Goal: Task Accomplishment & Management: Manage account settings

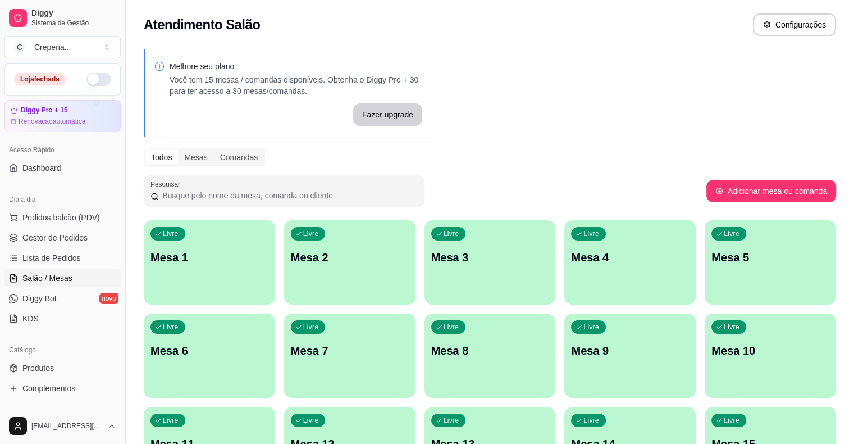
click at [268, 342] on p "Mesa 6" at bounding box center [209, 350] width 118 height 16
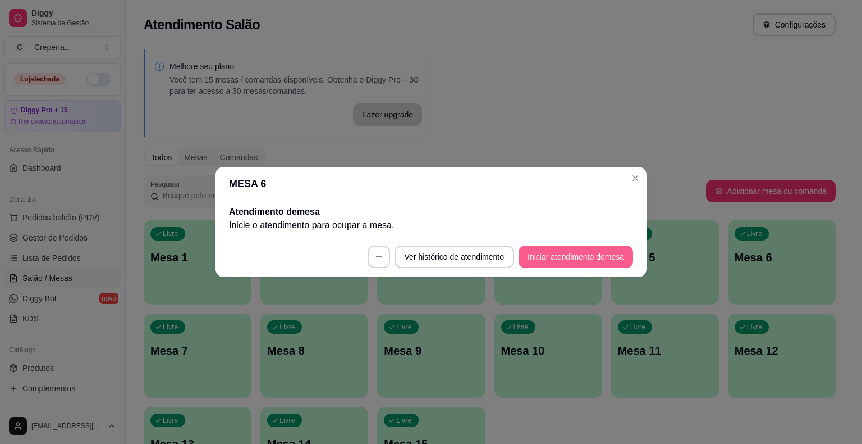
click at [557, 262] on button "Iniciar atendimento de mesa" at bounding box center [576, 256] width 115 height 22
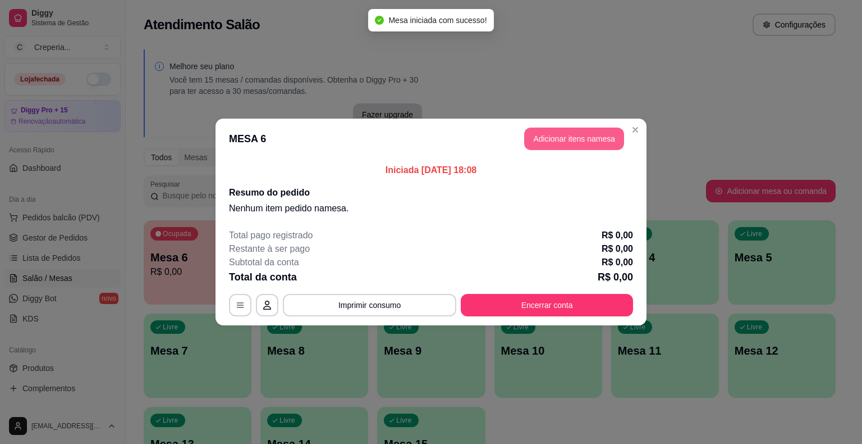
click at [541, 135] on button "Adicionar itens na mesa" at bounding box center [574, 138] width 100 height 22
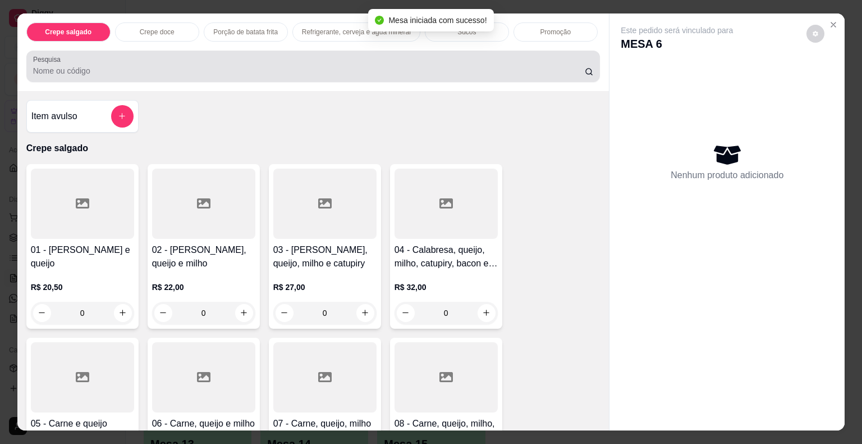
click at [250, 65] on input "Pesquisa" at bounding box center [309, 70] width 552 height 11
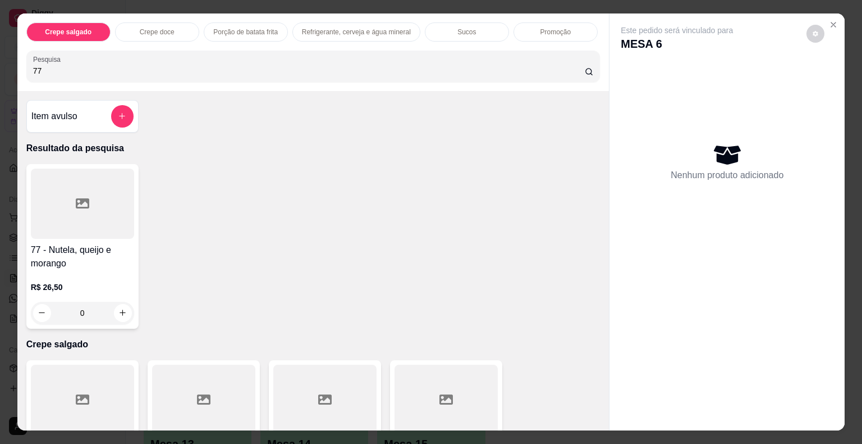
type input "77"
click at [102, 221] on div at bounding box center [82, 203] width 103 height 70
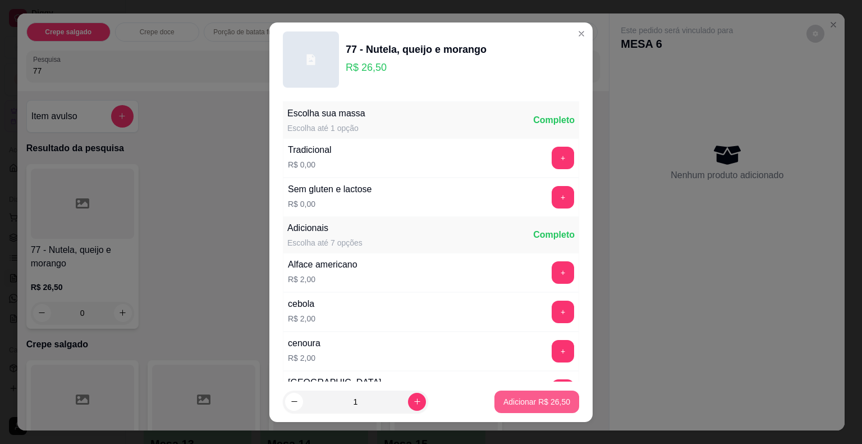
click at [517, 403] on p "Adicionar R$ 26,50" at bounding box center [537, 401] width 67 height 11
type input "1"
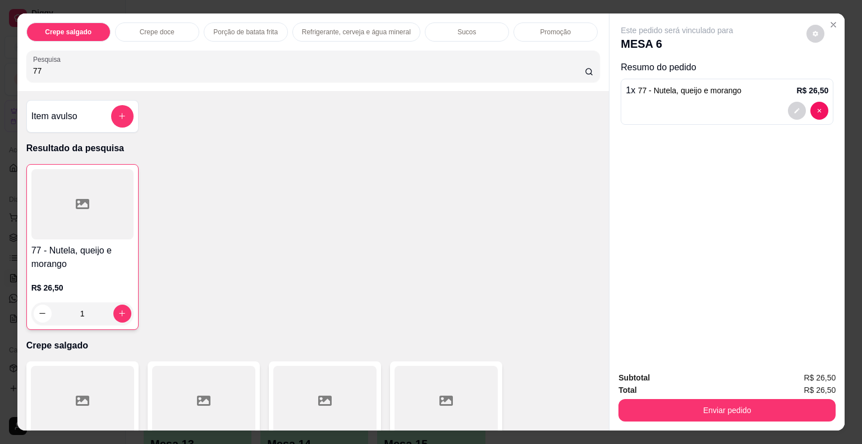
drag, startPoint x: 68, startPoint y: 66, endPoint x: 0, endPoint y: 66, distance: 67.9
click at [0, 66] on div "Crepe salgado Crepe doce Porção de batata frita Refrigerante, cerveja e água mi…" at bounding box center [431, 222] width 862 height 444
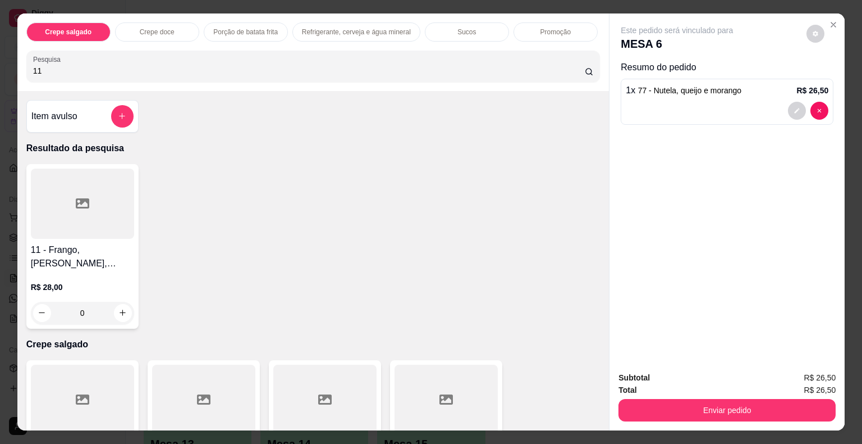
type input "11"
click at [61, 197] on div at bounding box center [82, 203] width 103 height 70
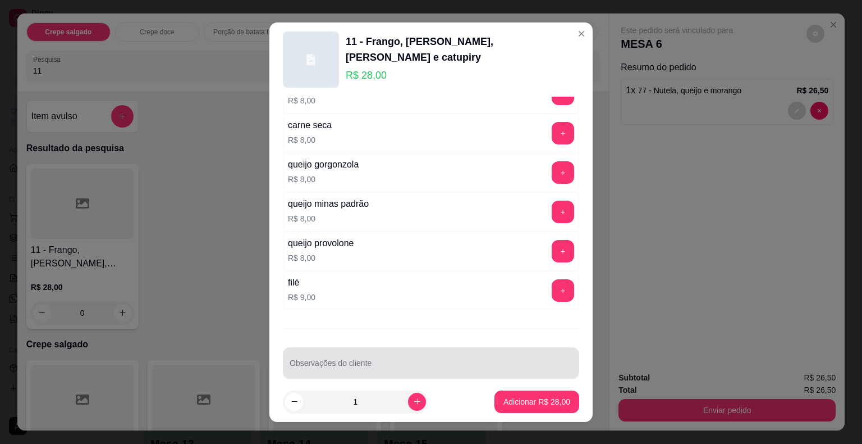
scroll to position [13, 0]
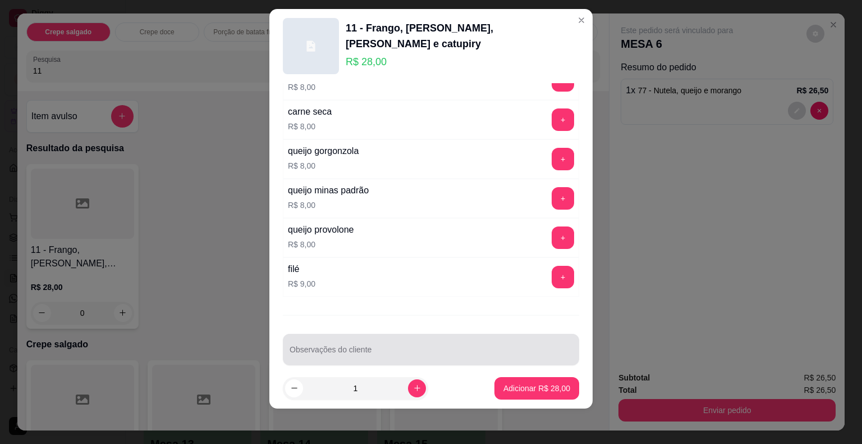
click at [380, 353] on div "Escolha sua massa Escolha até 1 opção Completo Tradicional R$ 0,00 + Sem gluten…" at bounding box center [430, 225] width 323 height 285
click at [379, 348] on input "Observações do cliente" at bounding box center [431, 353] width 283 height 11
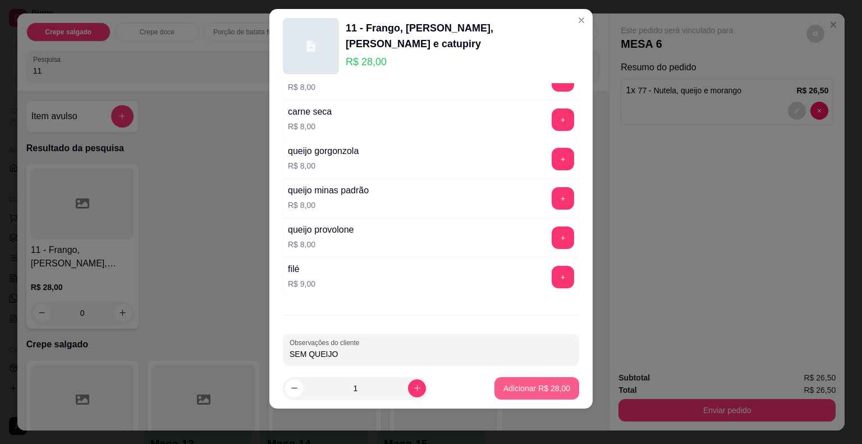
type input "SEM QUEIJO"
click at [519, 386] on p "Adicionar R$ 28,00" at bounding box center [537, 387] width 67 height 11
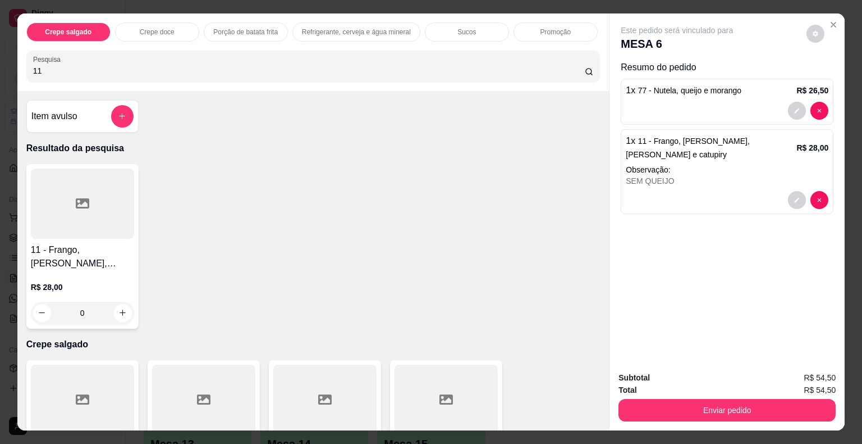
drag, startPoint x: 152, startPoint y: 64, endPoint x: 0, endPoint y: 71, distance: 151.7
click at [0, 71] on div "Crepe salgado Crepe doce Porção de batata frita Refrigerante, cerveja e água mi…" at bounding box center [431, 222] width 862 height 444
click at [106, 230] on div at bounding box center [82, 203] width 103 height 70
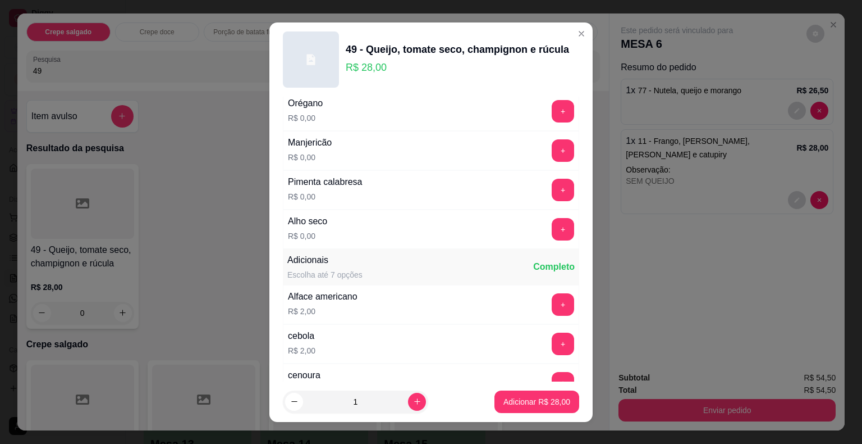
scroll to position [225, 0]
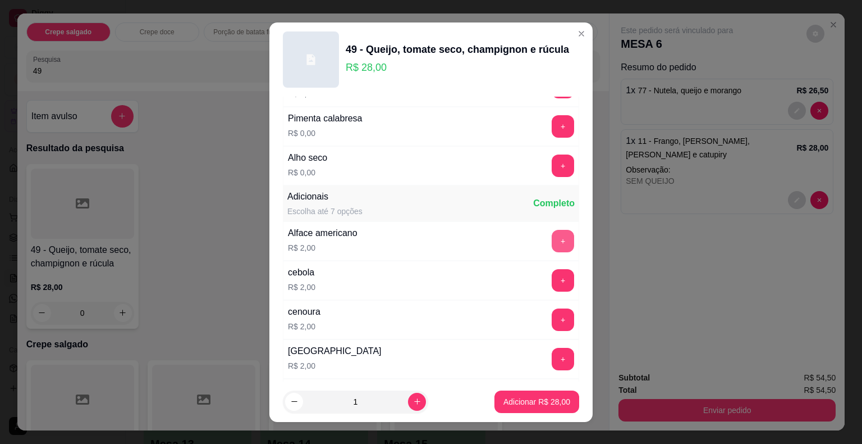
click at [552, 240] on button "+" at bounding box center [563, 241] width 22 height 22
click at [549, 409] on button "Adicionar R$ 30,00" at bounding box center [537, 401] width 83 height 22
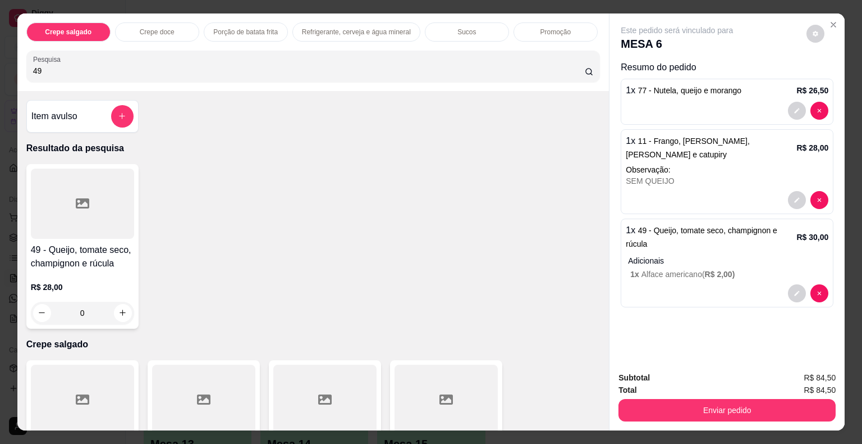
click at [0, 63] on div "Crepe salgado Crepe doce Porção de batata frita Refrigerante, cerveja e água mi…" at bounding box center [431, 222] width 862 height 444
type input "92"
click at [76, 211] on div at bounding box center [82, 203] width 103 height 70
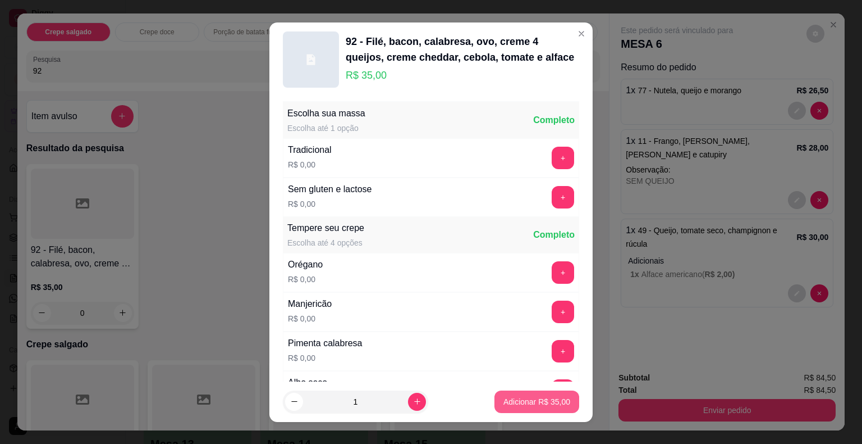
click at [519, 398] on p "Adicionar R$ 35,00" at bounding box center [537, 401] width 67 height 11
type input "1"
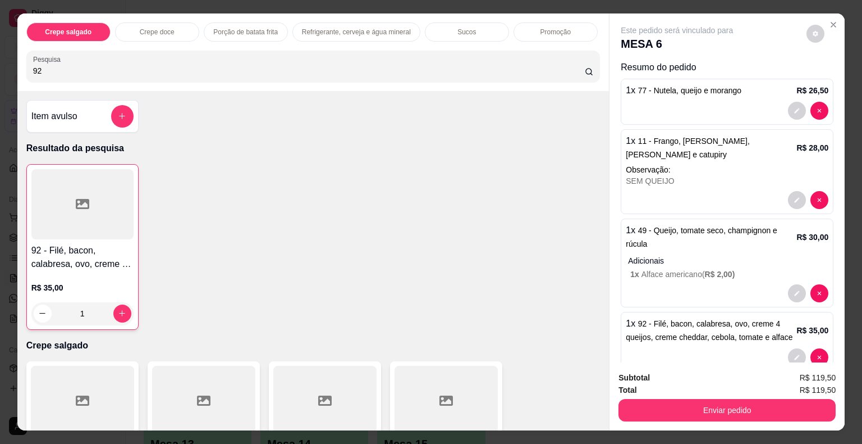
drag, startPoint x: 71, startPoint y: 63, endPoint x: 0, endPoint y: 68, distance: 70.9
click at [0, 68] on div "Crepe salgado Crepe doce Porção de batata frita Refrigerante, cerveja e água mi…" at bounding box center [431, 222] width 862 height 444
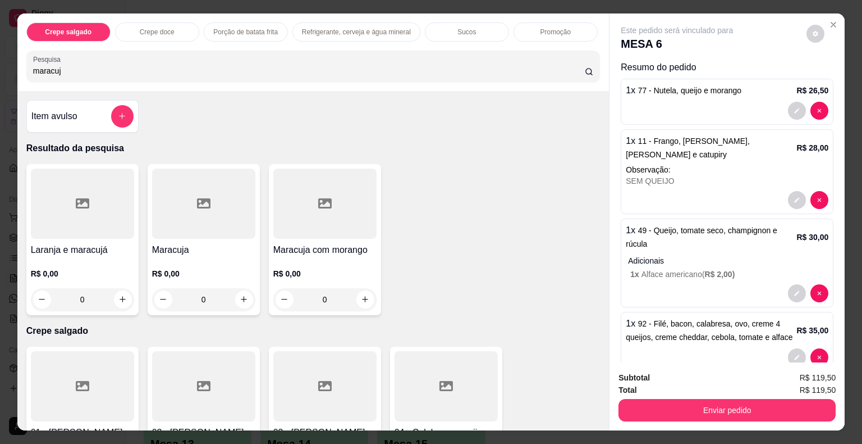
type input "maracuj"
click at [177, 183] on div at bounding box center [203, 203] width 103 height 70
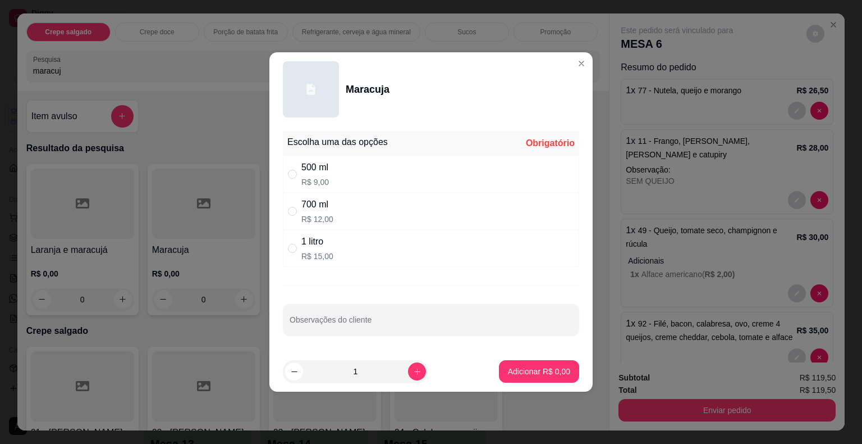
click at [345, 170] on div "500 ml R$ 9,00" at bounding box center [431, 174] width 296 height 37
radio input "true"
click at [558, 370] on p "Adicionar R$ 9,00" at bounding box center [539, 371] width 62 height 11
type input "1"
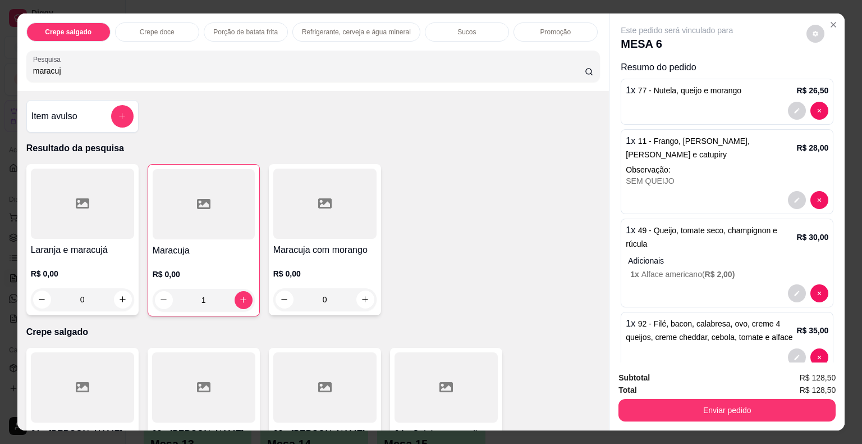
drag, startPoint x: 81, startPoint y: 69, endPoint x: 0, endPoint y: 60, distance: 81.9
click at [6, 63] on div "Crepe salgado Crepe doce Porção de batata frita Refrigerante, cerveja e água mi…" at bounding box center [431, 222] width 862 height 444
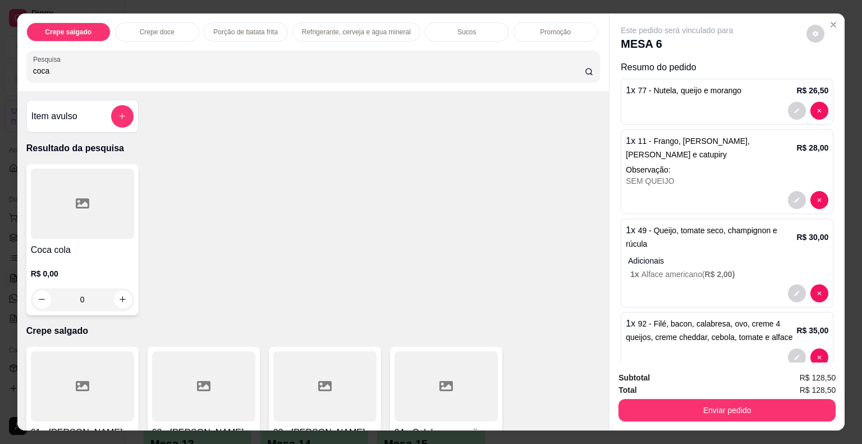
type input "coca"
click at [99, 179] on div at bounding box center [82, 203] width 103 height 70
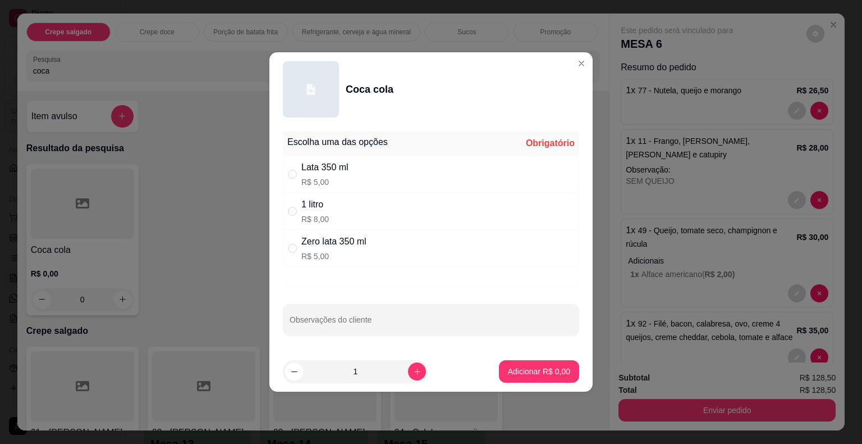
click at [332, 212] on div "1 litro R$ 8,00" at bounding box center [431, 211] width 296 height 37
radio input "true"
click at [547, 369] on p "Adicionar R$ 8,00" at bounding box center [539, 371] width 61 height 11
type input "1"
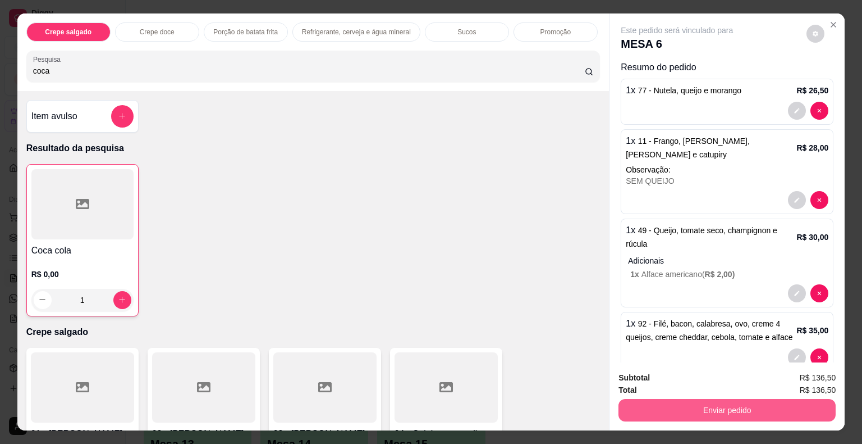
click at [689, 406] on button "Enviar pedido" at bounding box center [727, 410] width 217 height 22
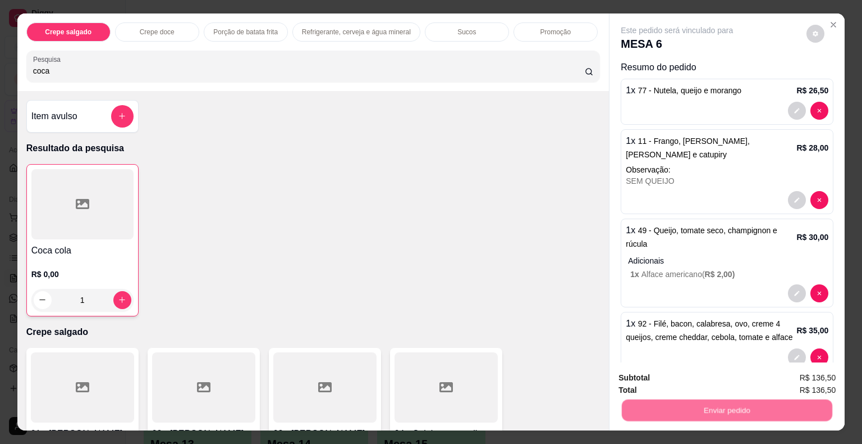
click at [683, 377] on button "Não registrar e enviar pedido" at bounding box center [689, 378] width 113 height 21
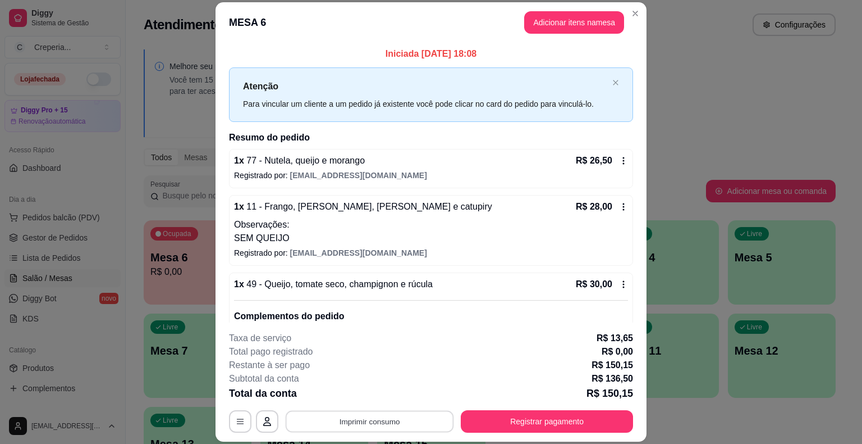
click at [369, 425] on button "Imprimir consumo" at bounding box center [370, 421] width 168 height 22
click at [345, 390] on button "IMPRESSORA" at bounding box center [368, 395] width 81 height 18
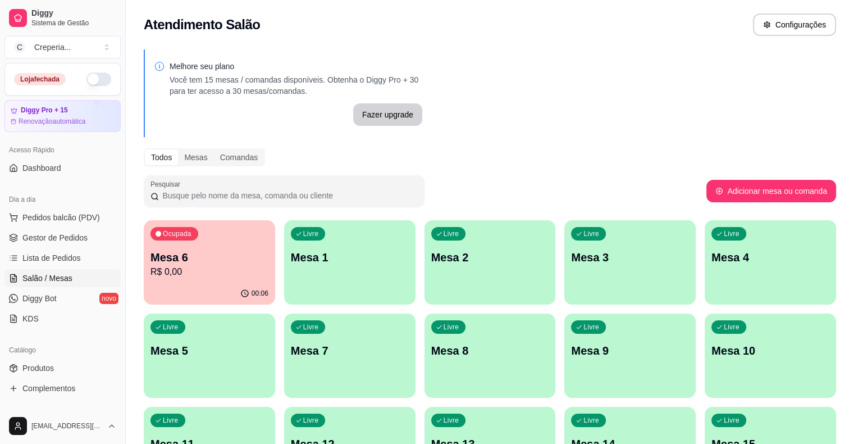
click at [212, 266] on p "R$ 0,00" at bounding box center [209, 271] width 118 height 13
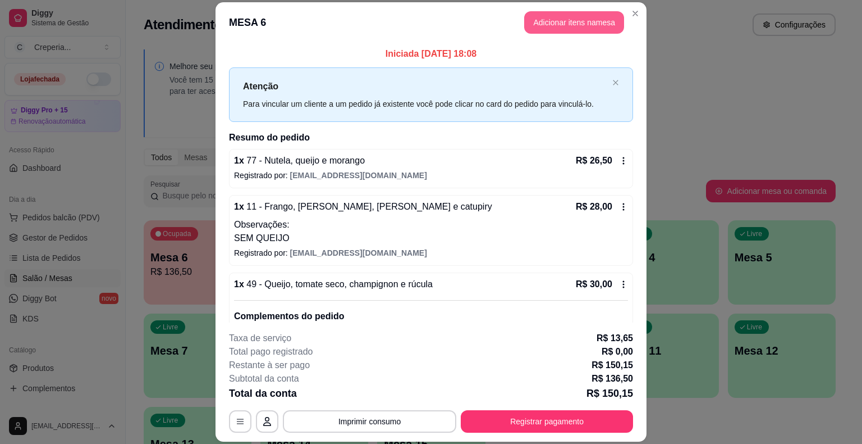
click at [579, 26] on button "Adicionar itens na mesa" at bounding box center [574, 22] width 100 height 22
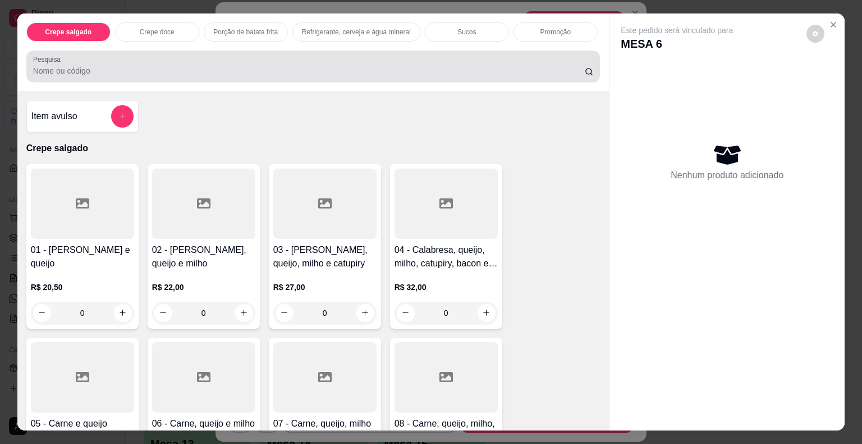
click at [204, 58] on div at bounding box center [313, 66] width 561 height 22
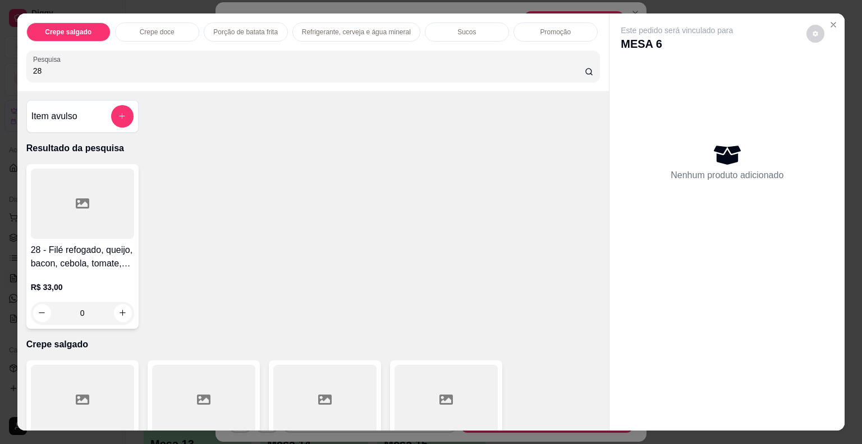
type input "28"
click at [52, 179] on div at bounding box center [82, 203] width 103 height 70
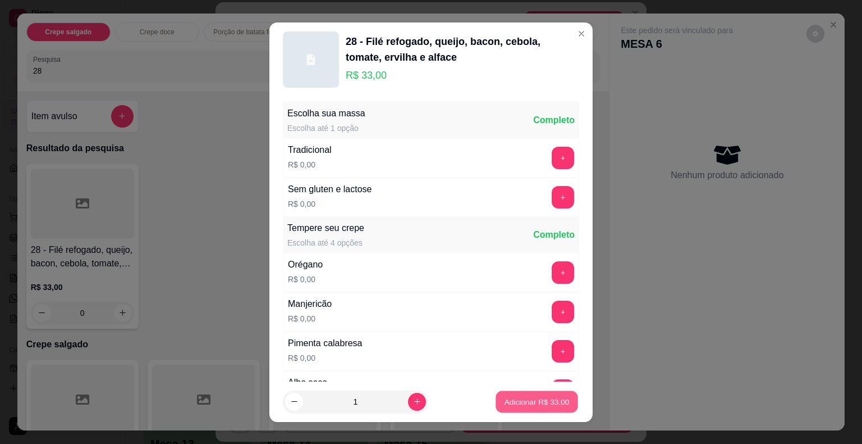
click at [531, 403] on p "Adicionar R$ 33,00" at bounding box center [537, 401] width 65 height 11
type input "1"
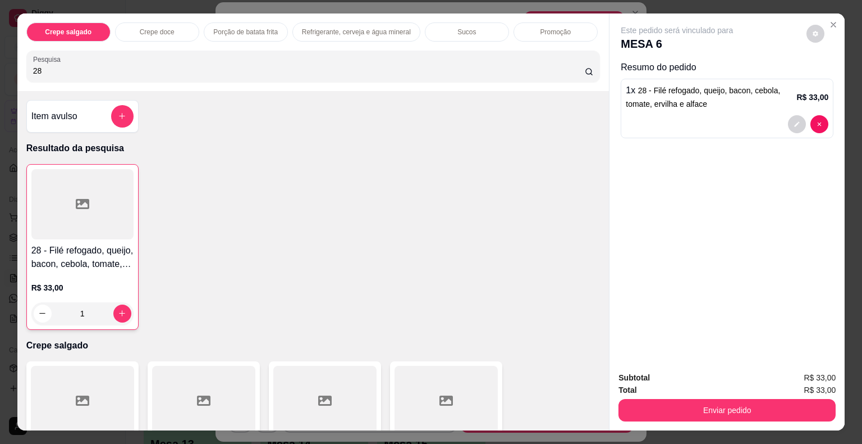
drag, startPoint x: 66, startPoint y: 66, endPoint x: 0, endPoint y: 68, distance: 66.3
click at [0, 68] on div "Crepe salgado Crepe doce Porção de batata frita Refrigerante, cerveja e água mi…" at bounding box center [431, 222] width 862 height 444
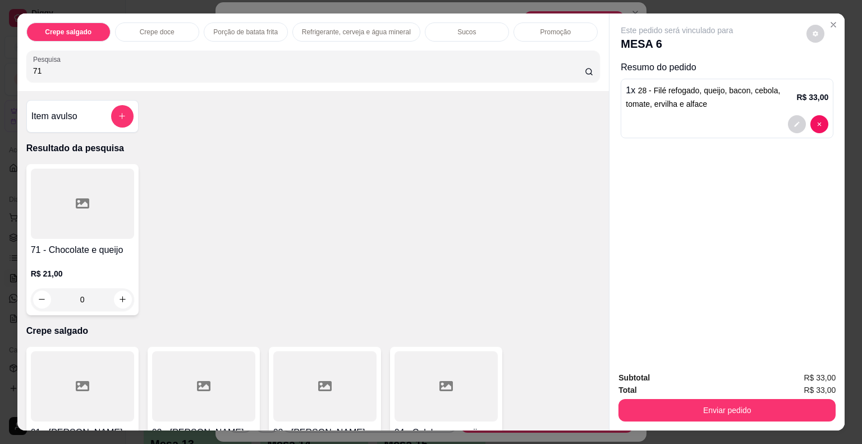
type input "71"
click at [93, 221] on div at bounding box center [82, 203] width 103 height 70
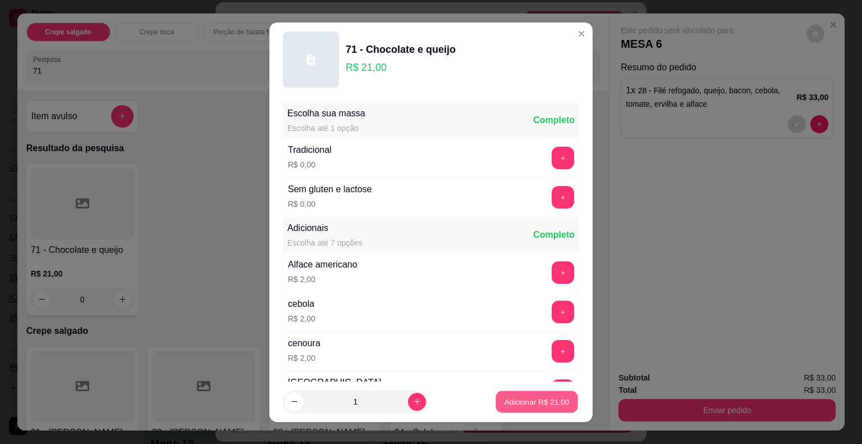
click at [537, 399] on p "Adicionar R$ 21,00" at bounding box center [537, 401] width 65 height 11
type input "1"
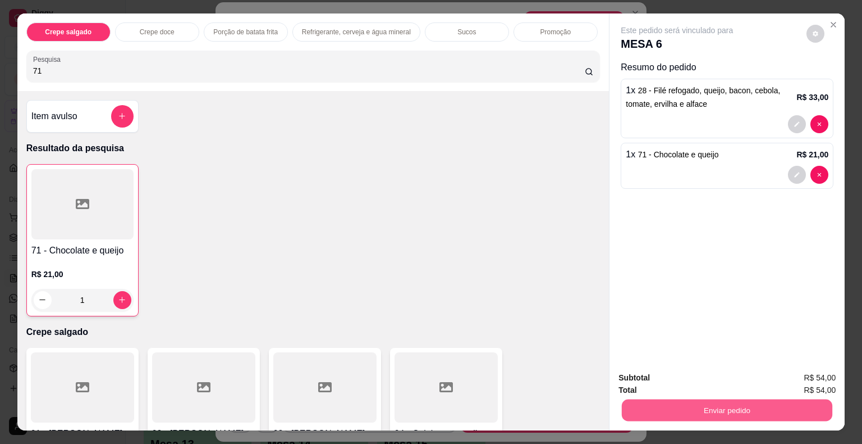
click at [666, 408] on button "Enviar pedido" at bounding box center [727, 410] width 211 height 22
click at [666, 372] on button "Não registrar e enviar pedido" at bounding box center [689, 378] width 113 height 21
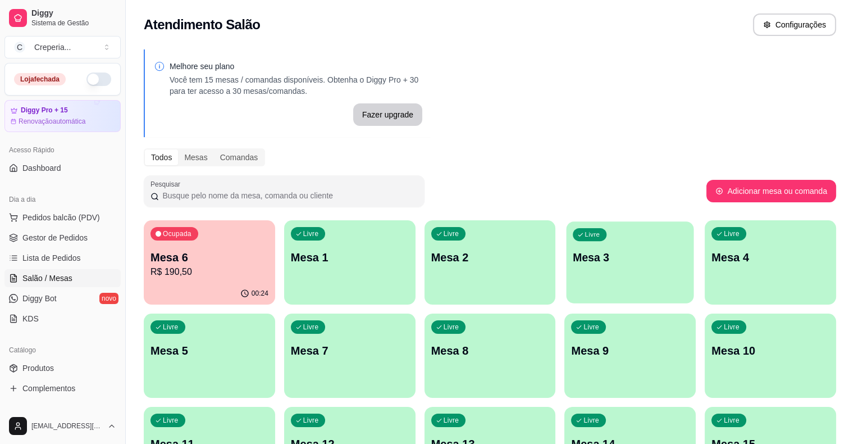
click at [573, 258] on p "Mesa 3" at bounding box center [630, 257] width 115 height 15
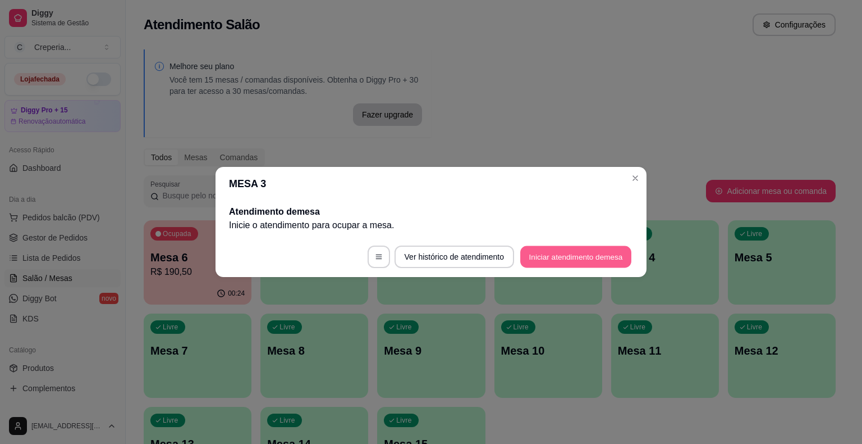
click at [549, 261] on button "Iniciar atendimento de mesa" at bounding box center [575, 257] width 111 height 22
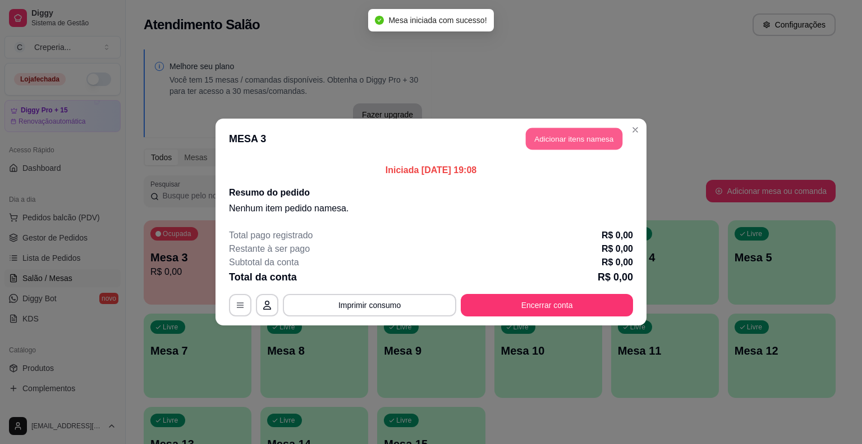
click at [550, 143] on button "Adicionar itens na mesa" at bounding box center [574, 139] width 97 height 22
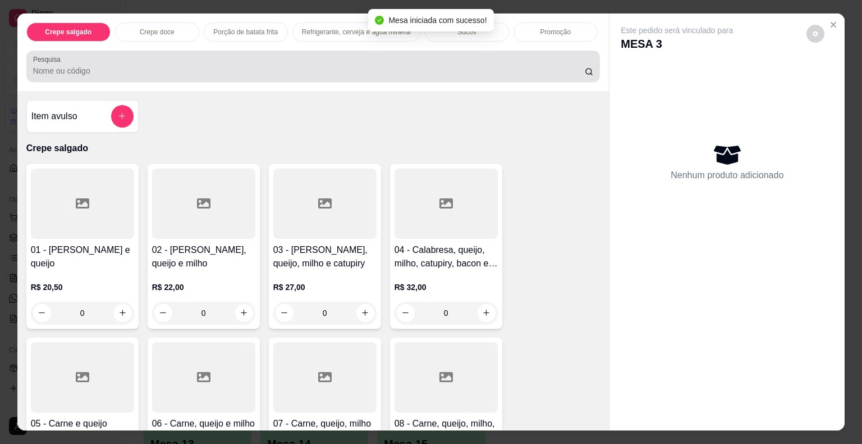
click at [235, 65] on input "Pesquisa" at bounding box center [309, 70] width 552 height 11
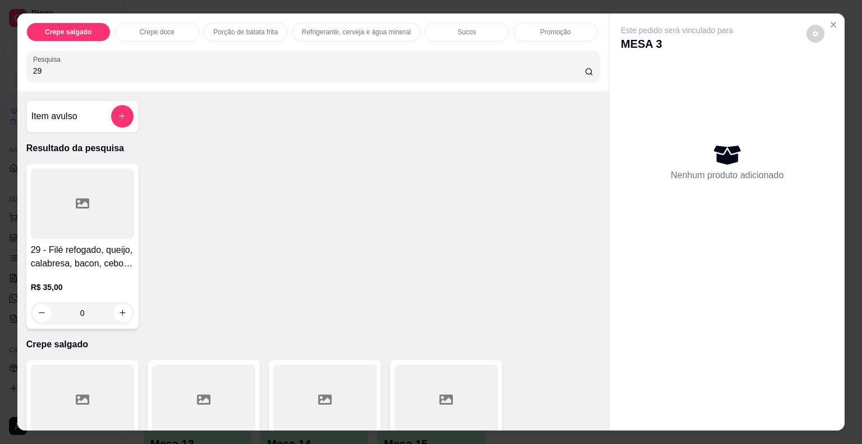
type input "29"
click at [108, 194] on div at bounding box center [82, 203] width 103 height 70
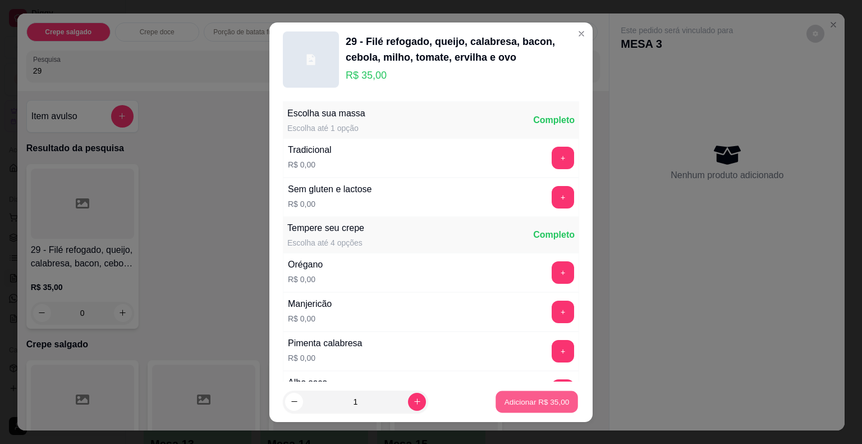
click at [526, 402] on p "Adicionar R$ 35,00" at bounding box center [537, 401] width 65 height 11
type input "1"
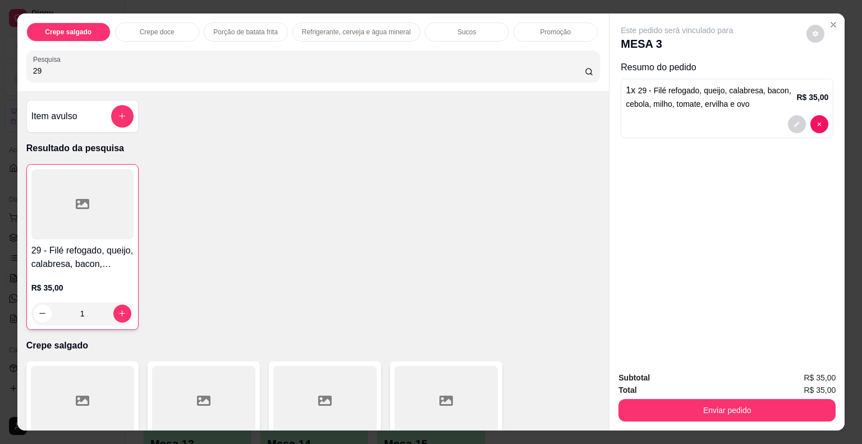
drag, startPoint x: 45, startPoint y: 66, endPoint x: 0, endPoint y: 63, distance: 45.5
click at [0, 63] on div "Crepe salgado Crepe doce Porção de batata frita Refrigerante, cerveja e água mi…" at bounding box center [431, 222] width 862 height 444
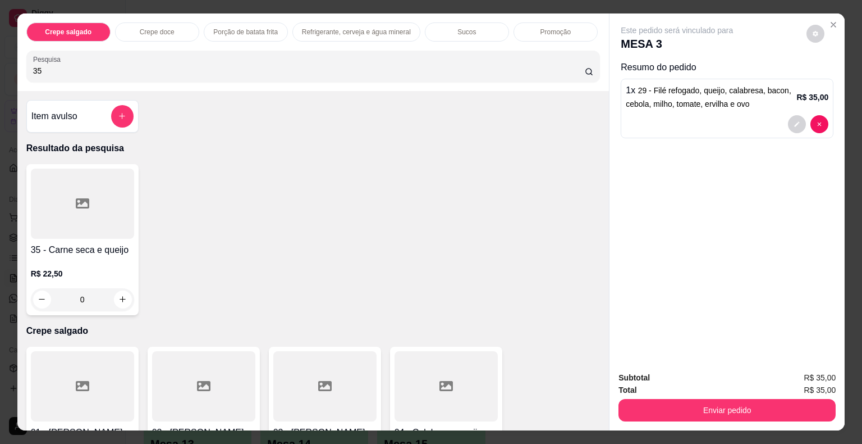
type input "35"
click at [91, 191] on div at bounding box center [82, 203] width 103 height 70
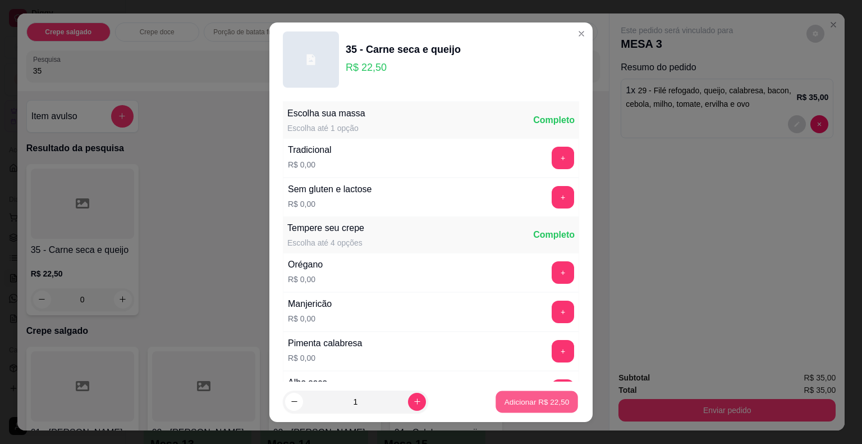
click at [509, 402] on p "Adicionar R$ 22,50" at bounding box center [537, 401] width 65 height 11
type input "1"
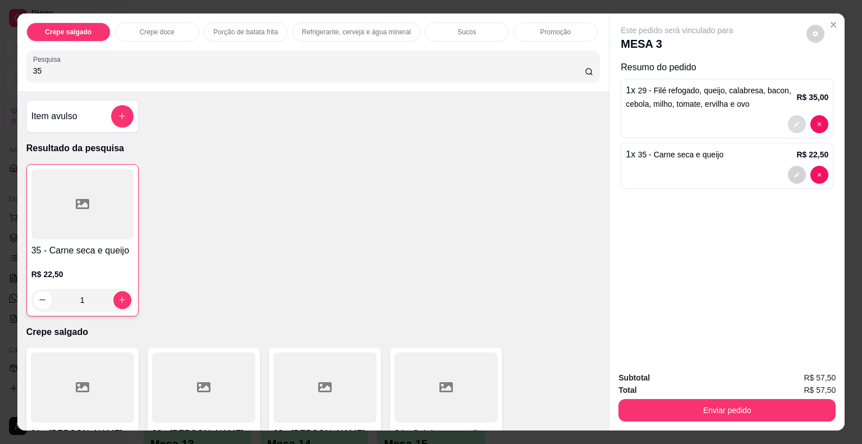
click at [793, 115] on button "decrease-product-quantity" at bounding box center [797, 124] width 18 height 18
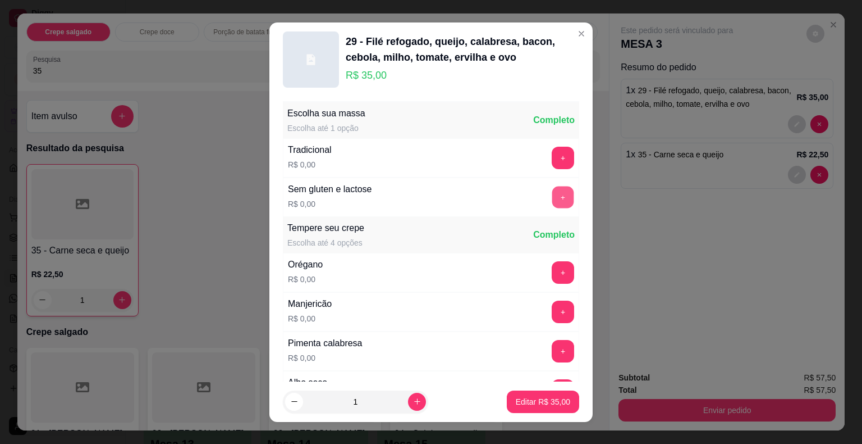
click at [552, 194] on button "+" at bounding box center [563, 197] width 22 height 22
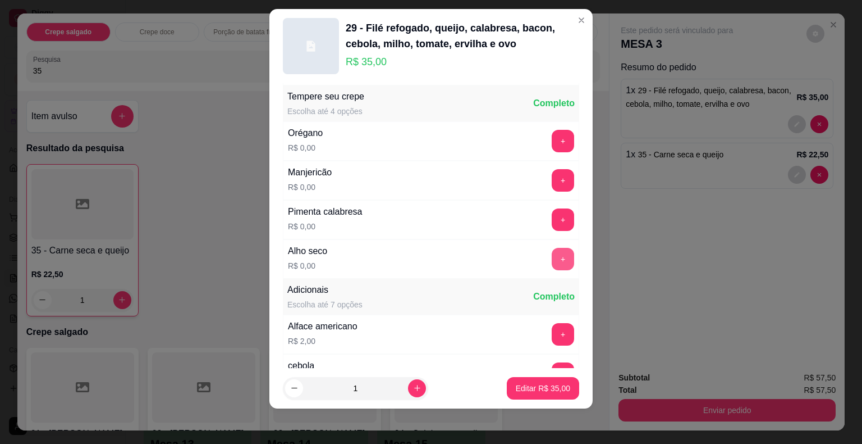
scroll to position [119, 0]
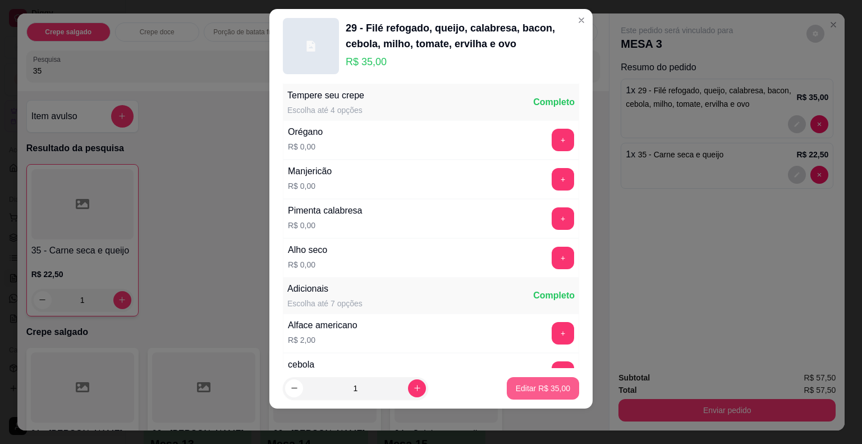
click at [535, 391] on p "Editar R$ 35,00" at bounding box center [543, 387] width 54 height 11
type input "0"
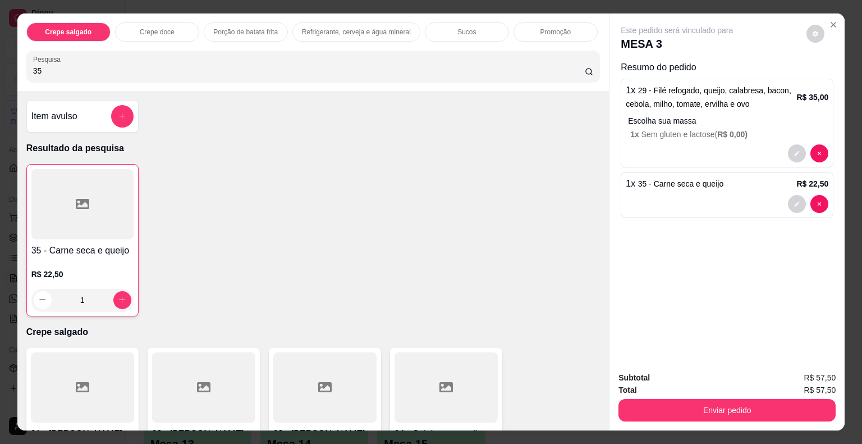
click at [98, 218] on div at bounding box center [82, 204] width 102 height 70
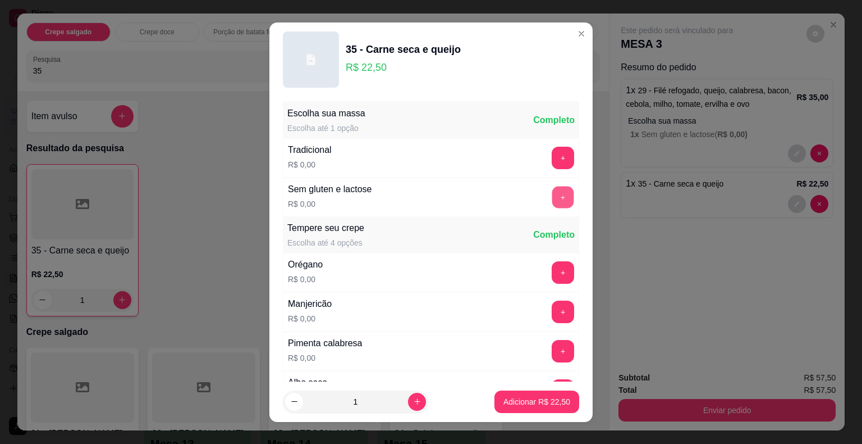
click at [552, 197] on button "+" at bounding box center [563, 197] width 22 height 22
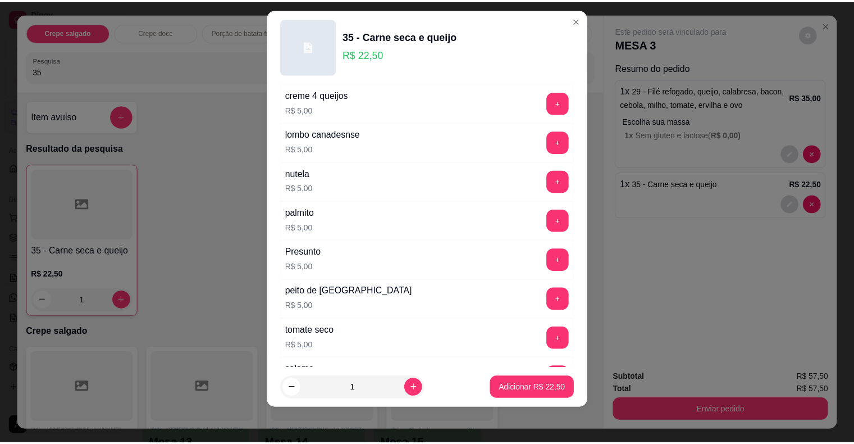
scroll to position [1983, 0]
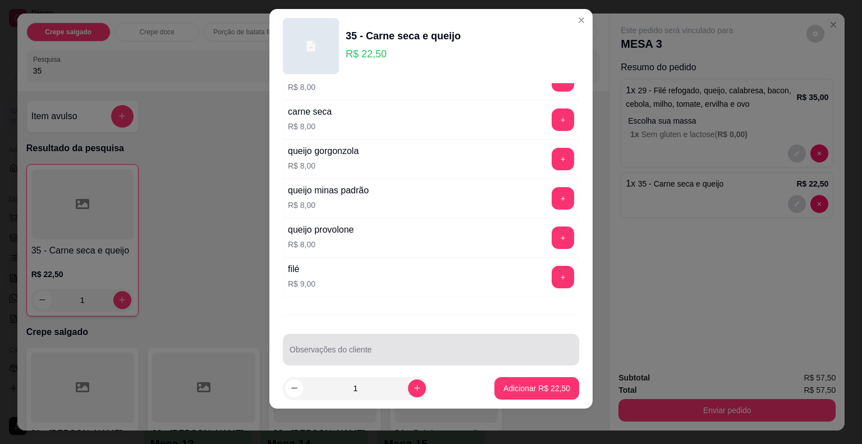
click at [476, 348] on input "Observações do cliente" at bounding box center [431, 353] width 283 height 11
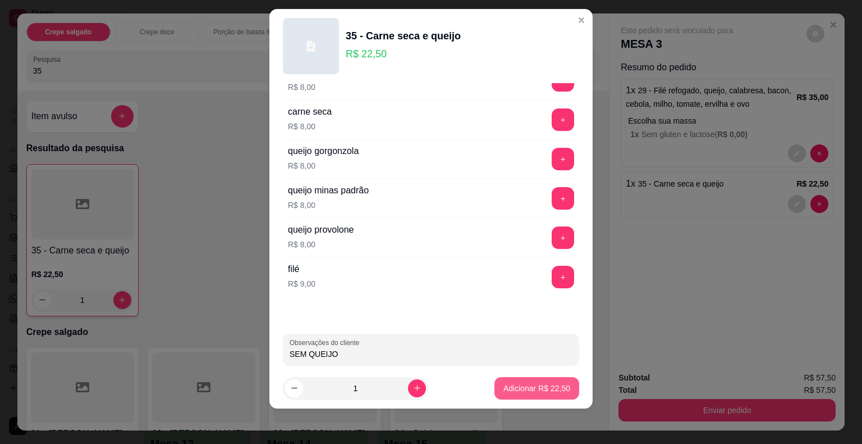
type input "SEM QUEIJO"
click at [517, 386] on p "Adicionar R$ 22,50" at bounding box center [537, 387] width 67 height 11
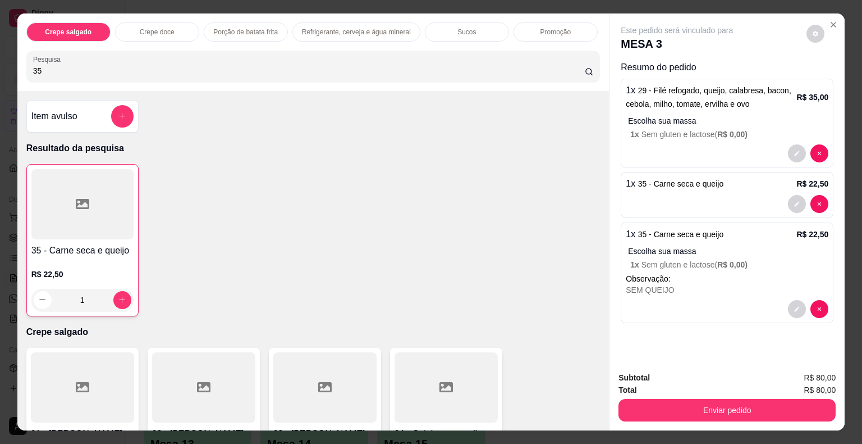
drag, startPoint x: 74, startPoint y: 62, endPoint x: 0, endPoint y: 60, distance: 74.1
click at [0, 60] on div "Crepe salgado Crepe doce Porção de batata frita Refrigerante, cerveja e água mi…" at bounding box center [431, 222] width 862 height 444
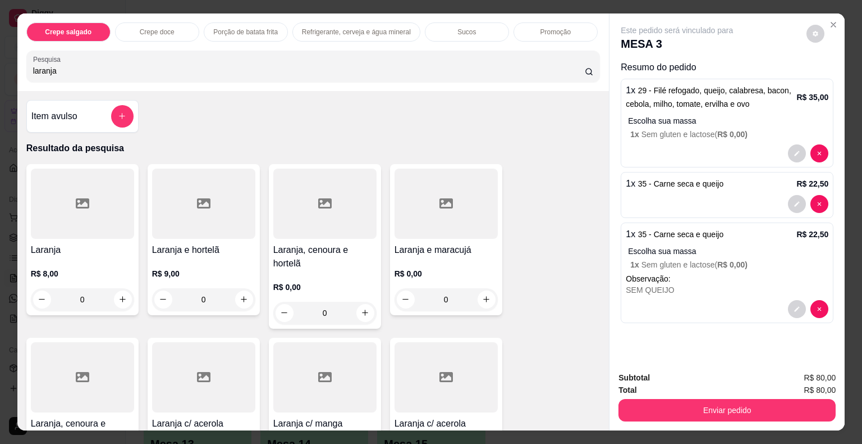
type input "laranja"
click at [102, 203] on div at bounding box center [82, 203] width 103 height 70
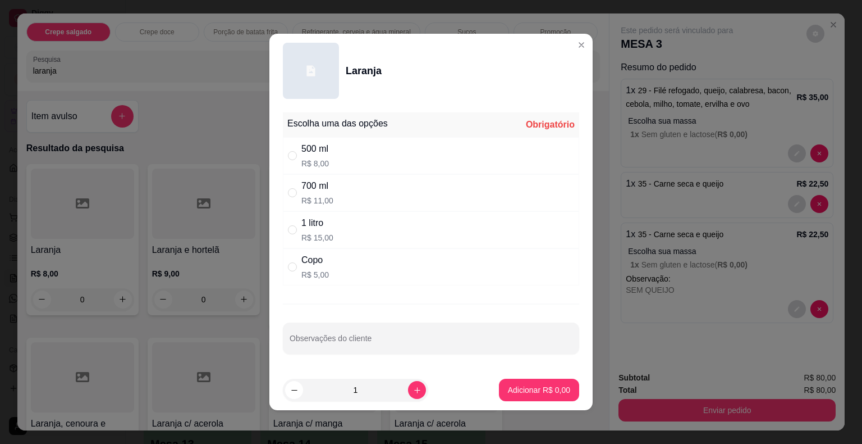
click at [316, 154] on div "500 ml" at bounding box center [316, 148] width 28 height 13
radio input "true"
click at [539, 387] on p "Adicionar R$ 8,00" at bounding box center [539, 389] width 61 height 11
type input "1"
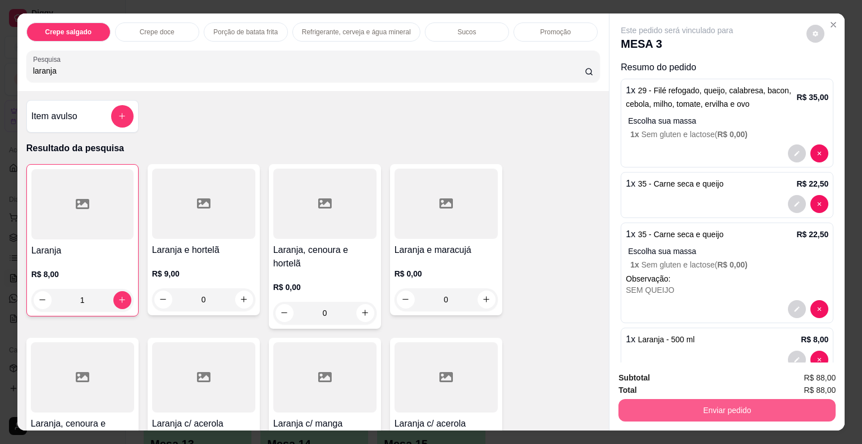
click at [709, 404] on button "Enviar pedido" at bounding box center [727, 410] width 217 height 22
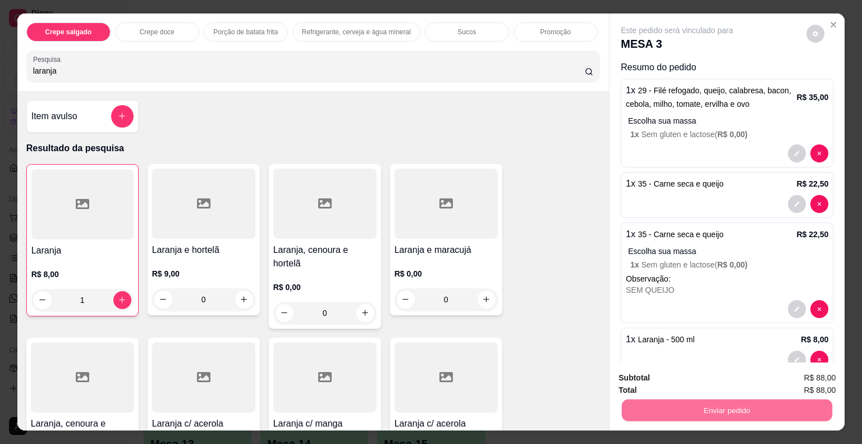
click at [689, 378] on button "Não registrar e enviar pedido" at bounding box center [689, 378] width 113 height 21
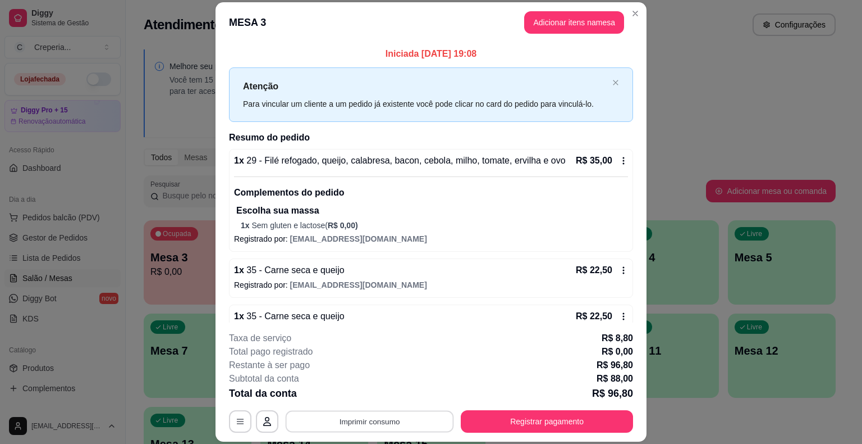
click at [335, 423] on button "Imprimir consumo" at bounding box center [370, 421] width 168 height 22
click at [350, 400] on button "IMPRESSORA" at bounding box center [368, 395] width 81 height 18
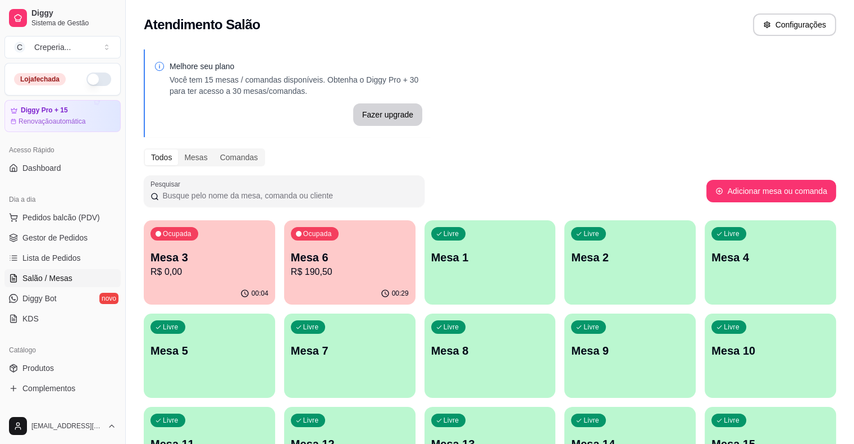
click at [326, 239] on div "Ocupada Mesa 6 R$ 190,50" at bounding box center [349, 251] width 131 height 62
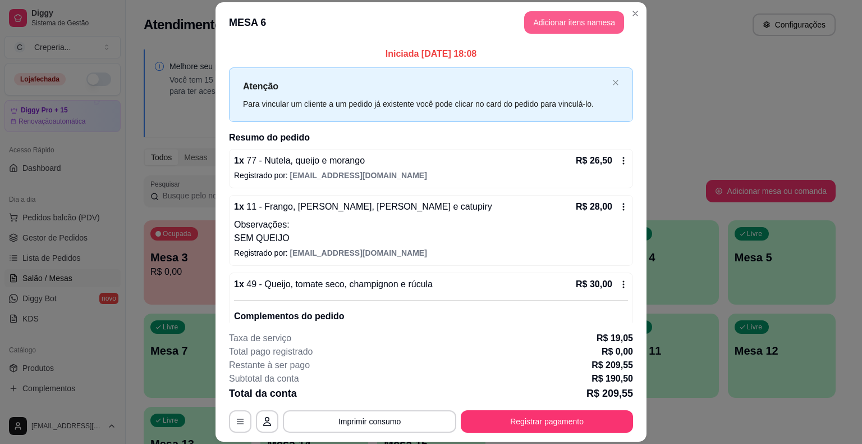
click at [566, 19] on button "Adicionar itens na mesa" at bounding box center [574, 22] width 100 height 22
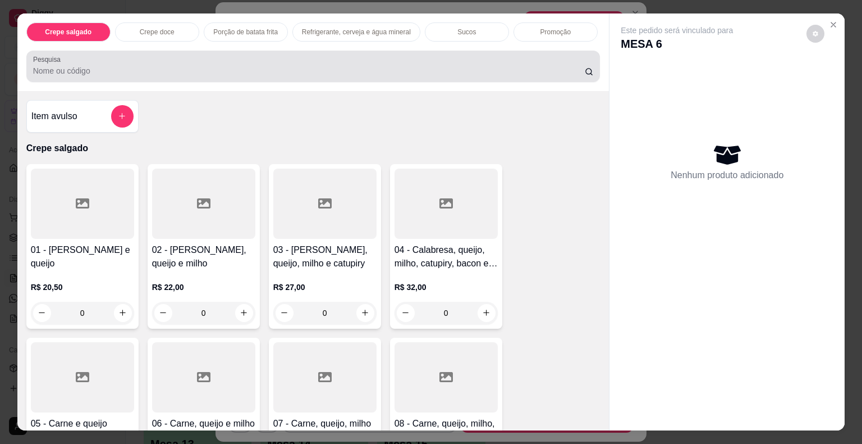
click at [166, 73] on div "Pesquisa" at bounding box center [313, 66] width 574 height 31
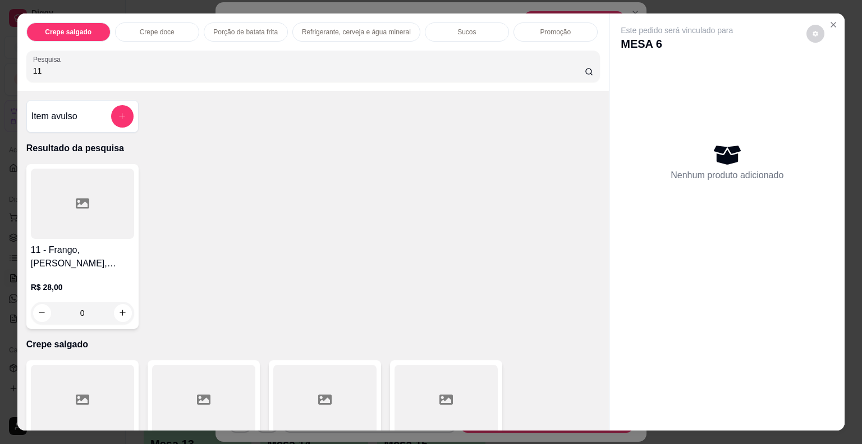
type input "11"
click at [76, 217] on div at bounding box center [82, 203] width 103 height 70
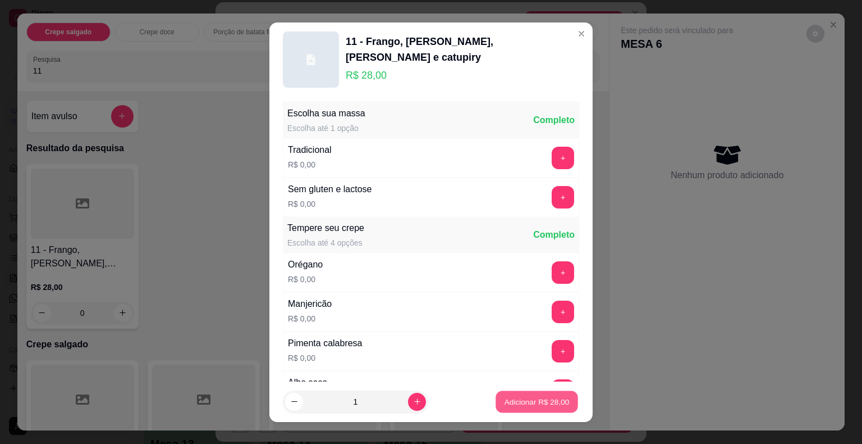
click at [519, 401] on p "Adicionar R$ 28,00" at bounding box center [537, 401] width 65 height 11
type input "1"
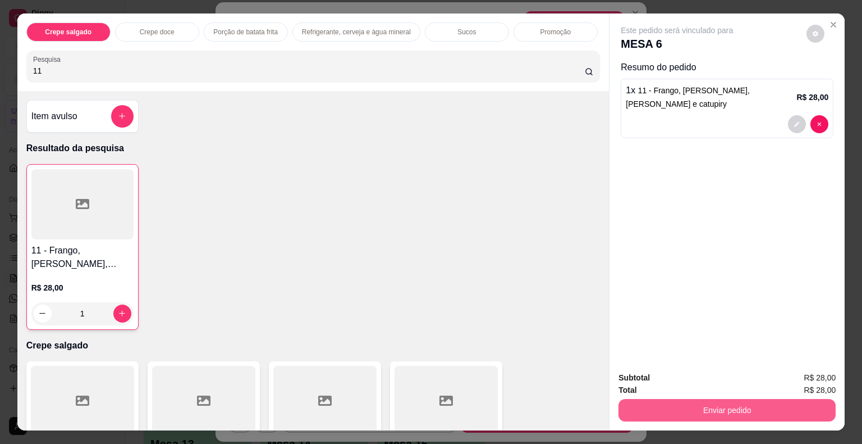
click at [721, 404] on button "Enviar pedido" at bounding box center [727, 410] width 217 height 22
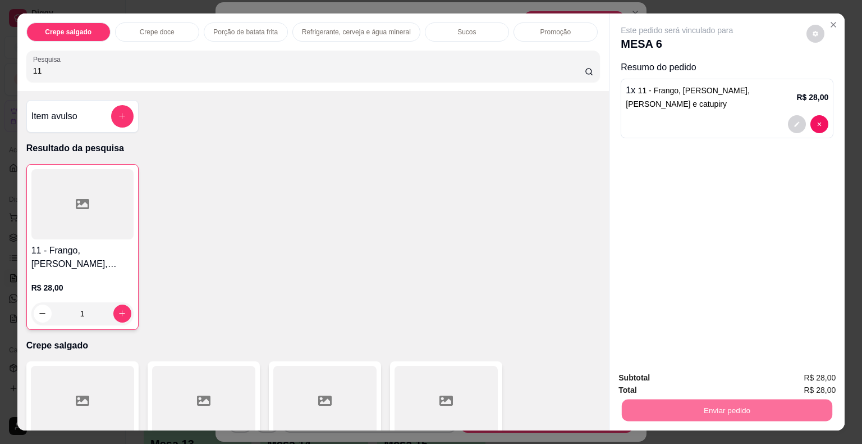
click at [683, 381] on button "Não registrar e enviar pedido" at bounding box center [690, 378] width 117 height 21
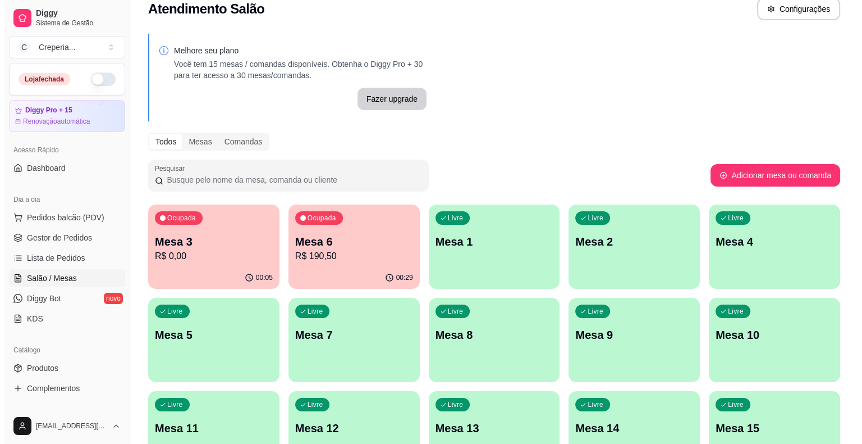
scroll to position [22, 0]
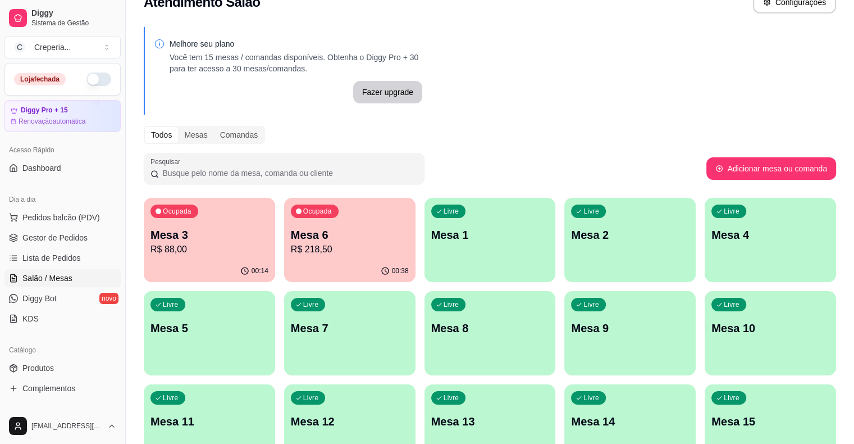
click at [564, 245] on div "Livre Mesa 2" at bounding box center [629, 233] width 131 height 71
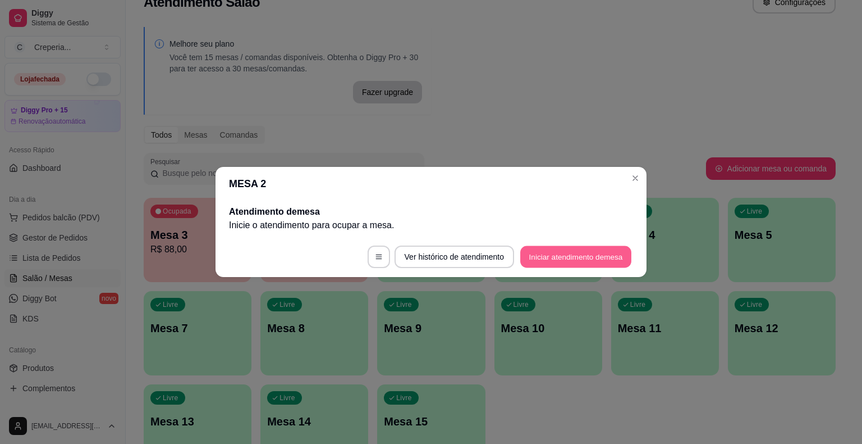
click at [526, 255] on button "Iniciar atendimento de mesa" at bounding box center [575, 257] width 111 height 22
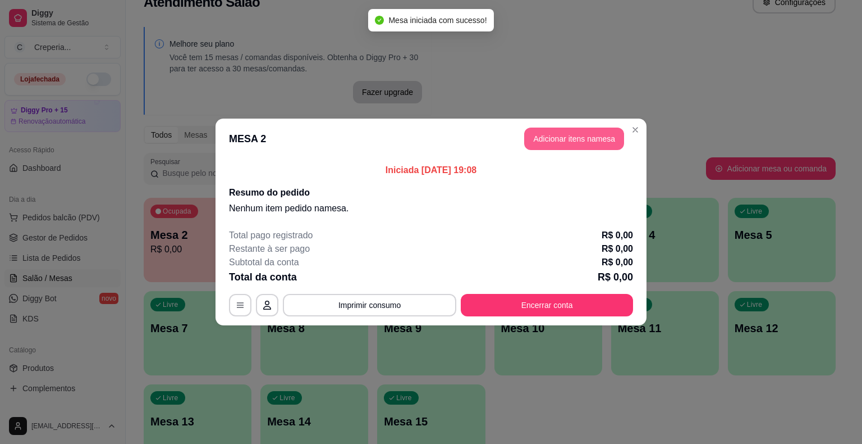
click at [543, 139] on button "Adicionar itens na mesa" at bounding box center [574, 138] width 100 height 22
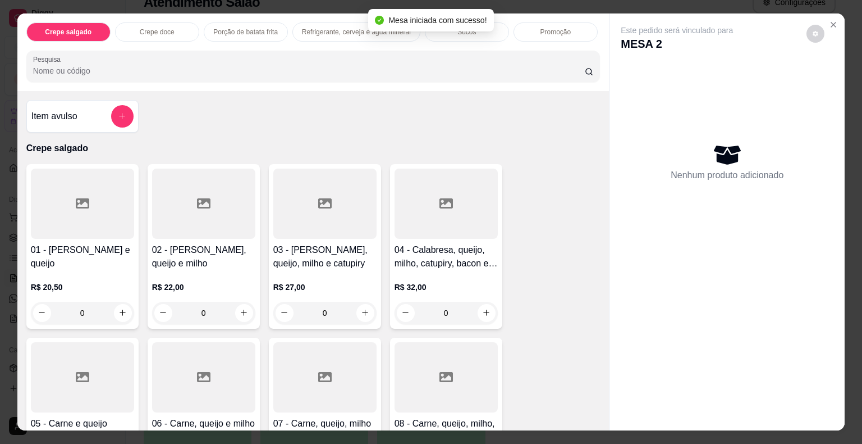
click at [440, 247] on h4 "04 - Calabresa, queijo, milho, catupiry, bacon e ovo" at bounding box center [446, 256] width 103 height 27
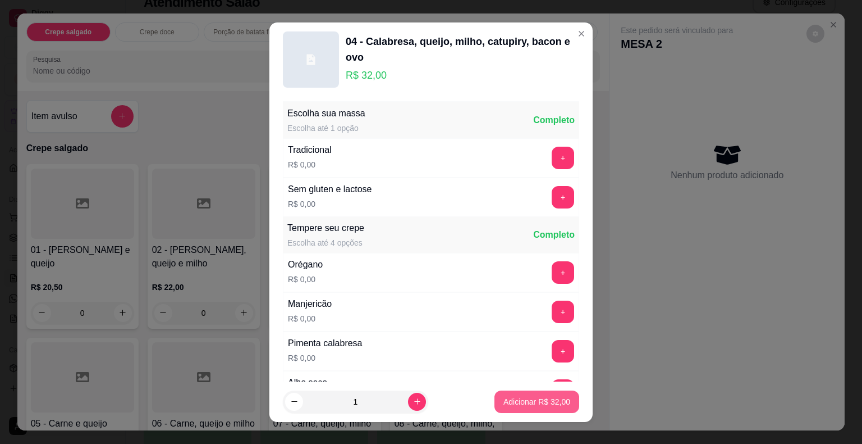
click at [526, 398] on p "Adicionar R$ 32,00" at bounding box center [537, 401] width 67 height 11
type input "1"
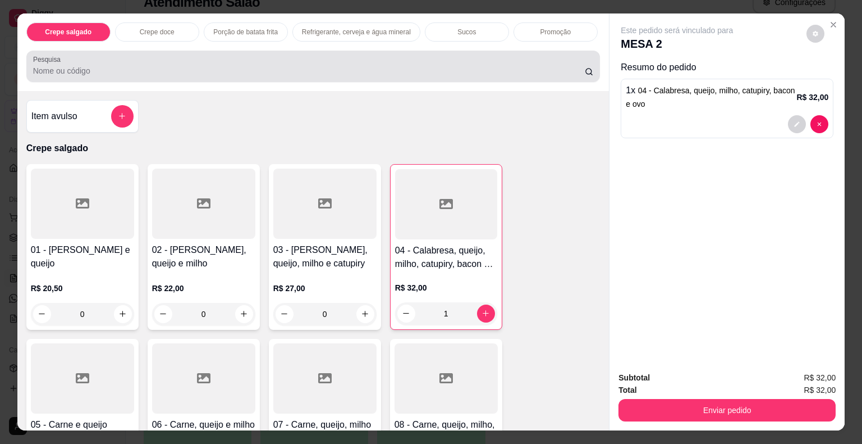
click at [129, 74] on div "Pesquisa" at bounding box center [313, 66] width 574 height 31
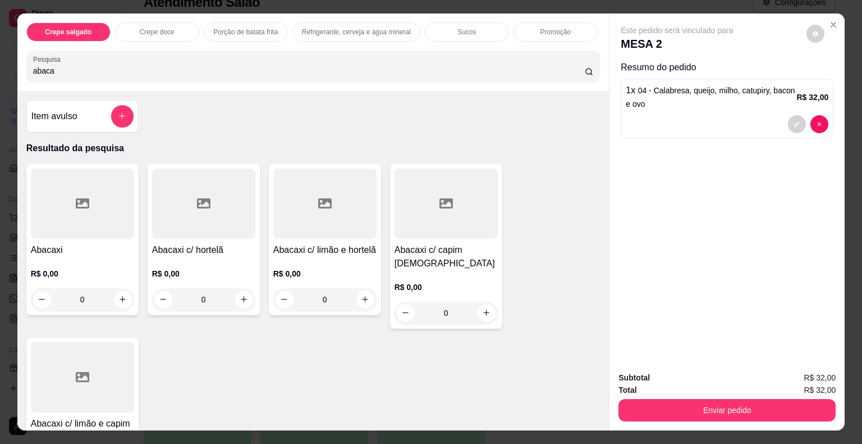
type input "abaca"
click at [188, 220] on div at bounding box center [203, 203] width 103 height 70
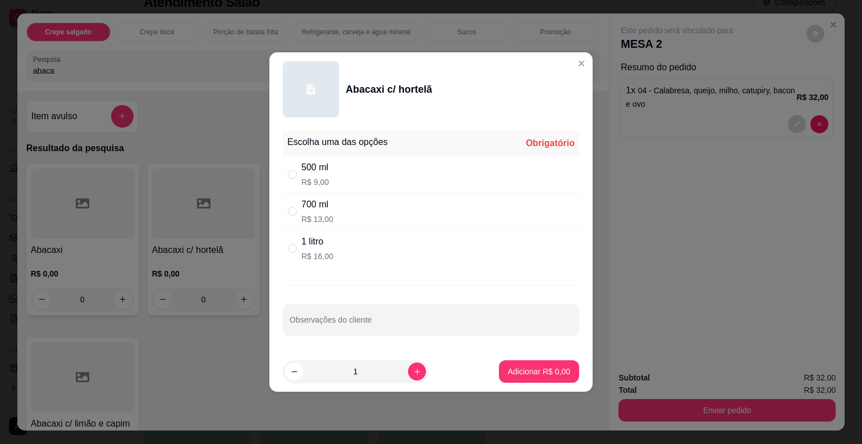
drag, startPoint x: 321, startPoint y: 176, endPoint x: 348, endPoint y: 249, distance: 77.6
click at [321, 176] on div "500 ml R$ 9,00" at bounding box center [316, 174] width 28 height 27
radio input "true"
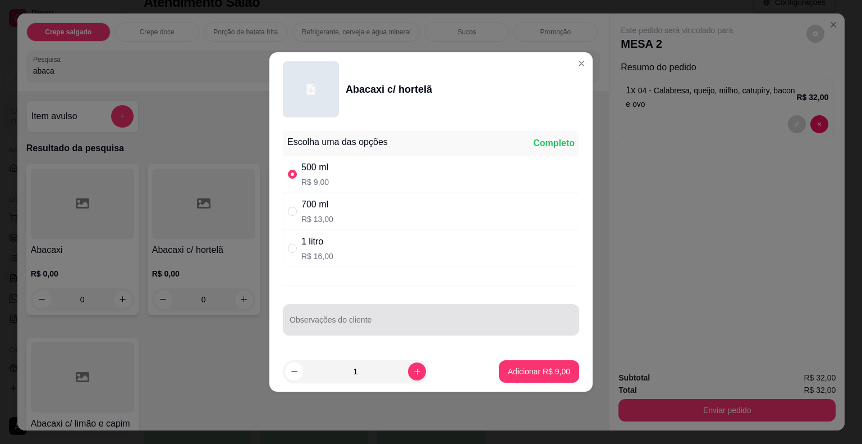
click at [367, 326] on input "Observações do cliente" at bounding box center [431, 323] width 283 height 11
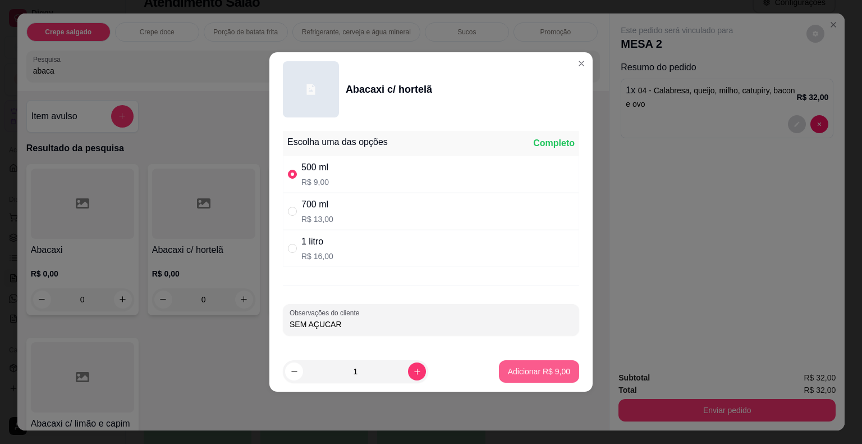
type input "SEM AÇUCAR"
click at [518, 370] on p "Adicionar R$ 9,00" at bounding box center [539, 371] width 62 height 11
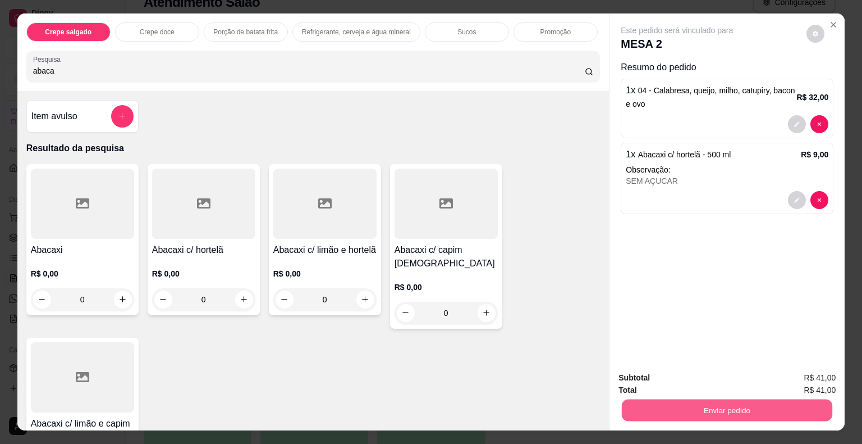
click at [660, 408] on button "Enviar pedido" at bounding box center [727, 410] width 211 height 22
click at [643, 382] on button "Não registrar e enviar pedido" at bounding box center [689, 378] width 113 height 21
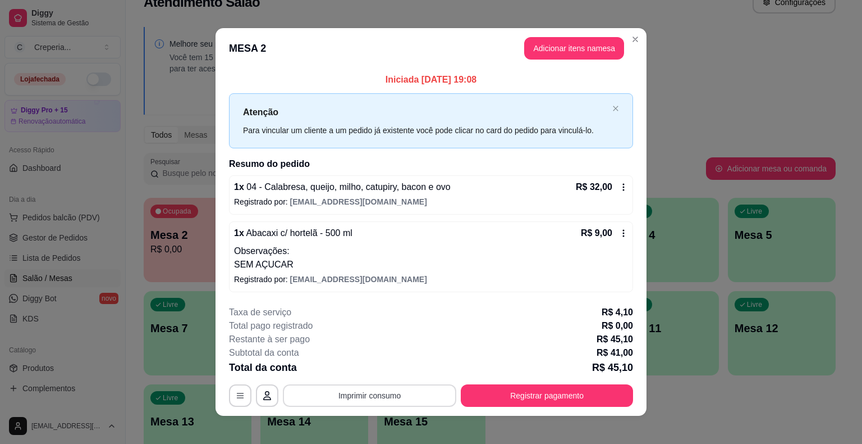
click at [432, 395] on button "Imprimir consumo" at bounding box center [369, 395] width 173 height 22
click at [396, 367] on button "IMPRESSORA" at bounding box center [368, 369] width 81 height 18
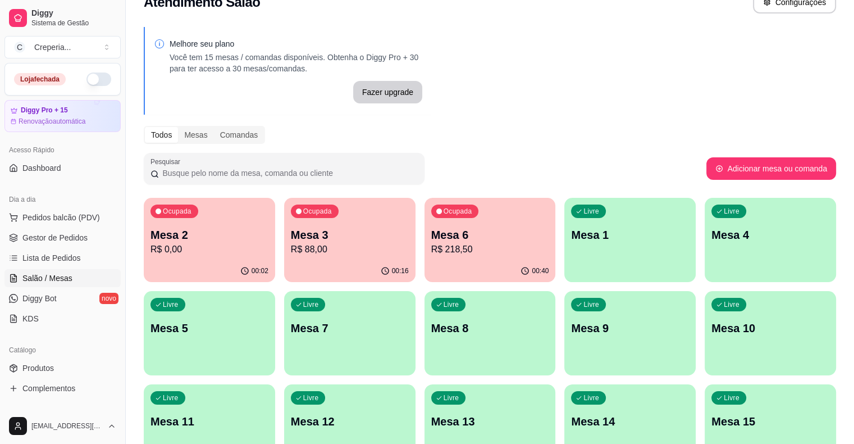
click at [295, 246] on p "R$ 88,00" at bounding box center [350, 249] width 118 height 13
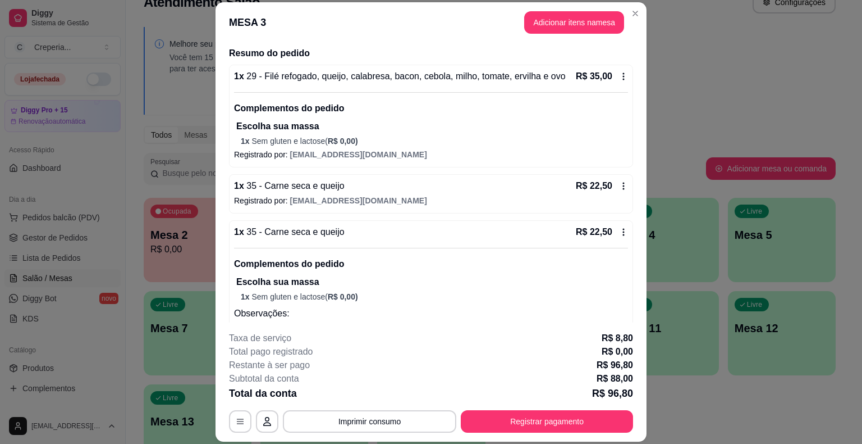
scroll to position [112, 0]
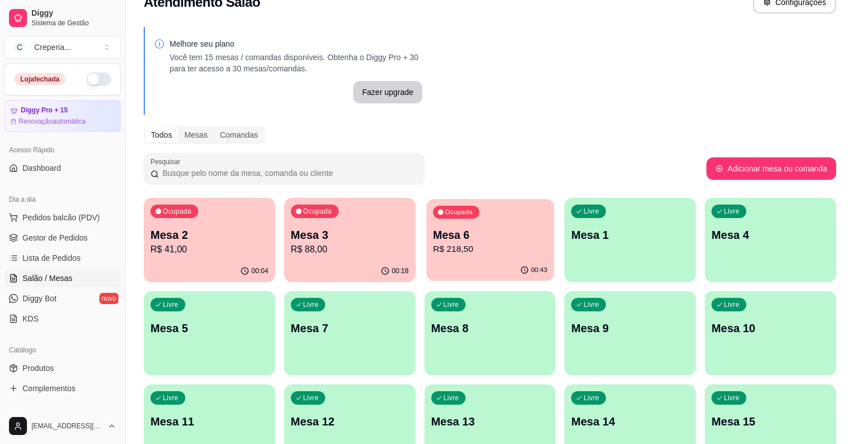
click at [426, 223] on div "Ocupada Mesa 6 R$ 218,50" at bounding box center [489, 229] width 127 height 61
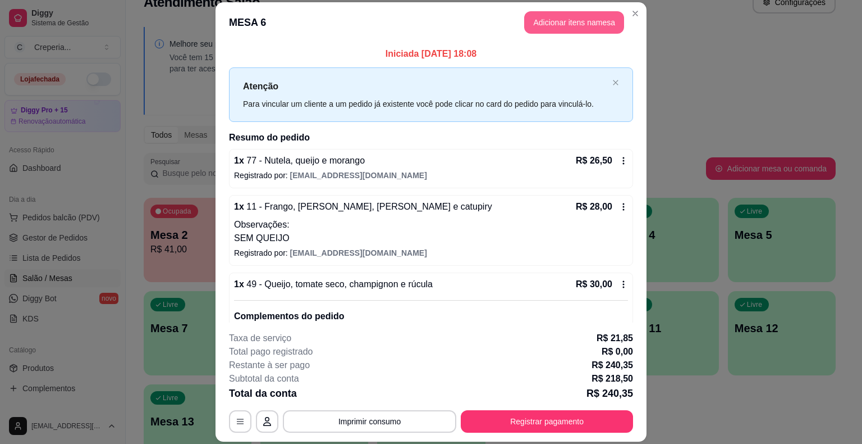
click at [555, 24] on button "Adicionar itens na mesa" at bounding box center [574, 22] width 100 height 22
click at [143, 66] on input "Pesquisa" at bounding box center [309, 70] width 552 height 11
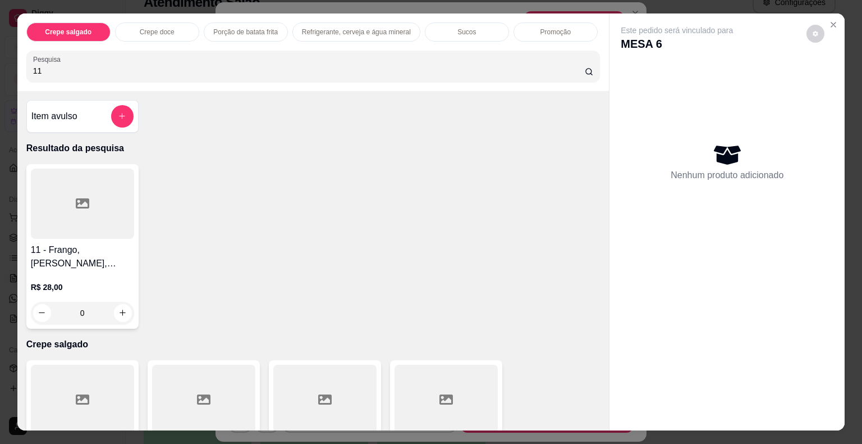
type input "11"
click at [80, 197] on icon at bounding box center [82, 203] width 13 height 13
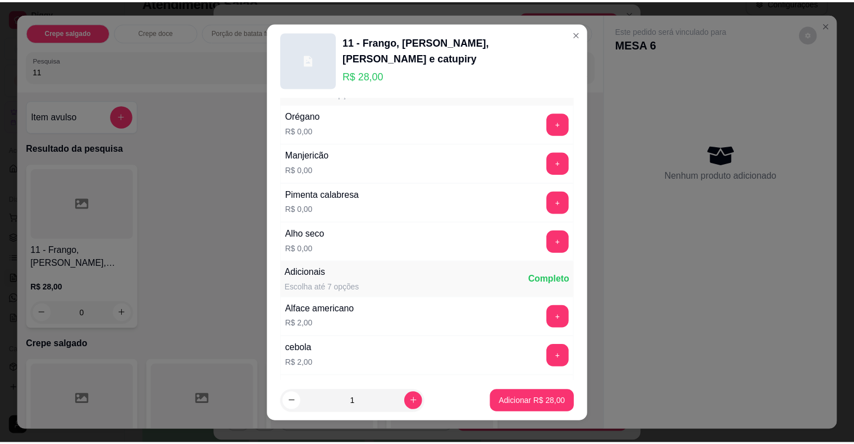
scroll to position [168, 0]
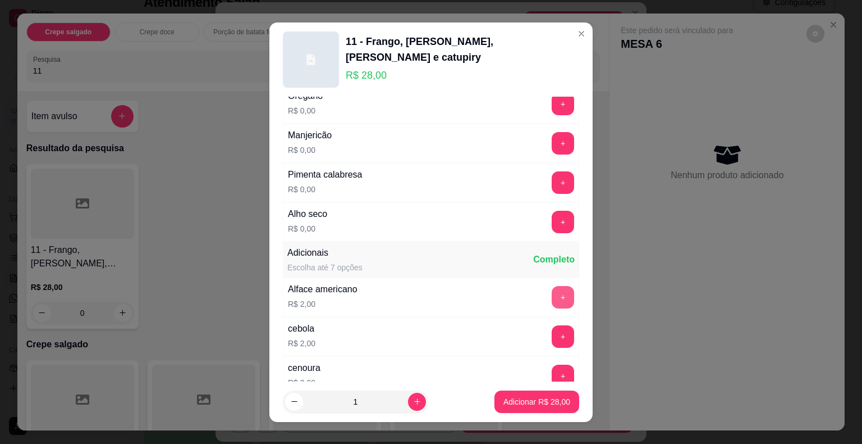
click at [552, 288] on button "+" at bounding box center [563, 297] width 22 height 22
click at [519, 392] on button "Adicionar R$ 30,00" at bounding box center [537, 401] width 85 height 22
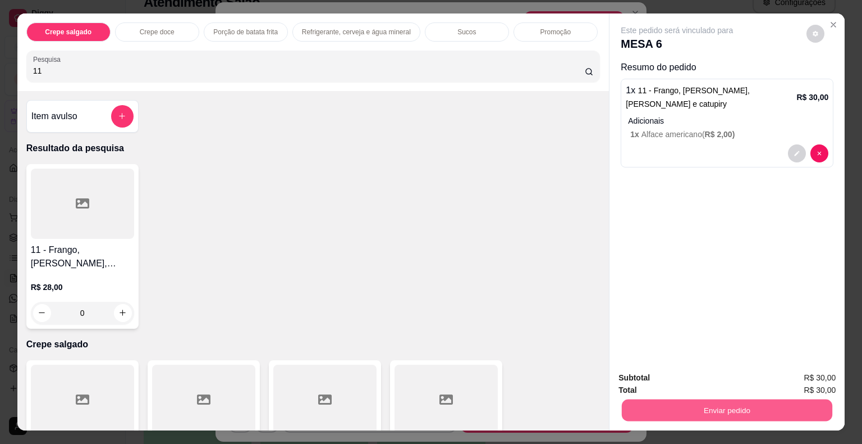
click at [685, 405] on button "Enviar pedido" at bounding box center [727, 410] width 211 height 22
click at [675, 379] on button "Não registrar e enviar pedido" at bounding box center [689, 378] width 113 height 21
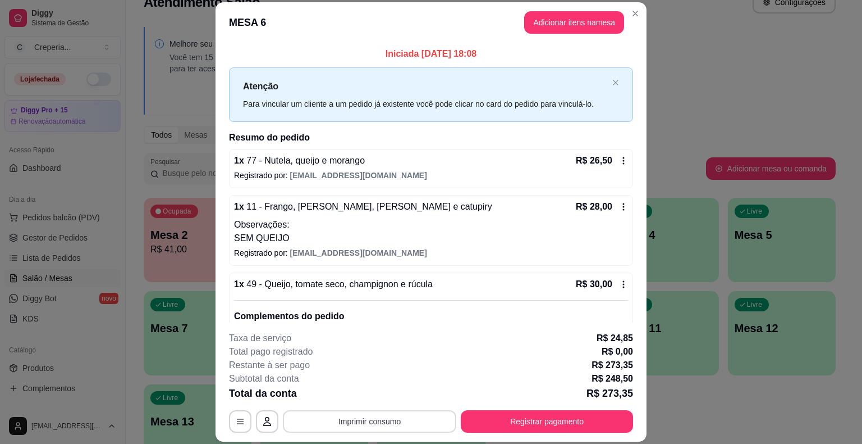
click at [344, 421] on button "Imprimir consumo" at bounding box center [369, 421] width 173 height 22
click at [353, 399] on button "IMPRESSORA" at bounding box center [368, 395] width 81 height 18
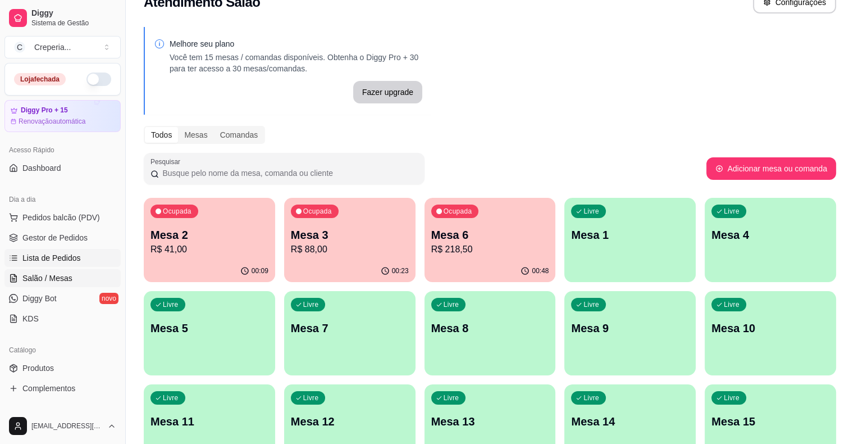
click at [48, 262] on span "Lista de Pedidos" at bounding box center [51, 257] width 58 height 11
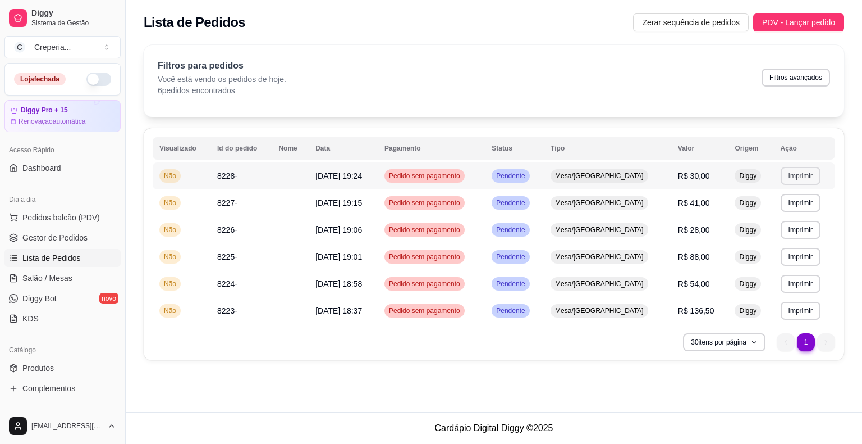
click at [791, 179] on button "Imprimir" at bounding box center [801, 176] width 40 height 18
click at [768, 215] on button "IMPRESSORA" at bounding box center [777, 215] width 81 height 18
click at [65, 278] on span "Salão / Mesas" at bounding box center [47, 277] width 50 height 11
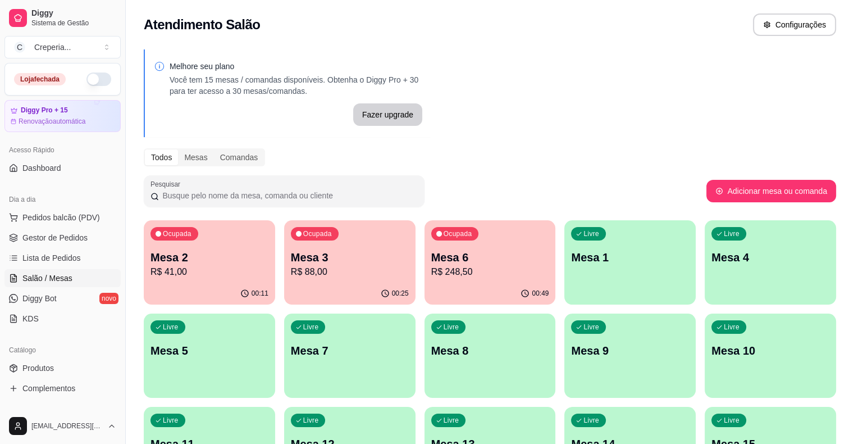
click at [331, 262] on p "Mesa 3" at bounding box center [350, 257] width 118 height 16
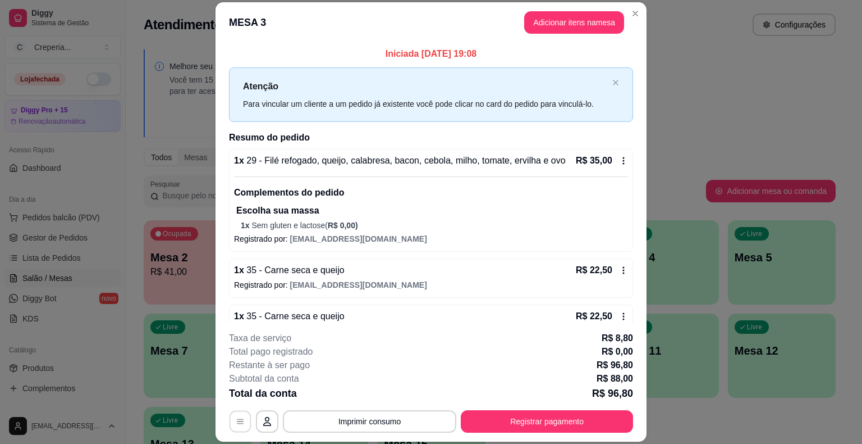
click at [236, 418] on icon "button" at bounding box center [240, 421] width 9 height 9
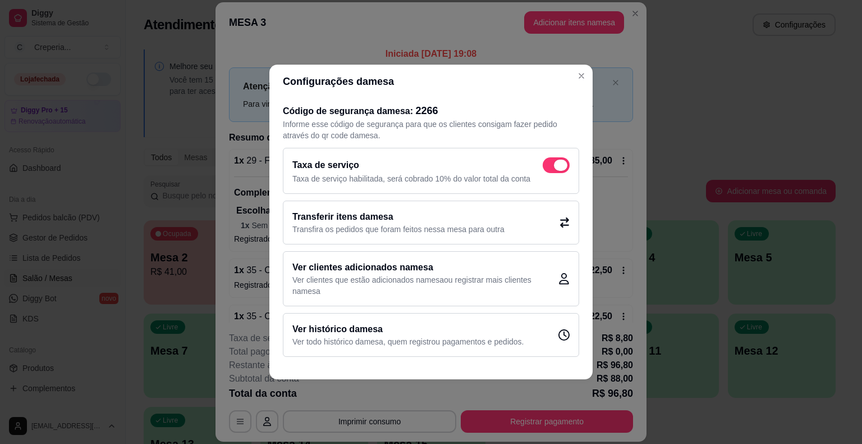
click at [552, 163] on span at bounding box center [556, 165] width 27 height 16
click at [550, 167] on input "checkbox" at bounding box center [545, 170] width 7 height 7
checkbox input "false"
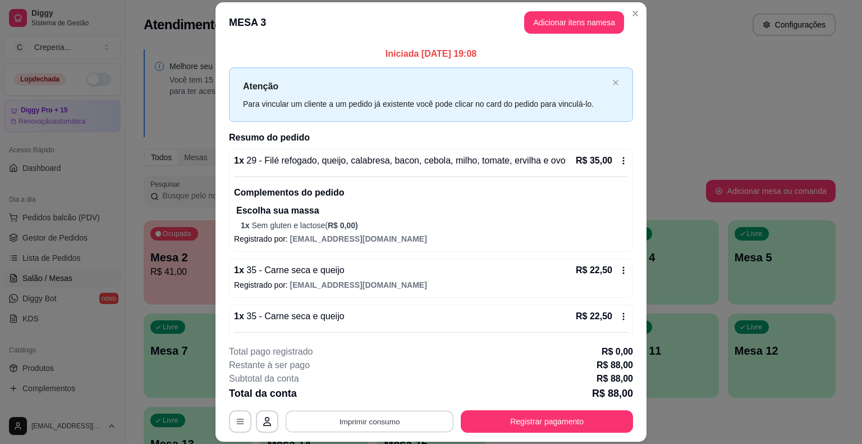
click at [404, 423] on button "Imprimir consumo" at bounding box center [370, 421] width 168 height 22
click at [369, 391] on button "IMPRESSORA" at bounding box center [369, 394] width 79 height 17
click at [495, 418] on button "Registrar pagamento" at bounding box center [547, 421] width 172 height 22
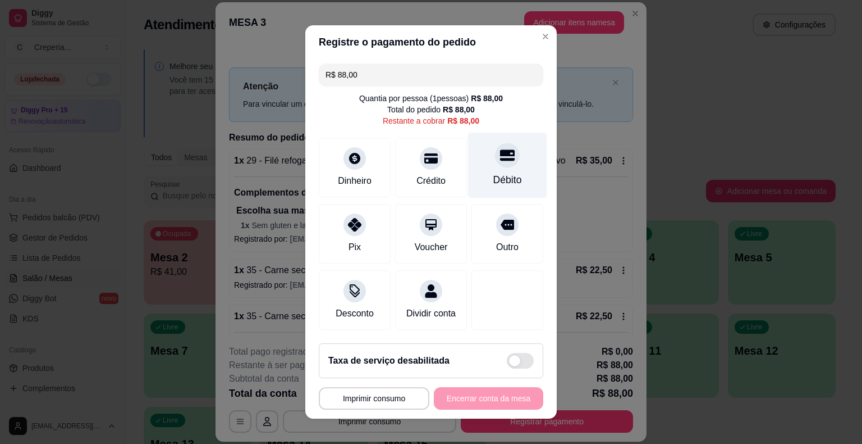
click at [500, 162] on icon at bounding box center [507, 155] width 15 height 15
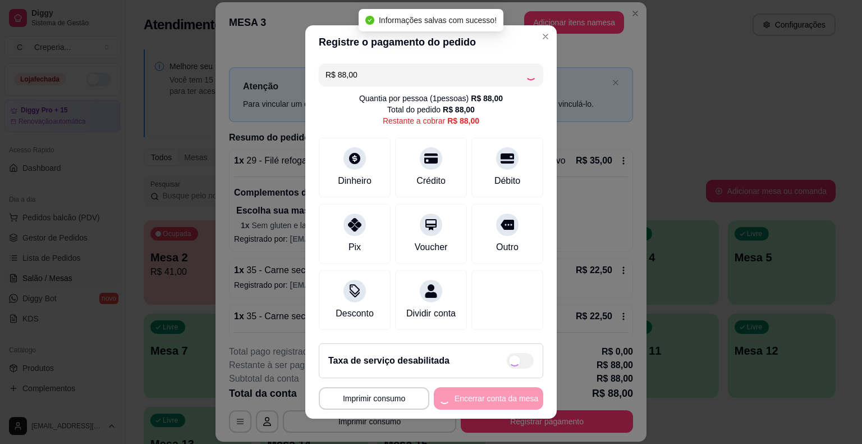
type input "R$ 0,00"
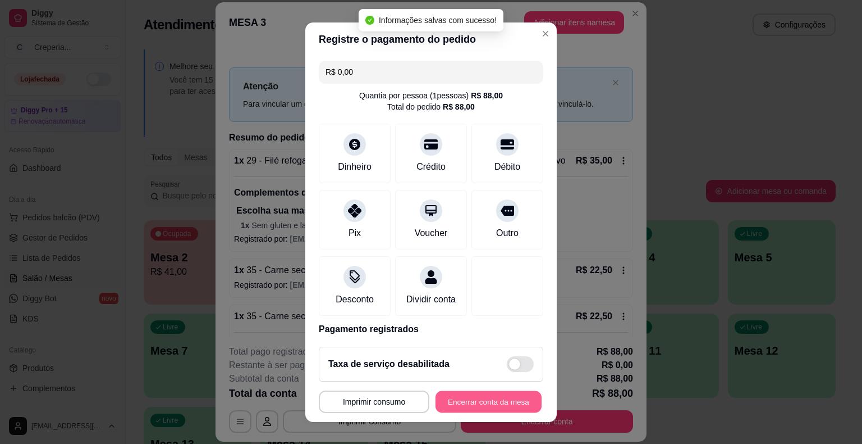
click at [457, 398] on button "Encerrar conta da mesa" at bounding box center [489, 401] width 106 height 22
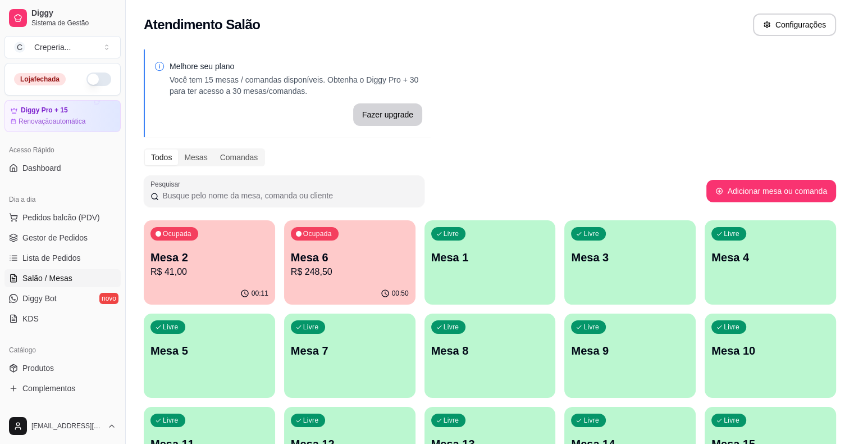
click at [189, 271] on p "R$ 41,00" at bounding box center [209, 271] width 118 height 13
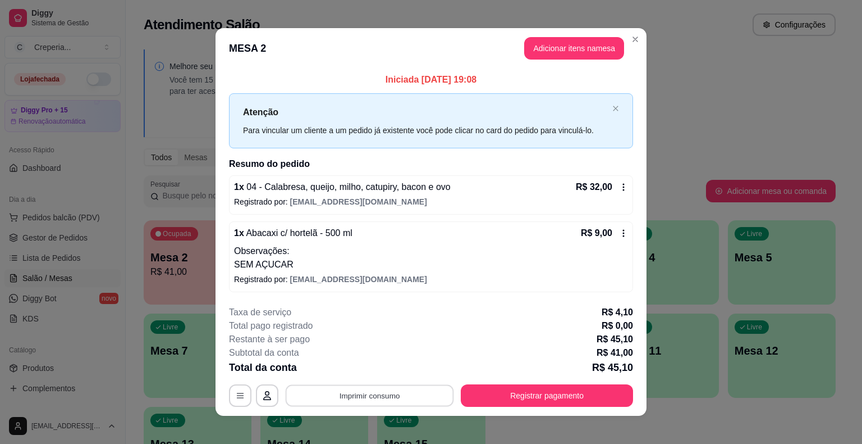
click at [336, 394] on button "Imprimir consumo" at bounding box center [370, 395] width 168 height 22
click at [383, 369] on button "IMPRESSORA" at bounding box center [369, 368] width 79 height 17
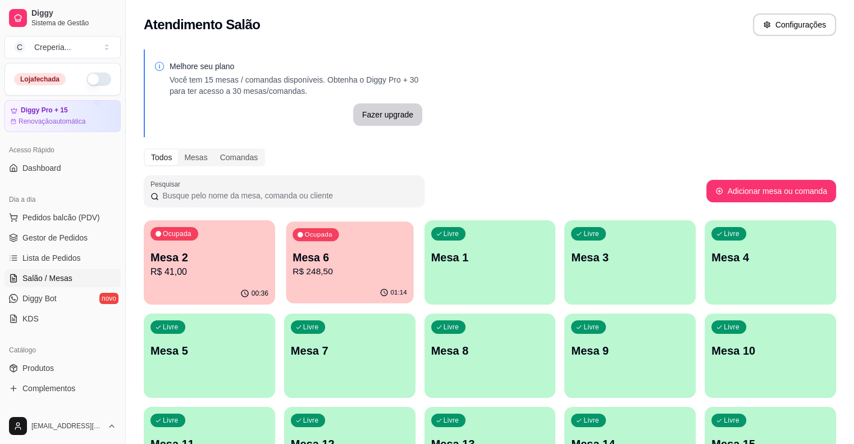
click at [335, 262] on p "Mesa 6" at bounding box center [350, 257] width 115 height 15
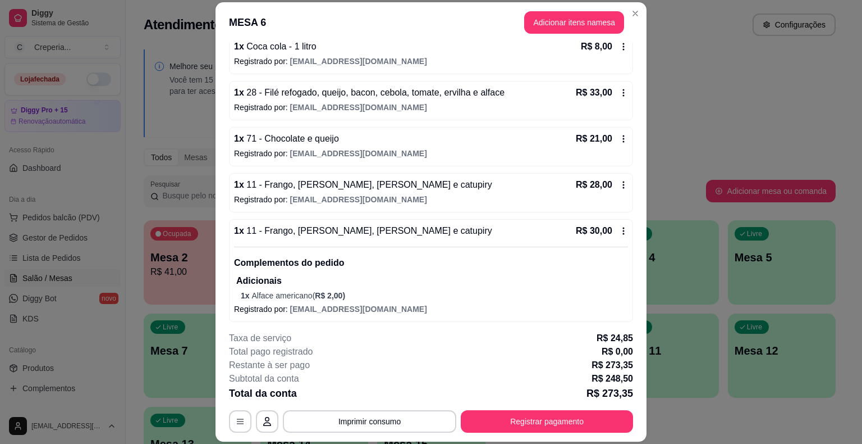
scroll to position [454, 0]
click at [366, 417] on button "Imprimir consumo" at bounding box center [370, 421] width 168 height 22
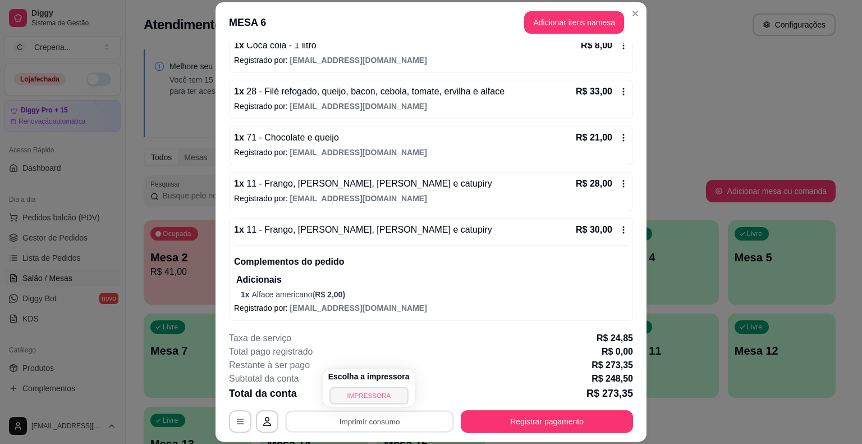
click at [359, 398] on button "IMPRESSORA" at bounding box center [369, 394] width 79 height 17
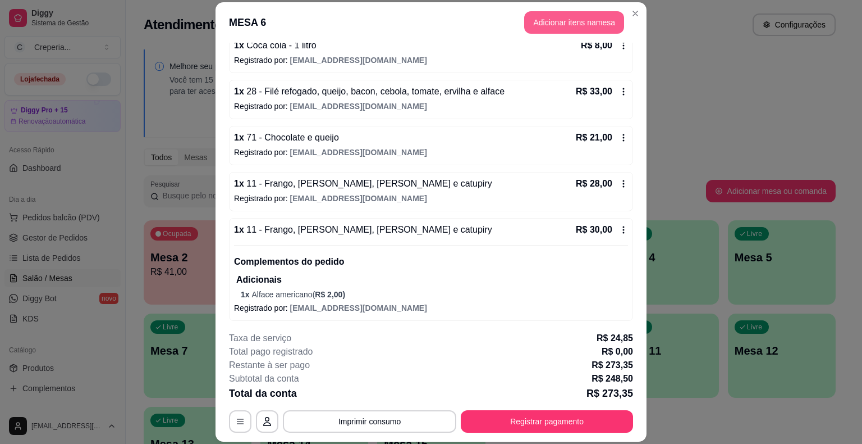
click at [556, 21] on button "Adicionar itens na mesa" at bounding box center [574, 22] width 100 height 22
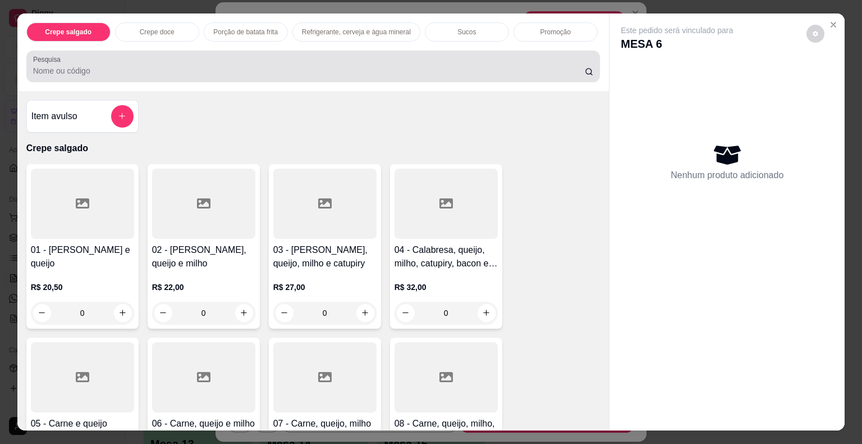
click at [368, 55] on div at bounding box center [313, 66] width 561 height 22
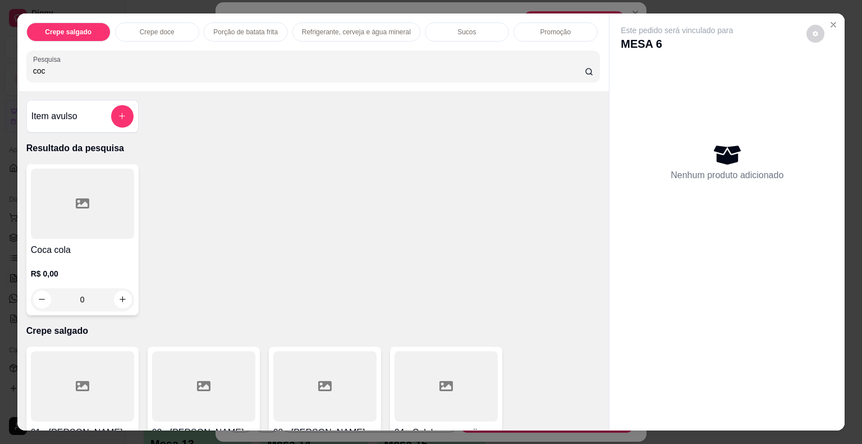
type input "coc"
click at [57, 221] on div at bounding box center [82, 203] width 103 height 70
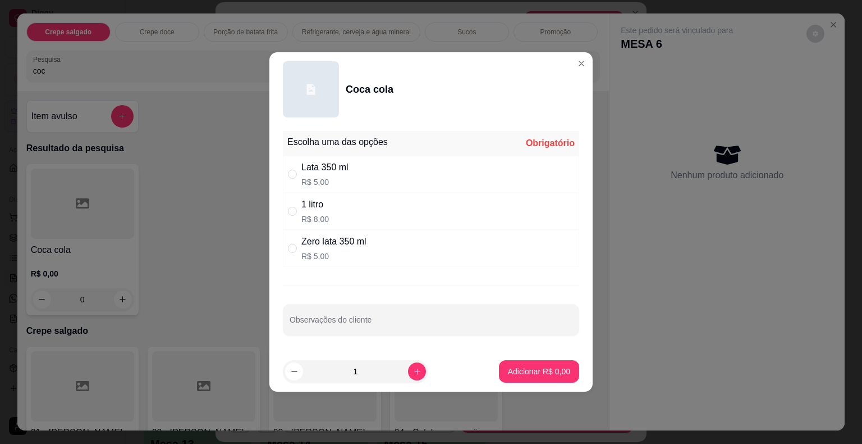
drag, startPoint x: 334, startPoint y: 251, endPoint x: 436, endPoint y: 299, distance: 112.8
click at [335, 252] on p "R$ 5,00" at bounding box center [334, 255] width 65 height 11
radio input "true"
click at [513, 373] on p "Adicionar R$ 5,00" at bounding box center [539, 371] width 61 height 11
type input "1"
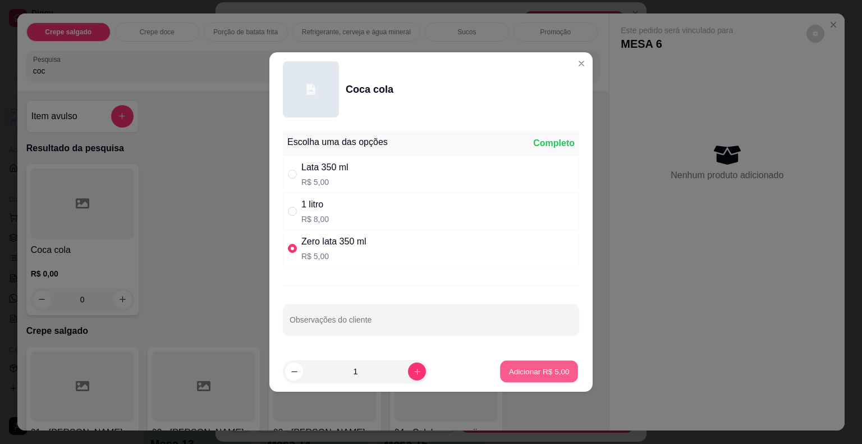
type input "1"
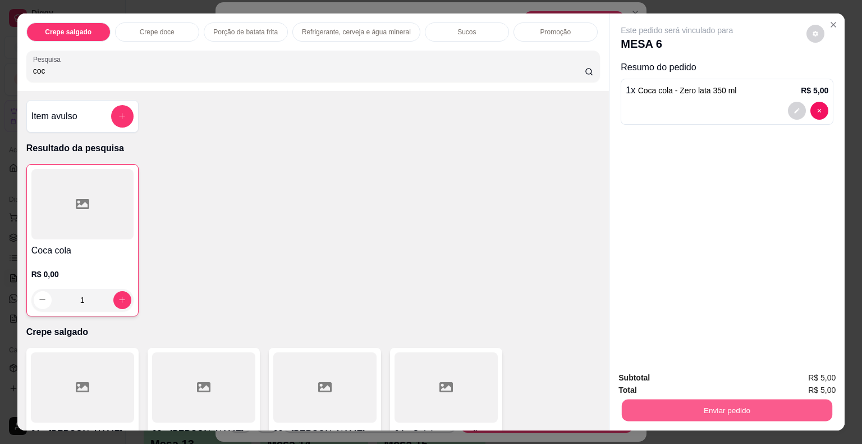
click at [725, 414] on button "Enviar pedido" at bounding box center [727, 410] width 211 height 22
click at [660, 381] on button "Não registrar e enviar pedido" at bounding box center [690, 378] width 117 height 21
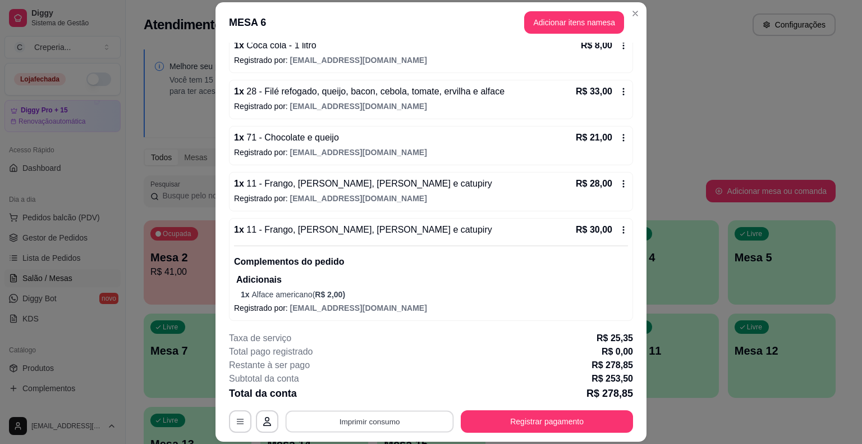
click at [357, 421] on button "Imprimir consumo" at bounding box center [370, 421] width 168 height 22
click at [357, 399] on button "IMPRESSORA" at bounding box center [368, 395] width 81 height 18
click at [530, 423] on button "Registrar pagamento" at bounding box center [547, 421] width 167 height 22
click at [244, 423] on button "button" at bounding box center [241, 421] width 22 height 22
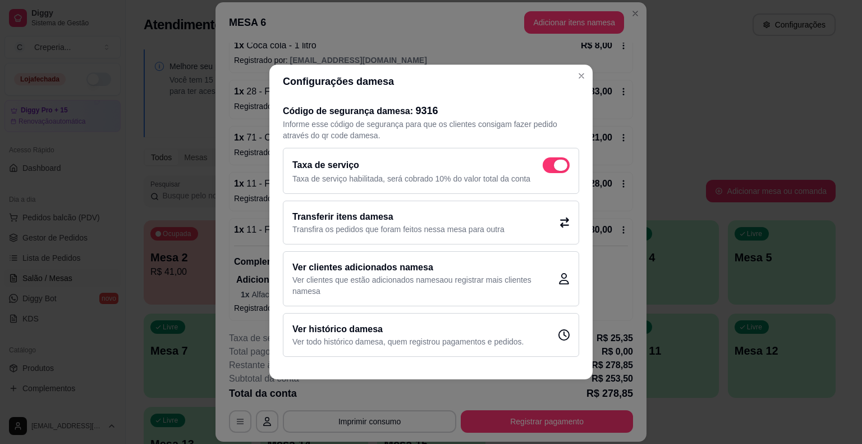
click at [555, 167] on span at bounding box center [556, 165] width 27 height 16
click at [550, 167] on input "checkbox" at bounding box center [545, 170] width 7 height 7
checkbox input "false"
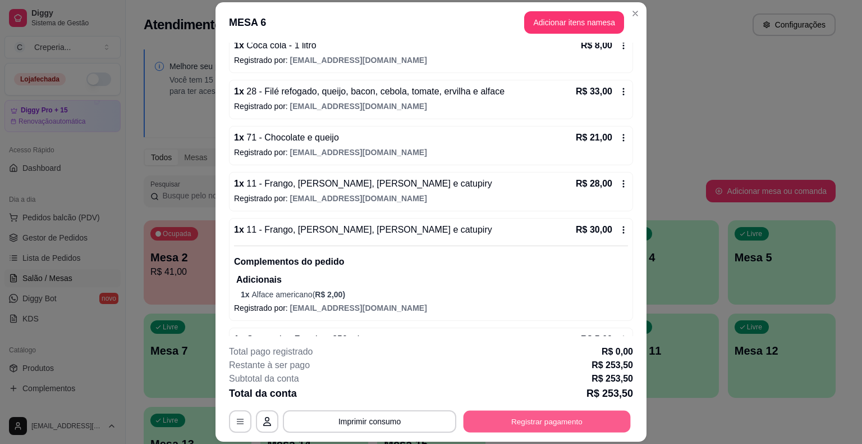
click at [533, 419] on button "Registrar pagamento" at bounding box center [547, 421] width 167 height 22
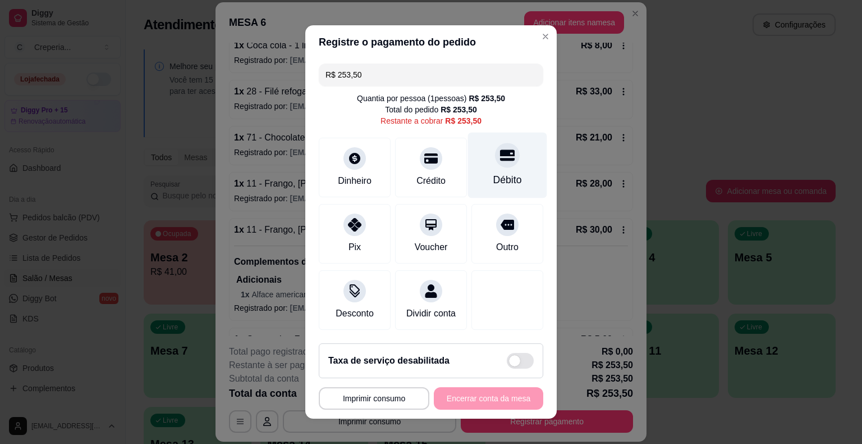
click at [495, 163] on div at bounding box center [507, 155] width 25 height 25
type input "R$ 0,00"
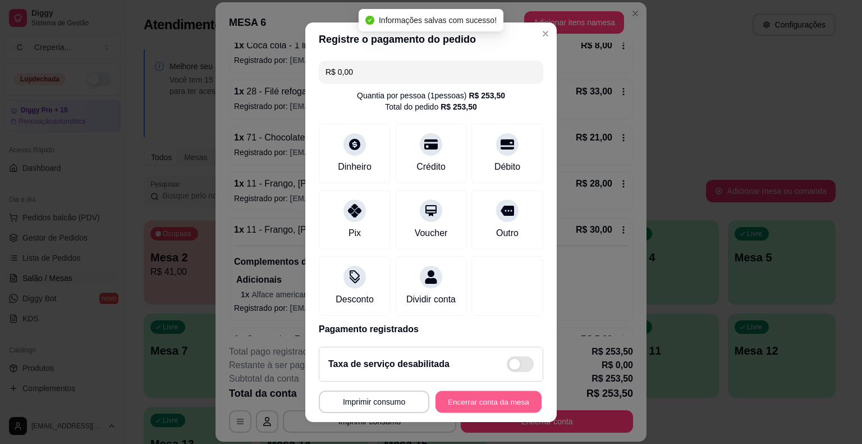
click at [478, 404] on button "Encerrar conta da mesa" at bounding box center [489, 401] width 106 height 22
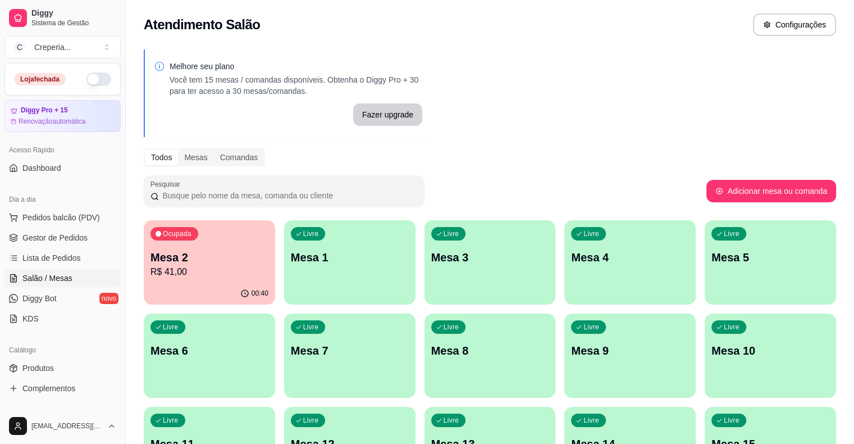
click at [194, 267] on p "R$ 41,00" at bounding box center [209, 271] width 118 height 13
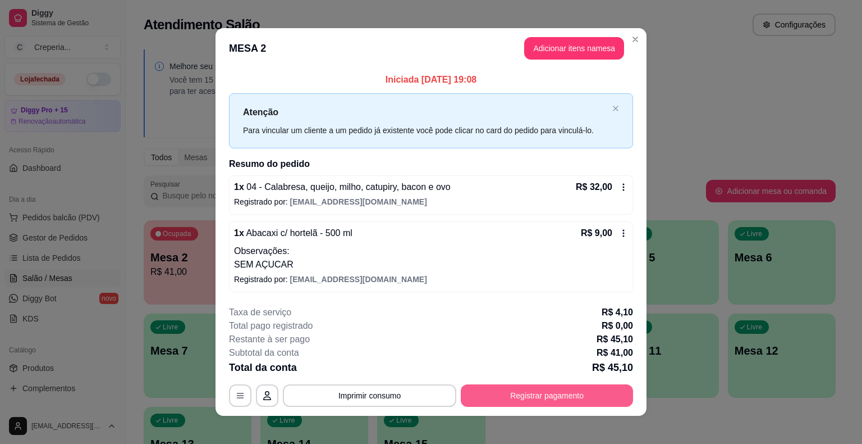
click at [565, 394] on button "Registrar pagamento" at bounding box center [547, 395] width 172 height 22
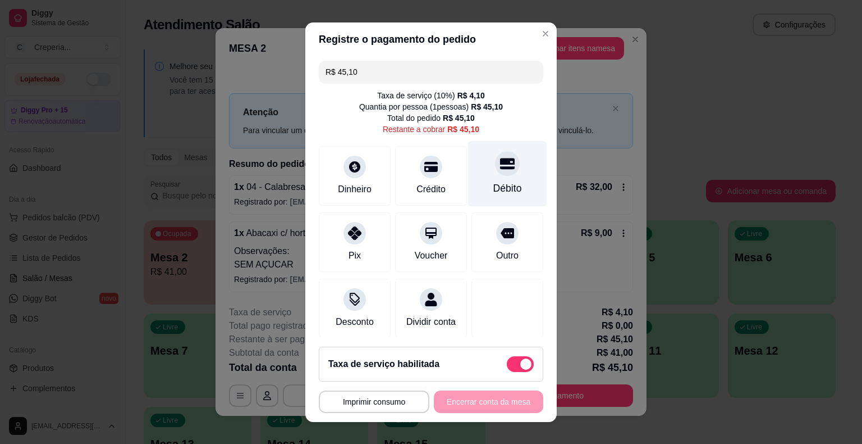
click at [497, 165] on div at bounding box center [507, 163] width 25 height 25
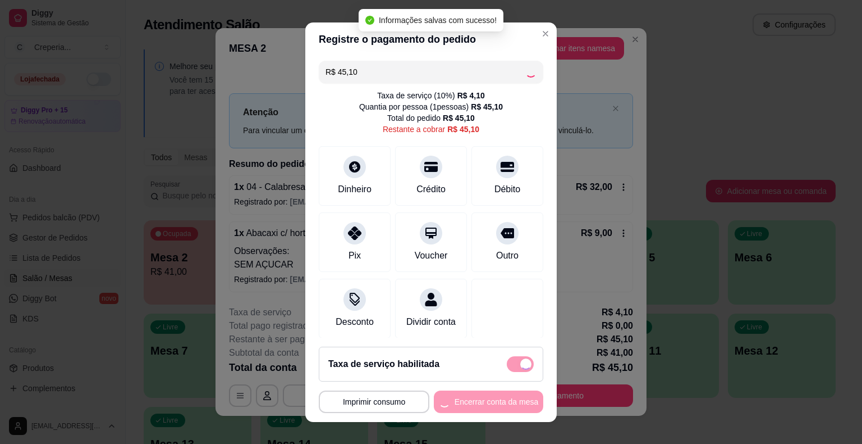
type input "R$ 0,00"
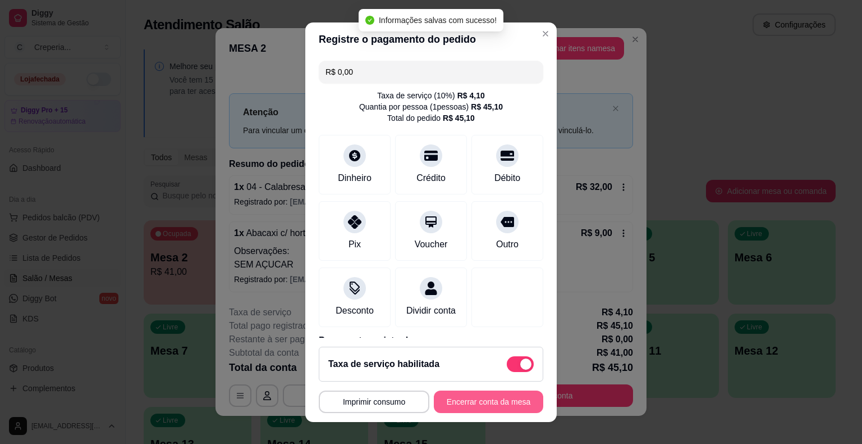
click at [456, 405] on button "Encerrar conta da mesa" at bounding box center [488, 401] width 109 height 22
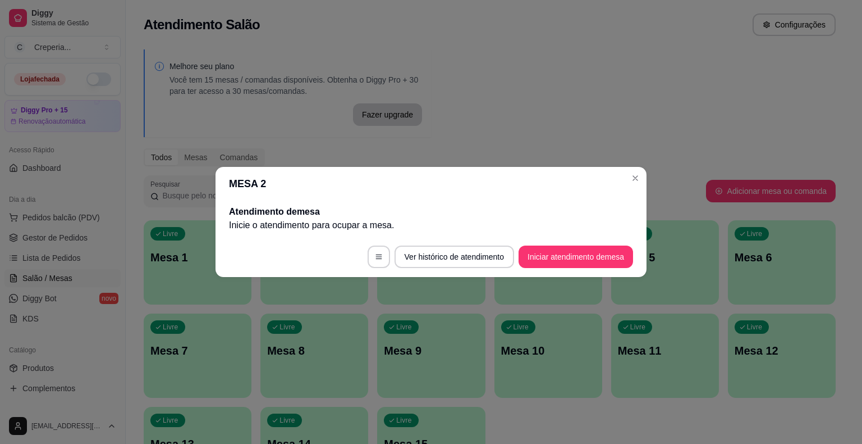
click at [639, 187] on header "MESA 2" at bounding box center [431, 184] width 431 height 34
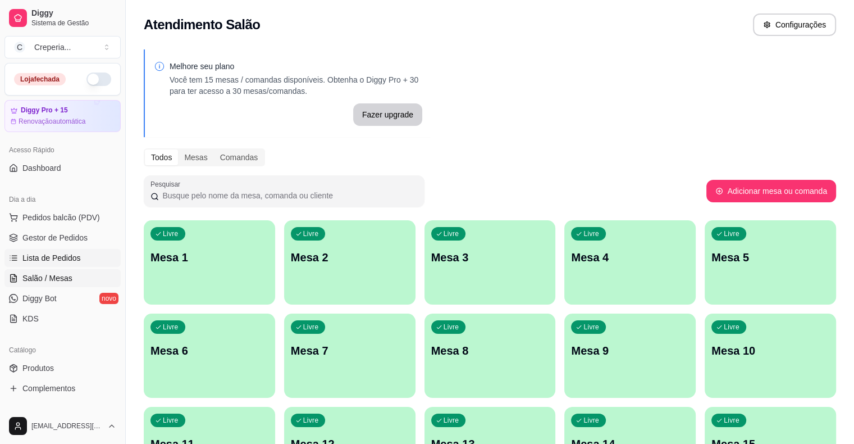
click at [67, 256] on span "Lista de Pedidos" at bounding box center [51, 257] width 58 height 11
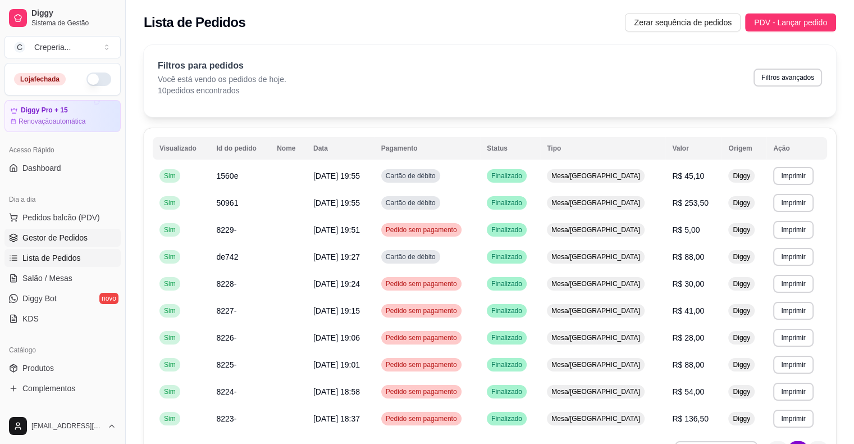
click at [77, 244] on link "Gestor de Pedidos" at bounding box center [62, 238] width 116 height 18
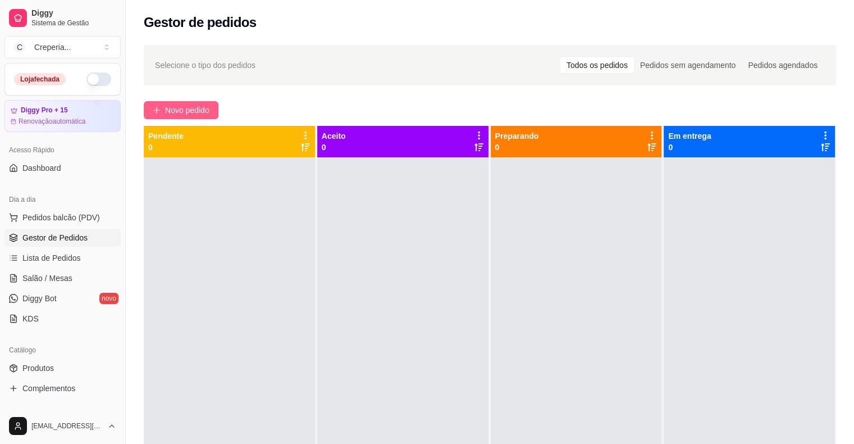
click at [183, 107] on span "Novo pedido" at bounding box center [187, 110] width 44 height 12
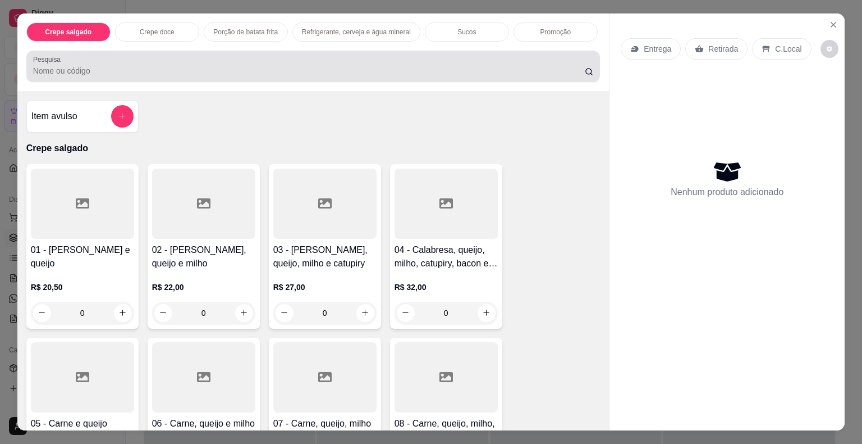
click at [182, 68] on input "Pesquisa" at bounding box center [309, 70] width 552 height 11
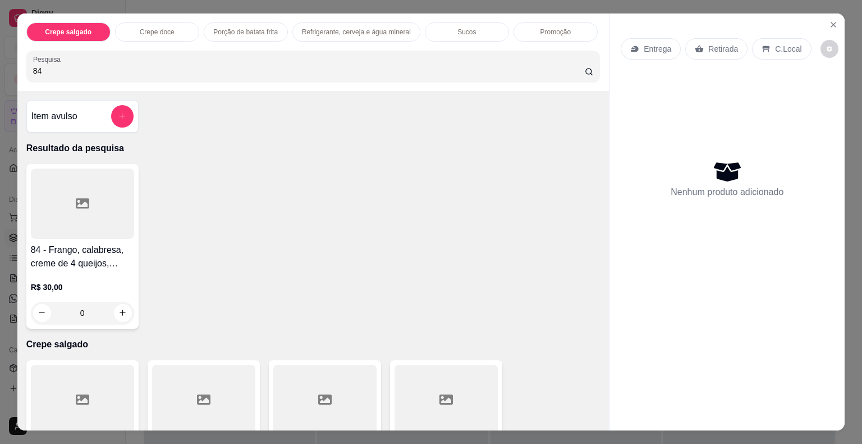
type input "84"
click at [65, 203] on div at bounding box center [82, 203] width 103 height 70
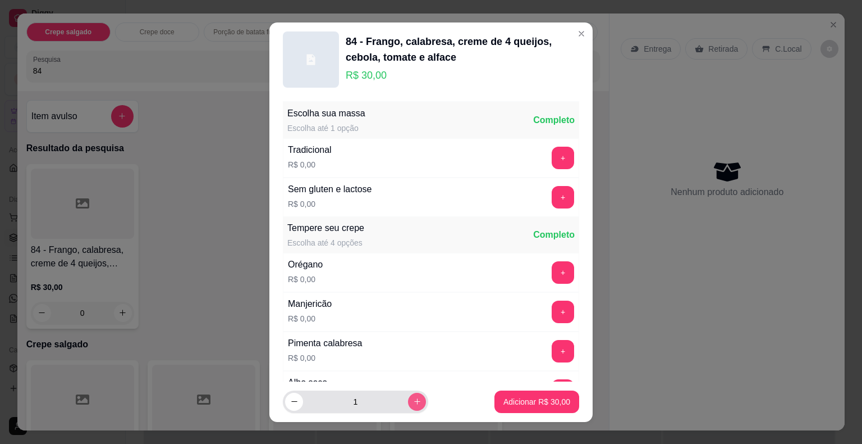
click at [413, 398] on icon "increase-product-quantity" at bounding box center [417, 401] width 8 height 8
type input "2"
click at [515, 395] on button "Adicionar R$ 60,00" at bounding box center [537, 401] width 85 height 22
type input "2"
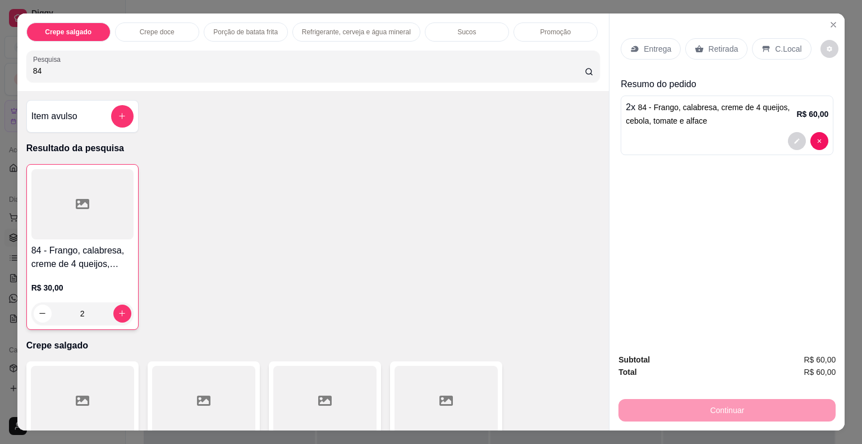
click at [659, 46] on p "Entrega" at bounding box center [658, 48] width 28 height 11
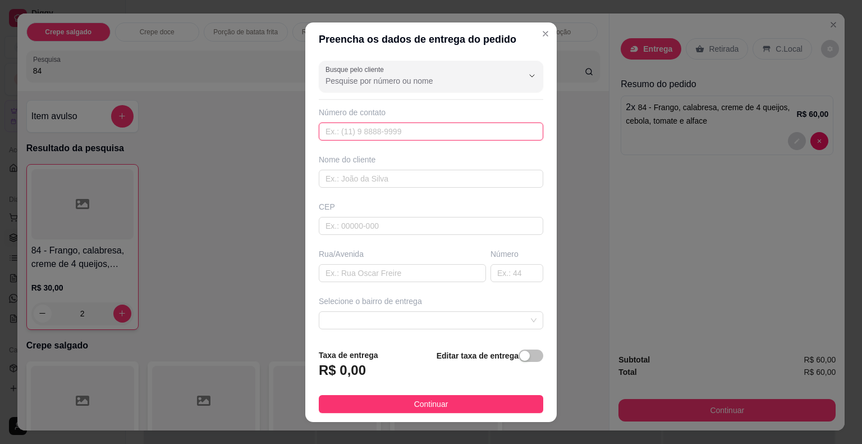
click at [436, 129] on input "text" at bounding box center [431, 131] width 225 height 18
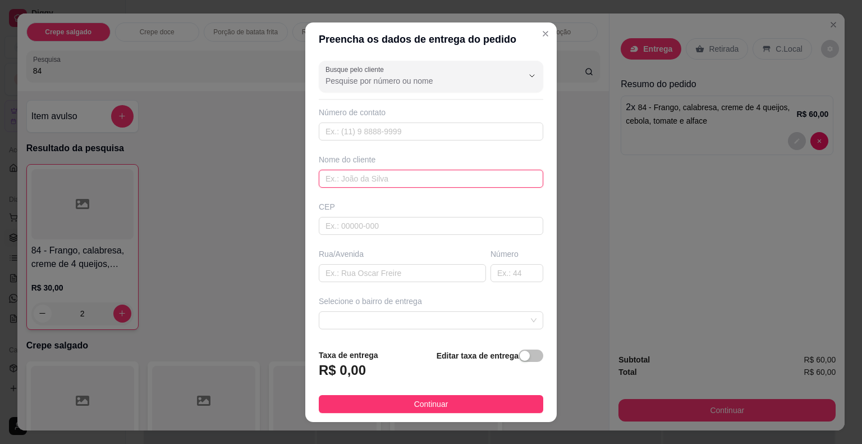
click at [409, 179] on input "text" at bounding box center [431, 179] width 225 height 18
type input "j"
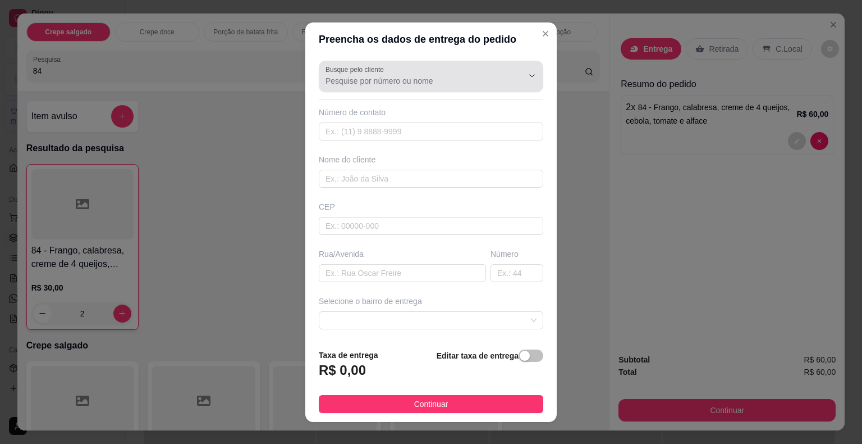
click at [413, 88] on div "Busque pelo cliente" at bounding box center [431, 76] width 225 height 31
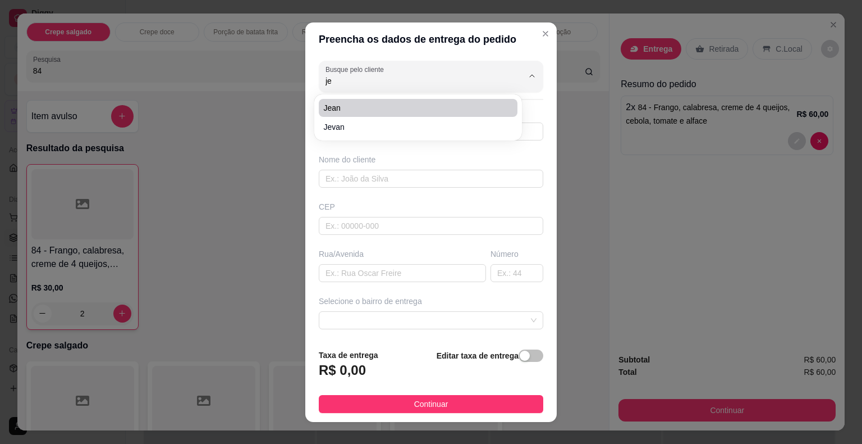
click at [361, 102] on li "Jean" at bounding box center [418, 108] width 199 height 18
type input "Jean"
type input "77991506037"
type input "Jean"
type input "Rua princesa [PERSON_NAME]"
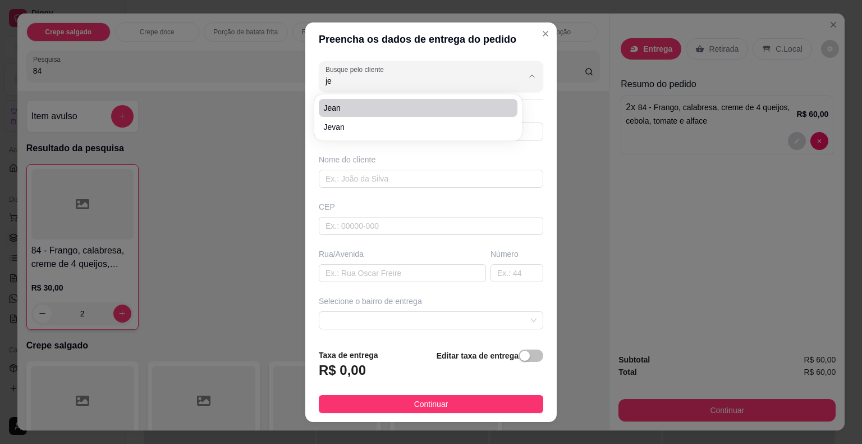
type input "910"
type input "Barreiras"
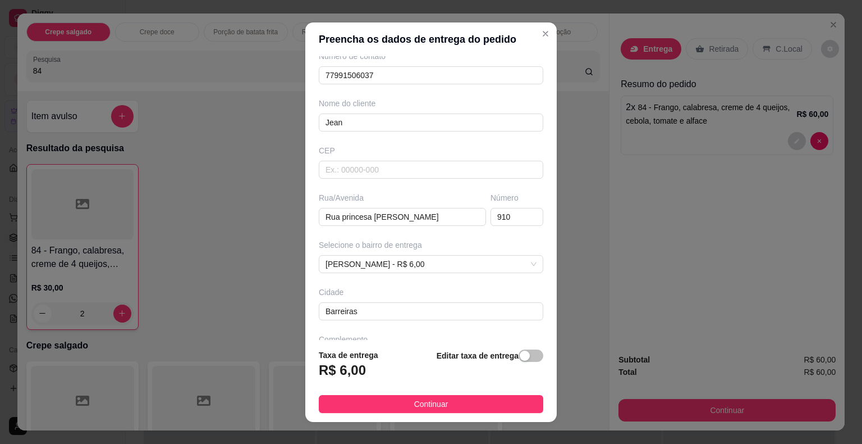
scroll to position [93, 0]
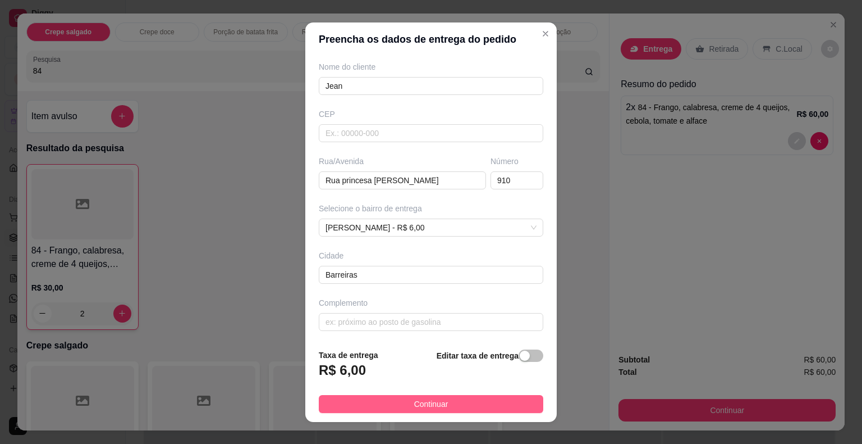
type input "Jean"
click at [391, 404] on button "Continuar" at bounding box center [431, 404] width 225 height 18
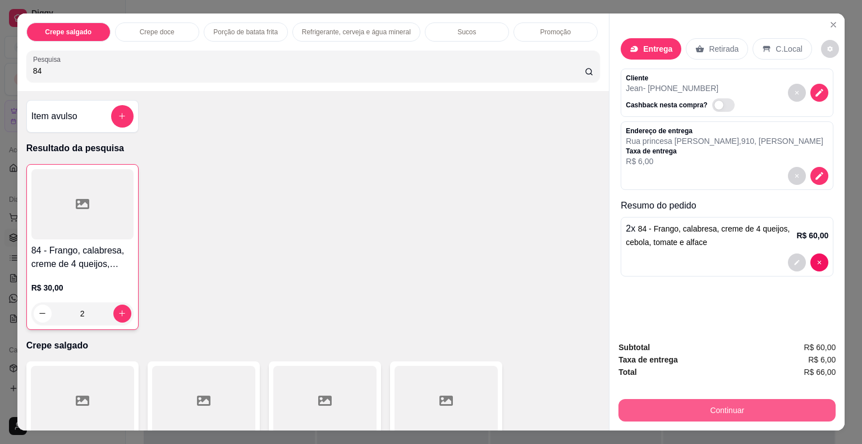
click at [684, 405] on button "Continuar" at bounding box center [727, 410] width 217 height 22
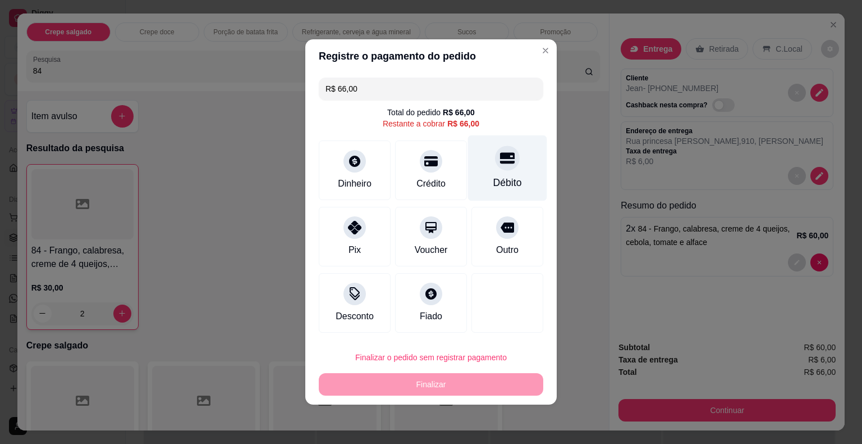
click at [499, 175] on div "Débito" at bounding box center [507, 168] width 79 height 66
type input "R$ 0,00"
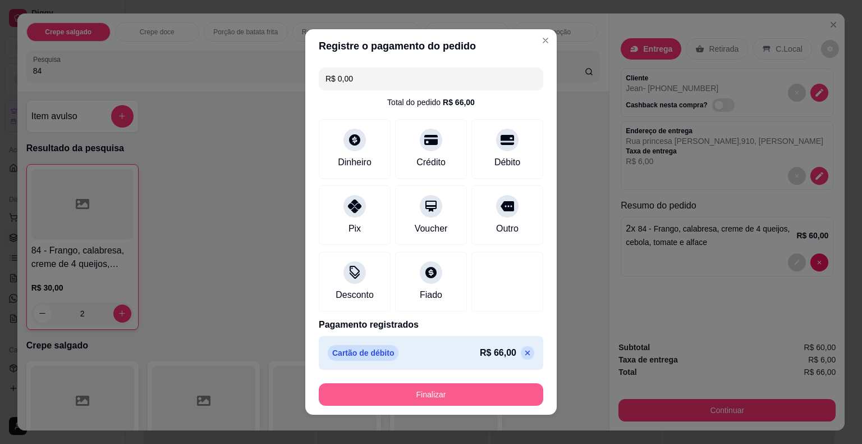
click at [465, 390] on button "Finalizar" at bounding box center [431, 394] width 225 height 22
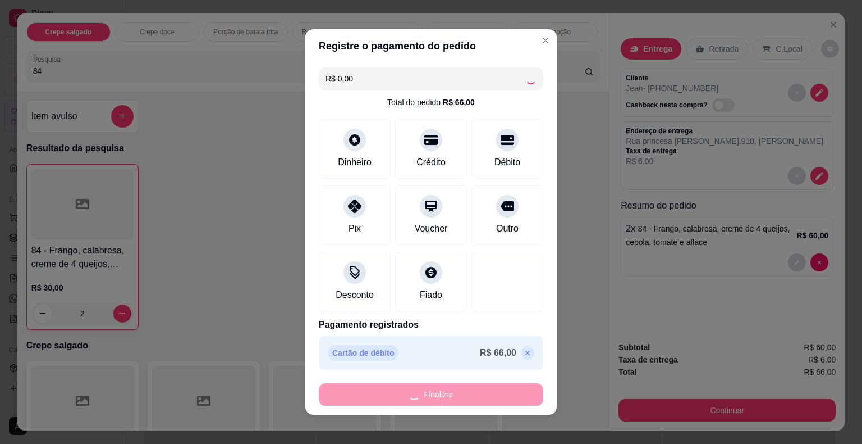
type input "0"
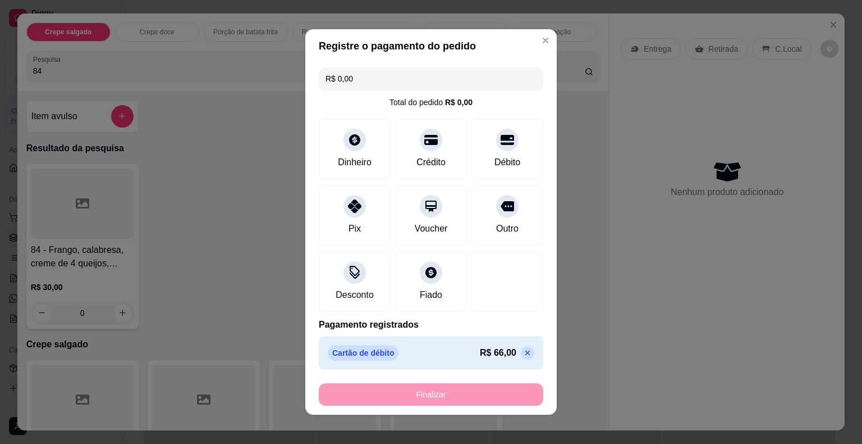
type input "-R$ 66,00"
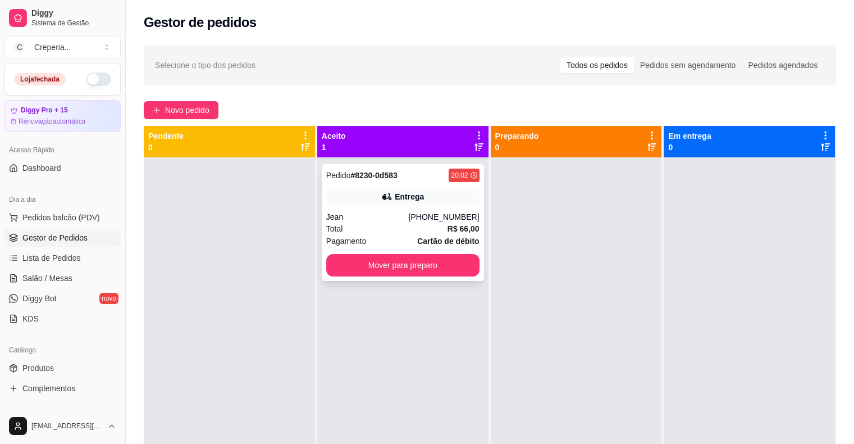
click at [398, 197] on div "Entrega" at bounding box center [409, 196] width 29 height 11
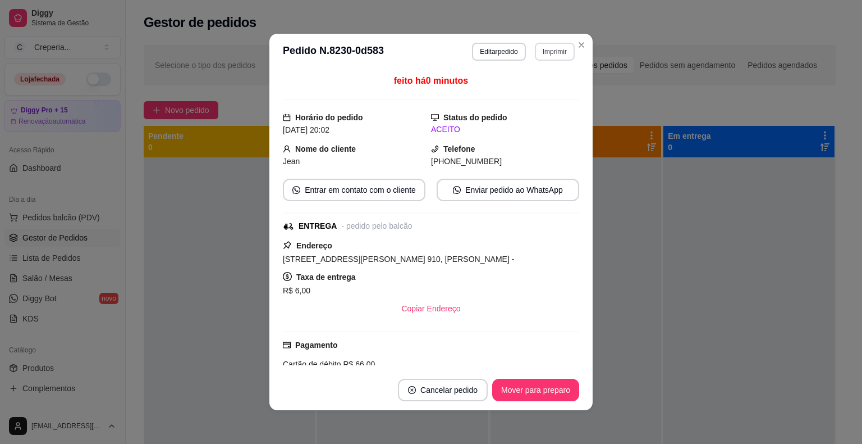
click at [543, 51] on button "Imprimir" at bounding box center [555, 52] width 40 height 18
click at [540, 95] on button "IMPRESSORA" at bounding box center [530, 91] width 81 height 18
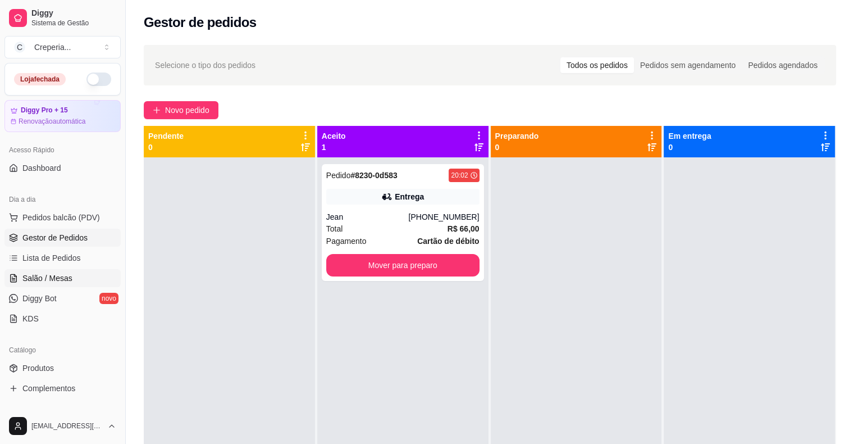
click at [68, 272] on span "Salão / Mesas" at bounding box center [47, 277] width 50 height 11
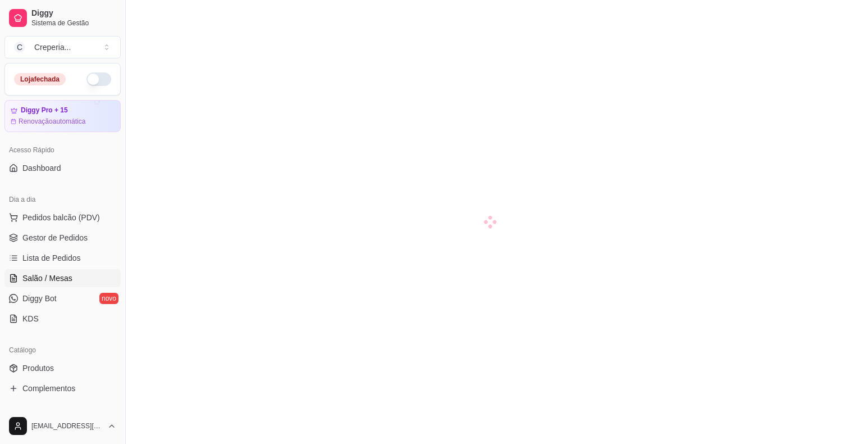
click at [36, 278] on span "Salão / Mesas" at bounding box center [47, 277] width 50 height 11
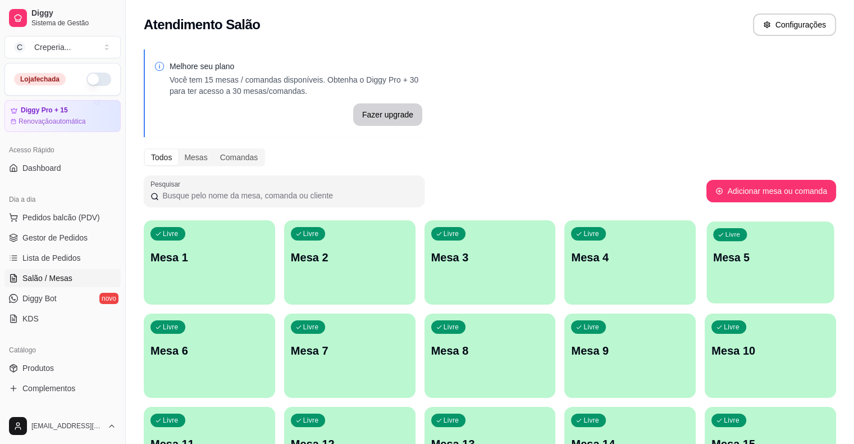
click at [707, 269] on div "Livre Mesa 5" at bounding box center [770, 255] width 127 height 68
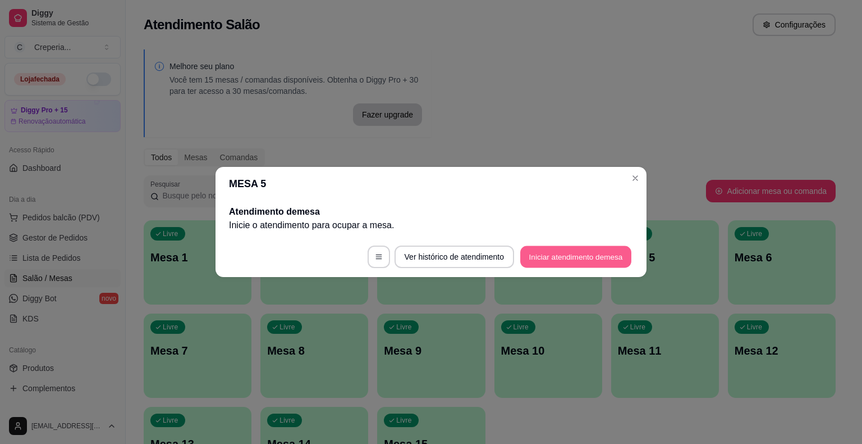
click at [556, 253] on button "Iniciar atendimento de mesa" at bounding box center [575, 257] width 111 height 22
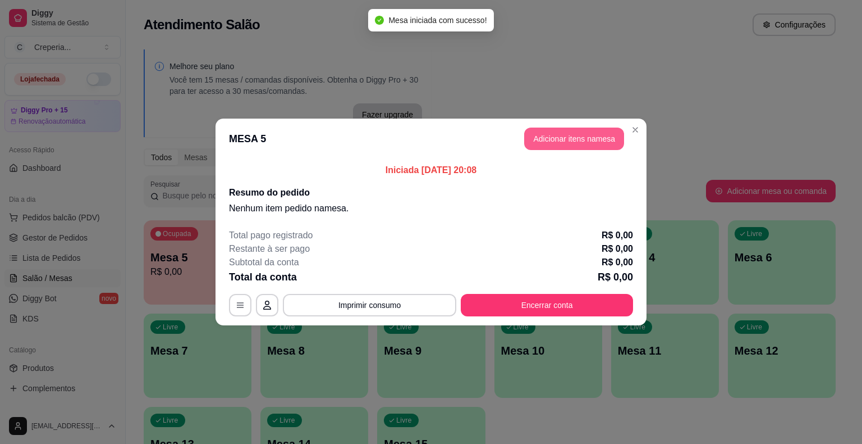
click at [555, 145] on button "Adicionar itens na mesa" at bounding box center [574, 138] width 100 height 22
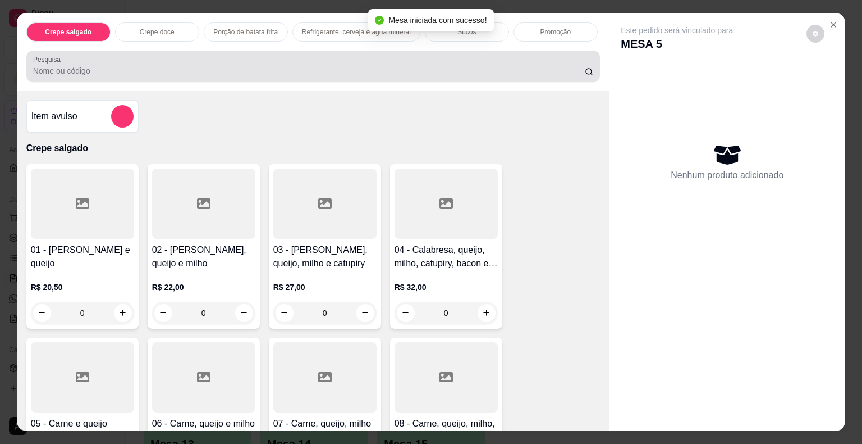
click at [229, 72] on div at bounding box center [313, 66] width 561 height 22
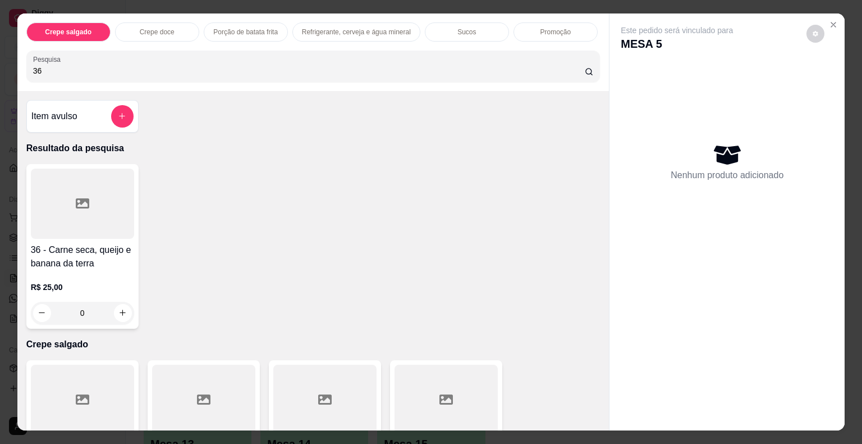
type input "36"
click at [100, 202] on div at bounding box center [82, 203] width 103 height 70
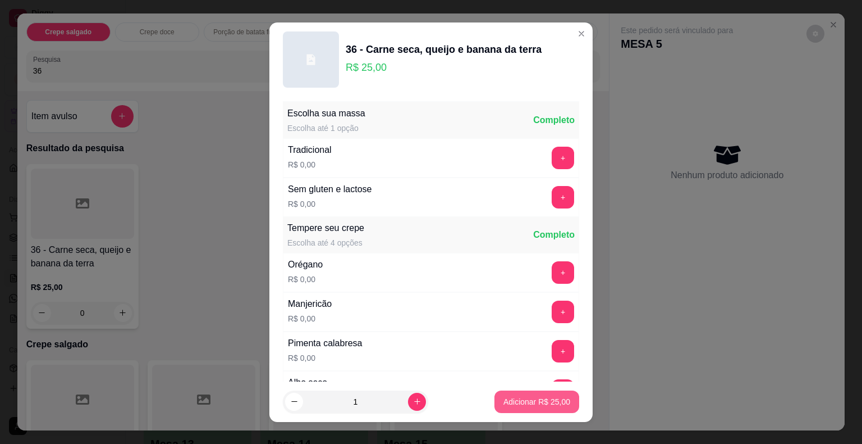
click at [533, 400] on p "Adicionar R$ 25,00" at bounding box center [537, 401] width 67 height 11
type input "1"
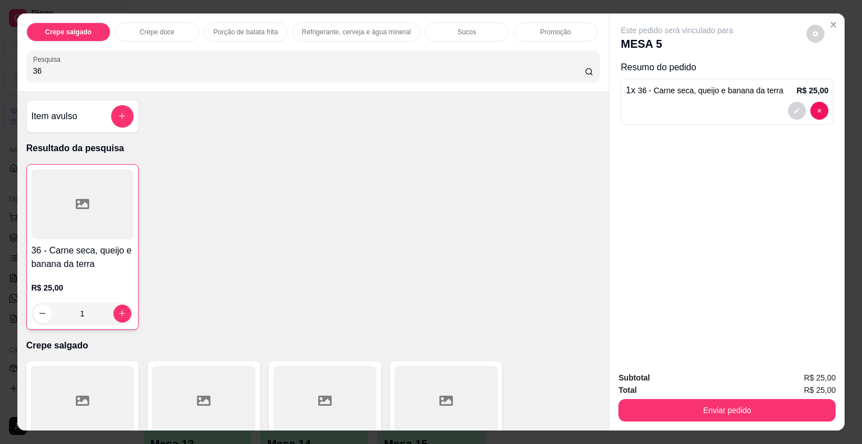
drag, startPoint x: 90, startPoint y: 63, endPoint x: 0, endPoint y: 64, distance: 89.8
click at [0, 64] on div "Crepe salgado Crepe doce Porção de batata frita Refrigerante, cerveja e água mi…" at bounding box center [431, 222] width 862 height 444
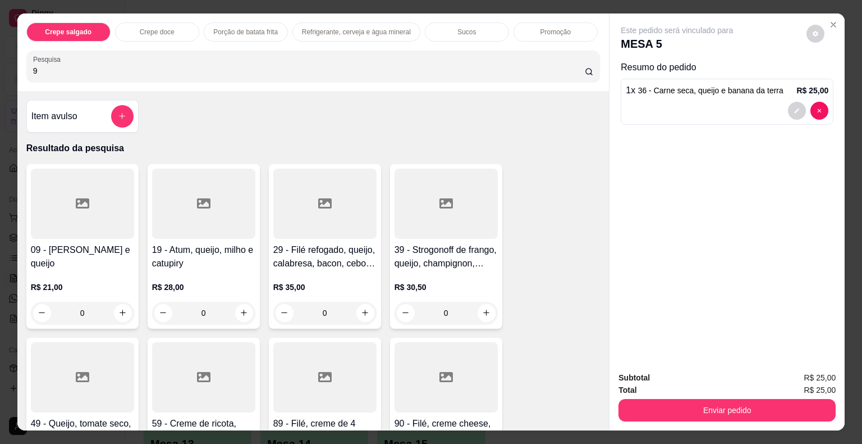
type input "9"
click at [97, 213] on div at bounding box center [82, 203] width 103 height 70
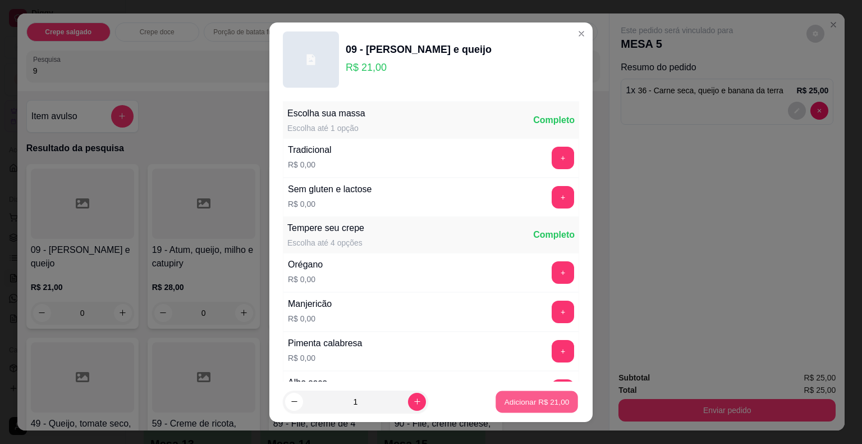
click at [508, 401] on p "Adicionar R$ 21,00" at bounding box center [537, 401] width 65 height 11
type input "1"
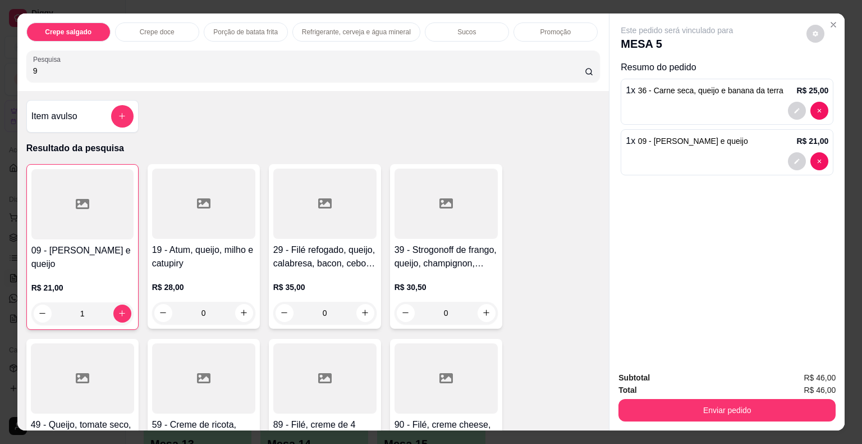
drag, startPoint x: 52, startPoint y: 68, endPoint x: 0, endPoint y: 62, distance: 52.6
click at [0, 62] on div "Crepe salgado Crepe doce Porção de batata frita Refrigerante, cerveja e água mi…" at bounding box center [431, 222] width 862 height 444
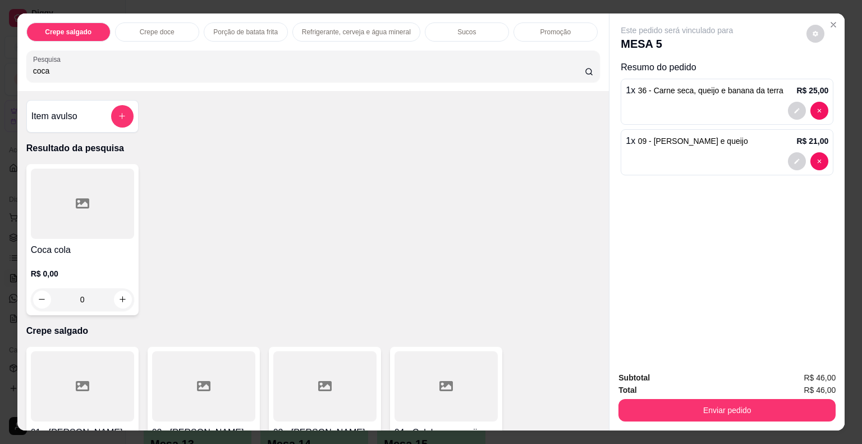
type input "coca"
click at [77, 207] on div at bounding box center [82, 203] width 103 height 70
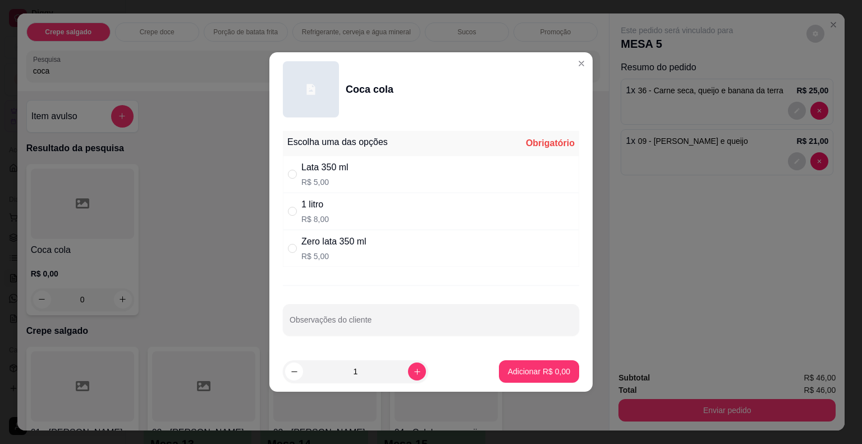
click at [350, 205] on div "1 litro R$ 8,00" at bounding box center [431, 211] width 296 height 37
radio input "true"
click at [512, 366] on p "Adicionar R$ 8,00" at bounding box center [539, 371] width 61 height 11
type input "1"
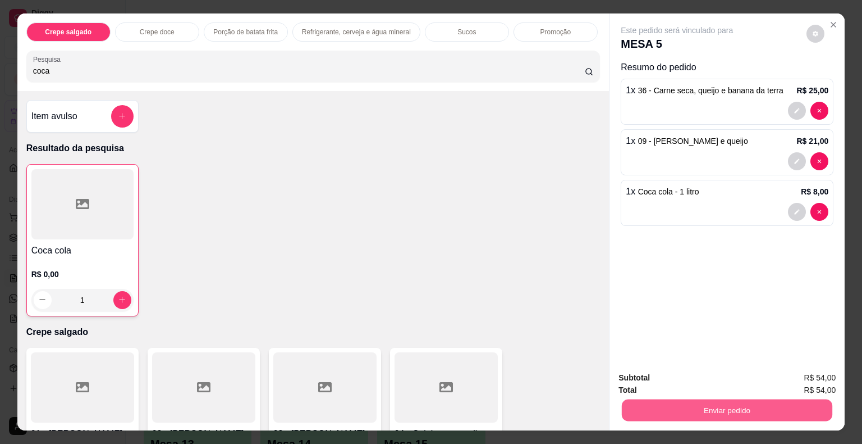
click at [667, 402] on button "Enviar pedido" at bounding box center [727, 410] width 211 height 22
click at [693, 383] on button "Não registrar e enviar pedido" at bounding box center [690, 378] width 117 height 21
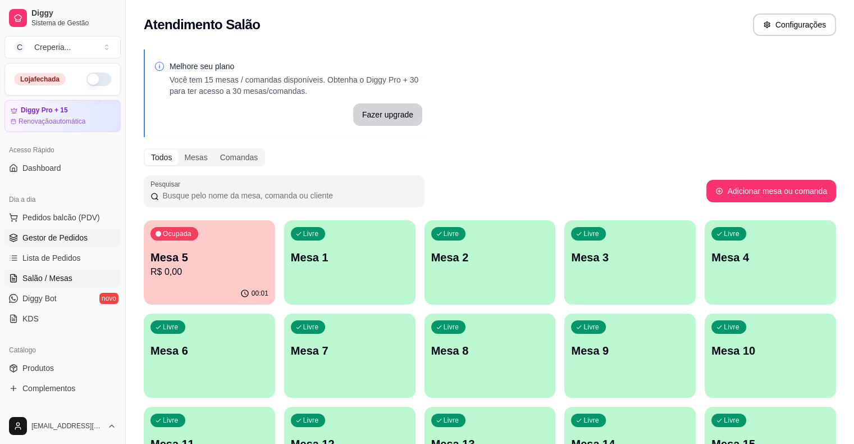
click at [53, 240] on span "Gestor de Pedidos" at bounding box center [54, 237] width 65 height 11
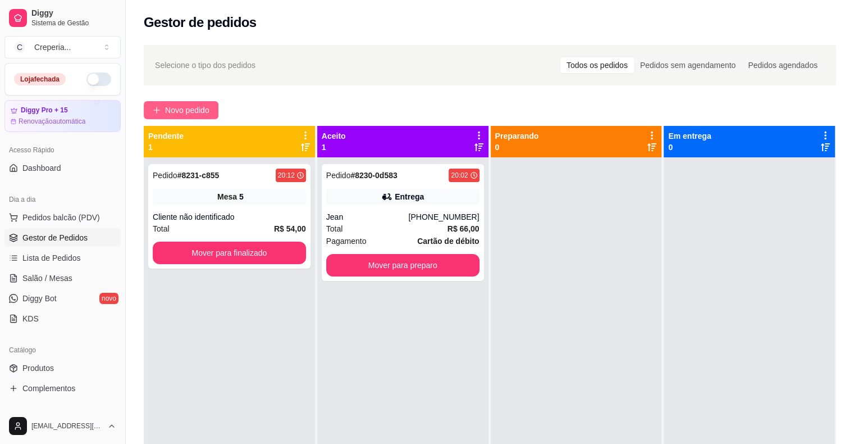
click at [189, 103] on button "Novo pedido" at bounding box center [181, 110] width 75 height 18
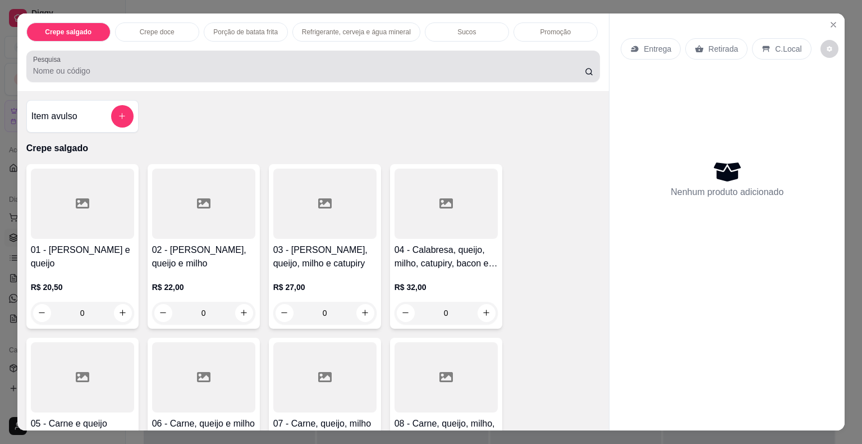
click at [291, 72] on div "Pesquisa" at bounding box center [313, 66] width 574 height 31
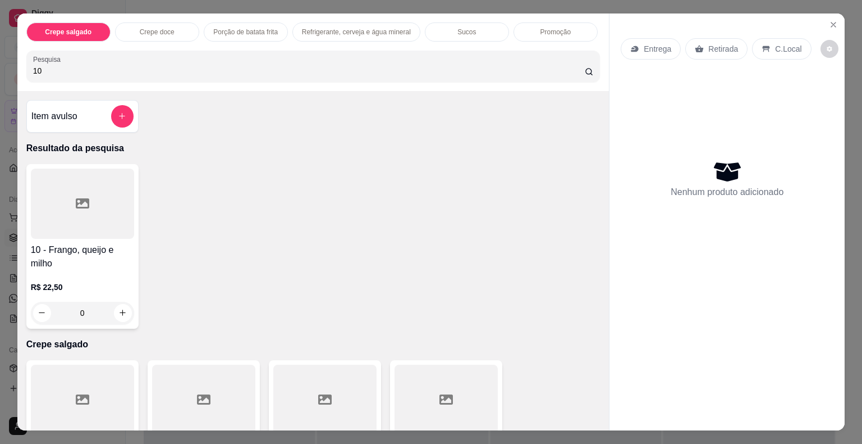
type input "10"
click at [118, 193] on div at bounding box center [82, 203] width 103 height 70
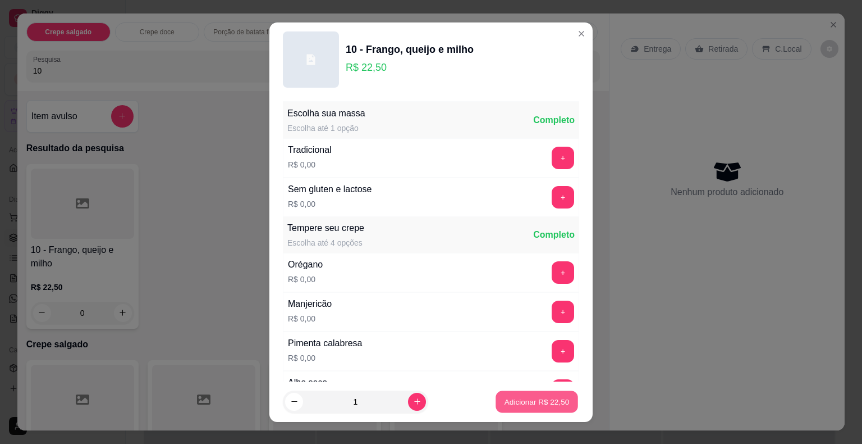
click at [505, 406] on p "Adicionar R$ 22,50" at bounding box center [537, 401] width 65 height 11
type input "1"
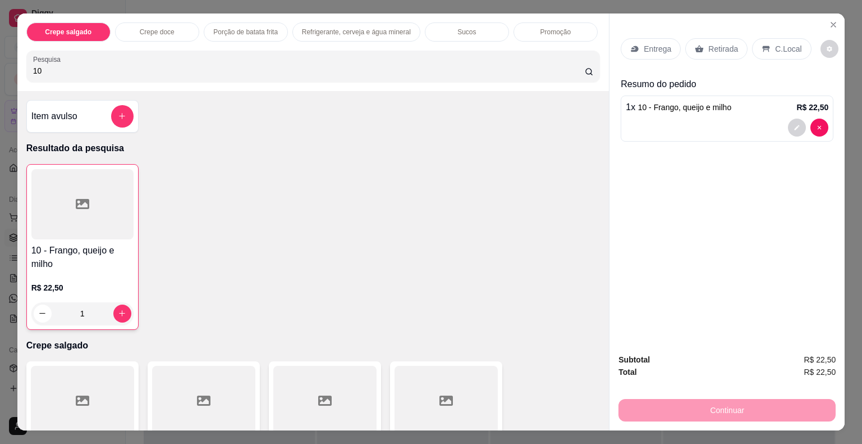
drag, startPoint x: 77, startPoint y: 71, endPoint x: 5, endPoint y: 66, distance: 72.6
click at [5, 66] on div "Crepe salgado Crepe doce Porção de batata frita Refrigerante, cerveja e água mi…" at bounding box center [431, 222] width 862 height 444
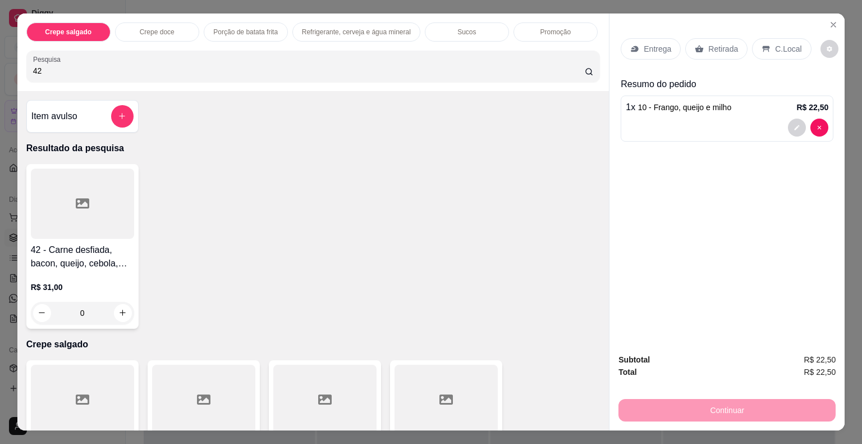
type input "42"
click at [93, 203] on div at bounding box center [82, 203] width 103 height 70
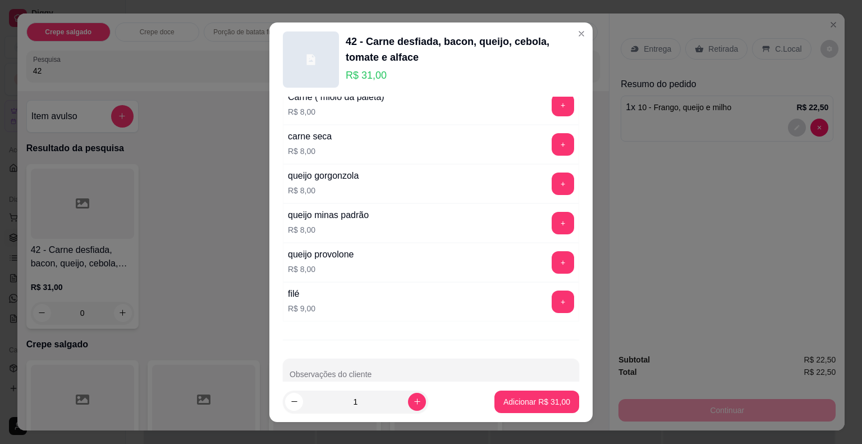
scroll to position [1983, 0]
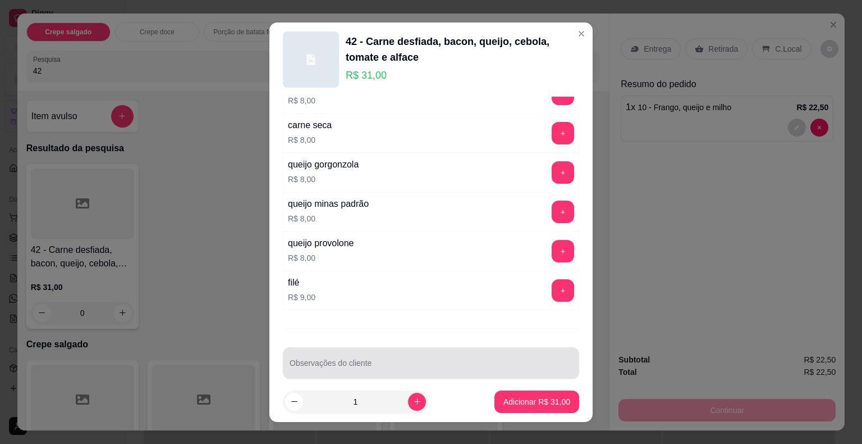
click at [451, 362] on input "Observações do cliente" at bounding box center [431, 367] width 283 height 11
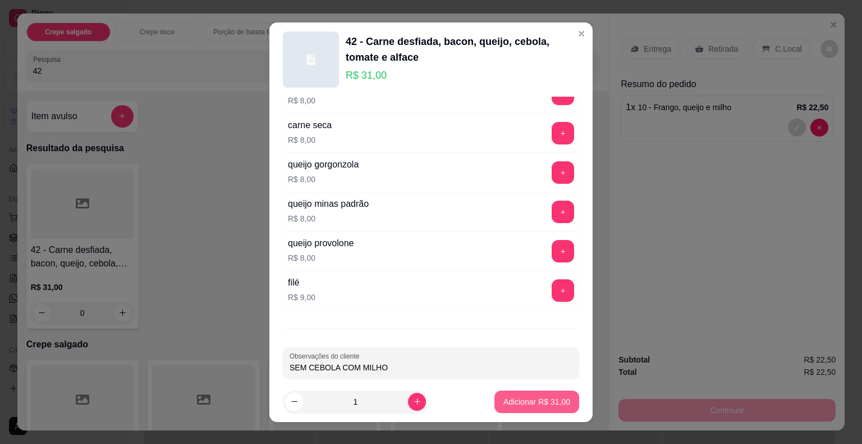
type input "SEM CEBOLA COM MILHO"
click at [530, 404] on p "Adicionar R$ 31,00" at bounding box center [537, 401] width 65 height 11
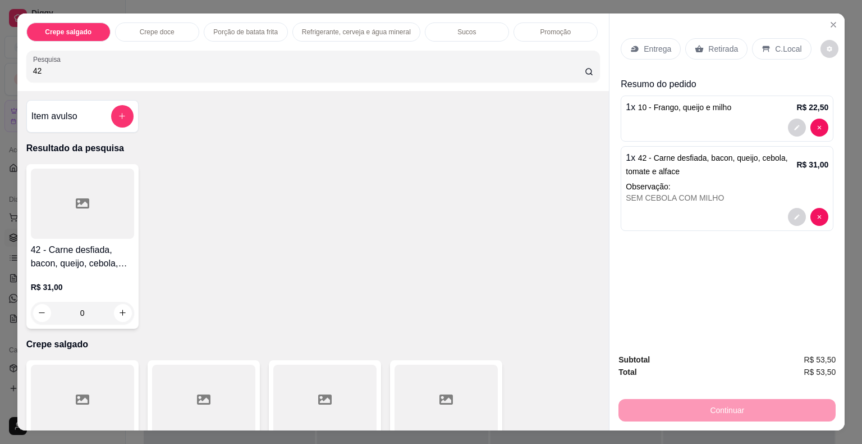
drag, startPoint x: 138, startPoint y: 64, endPoint x: 0, endPoint y: 46, distance: 139.3
click at [0, 46] on div "Crepe salgado Crepe doce Porção de batata frita Refrigerante, cerveja e água mi…" at bounding box center [431, 222] width 862 height 444
type input "65"
click at [88, 194] on div at bounding box center [82, 203] width 103 height 70
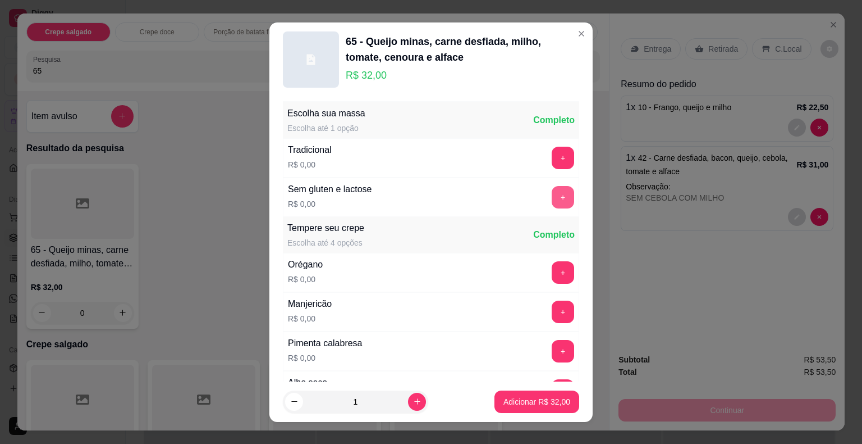
click at [552, 188] on button "+" at bounding box center [563, 197] width 22 height 22
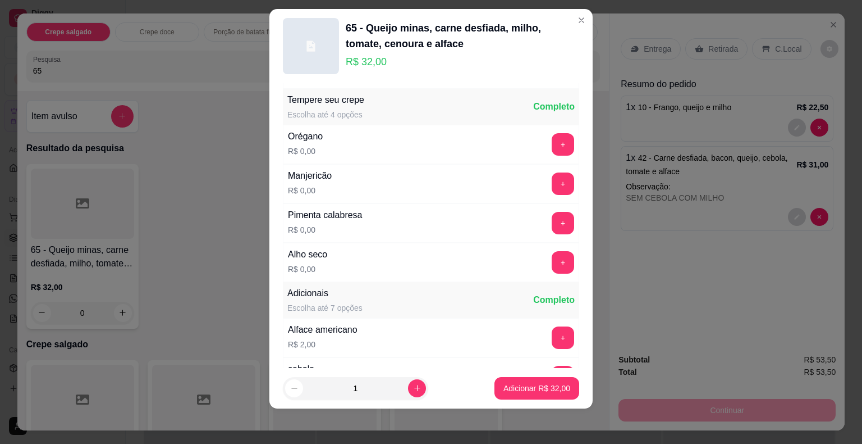
scroll to position [119, 0]
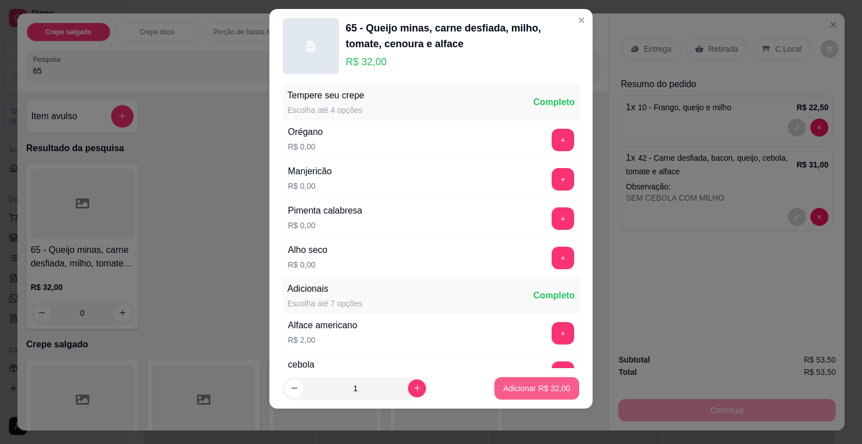
click at [507, 384] on p "Adicionar R$ 32,00" at bounding box center [537, 387] width 67 height 11
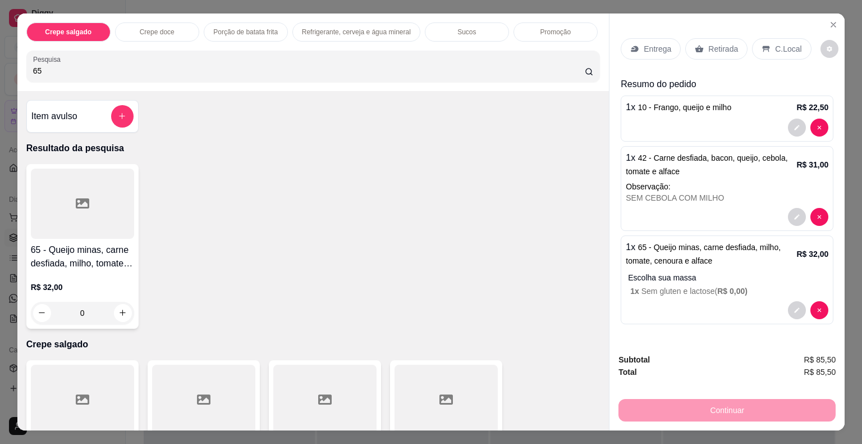
click at [715, 45] on p "Retirada" at bounding box center [724, 48] width 30 height 11
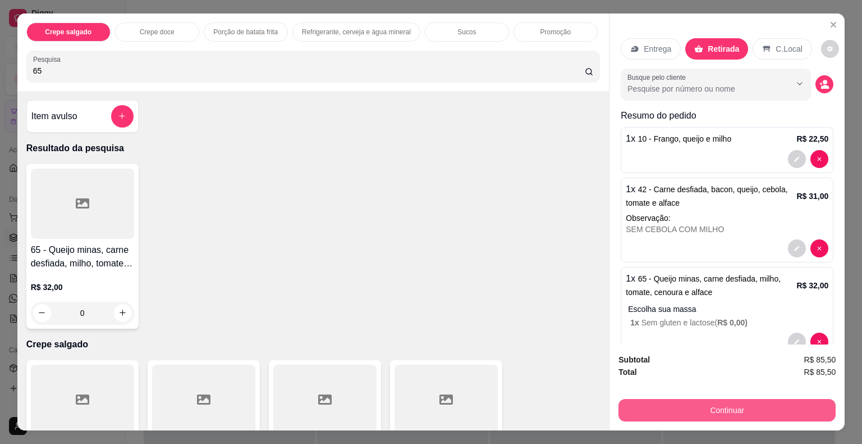
click at [670, 403] on button "Continuar" at bounding box center [727, 410] width 217 height 22
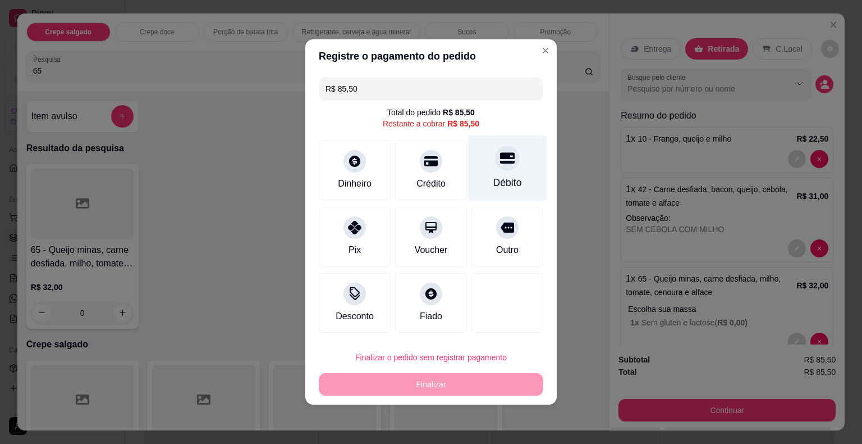
click at [514, 175] on div "Débito" at bounding box center [507, 168] width 79 height 66
type input "R$ 0,00"
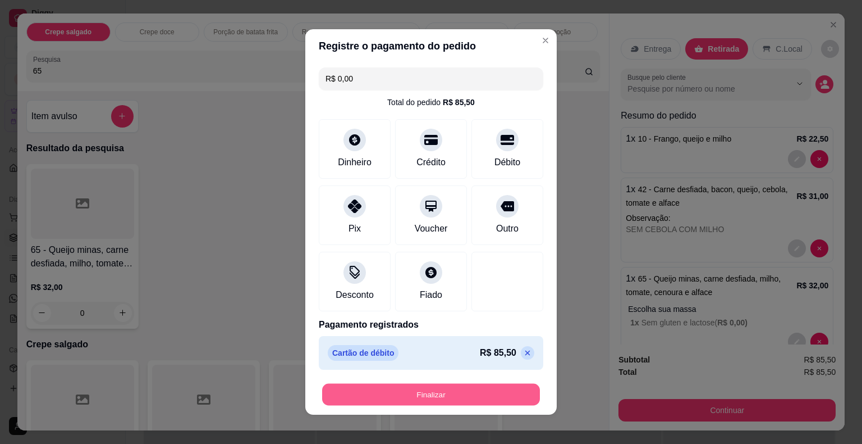
click at [440, 390] on button "Finalizar" at bounding box center [431, 394] width 218 height 22
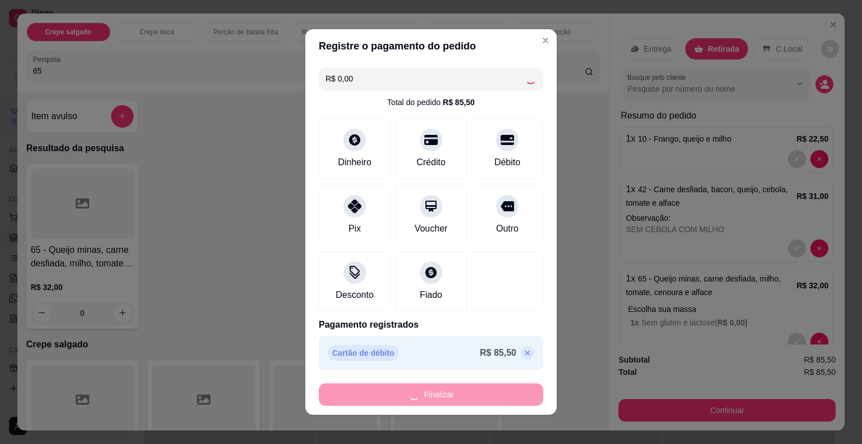
type input "0"
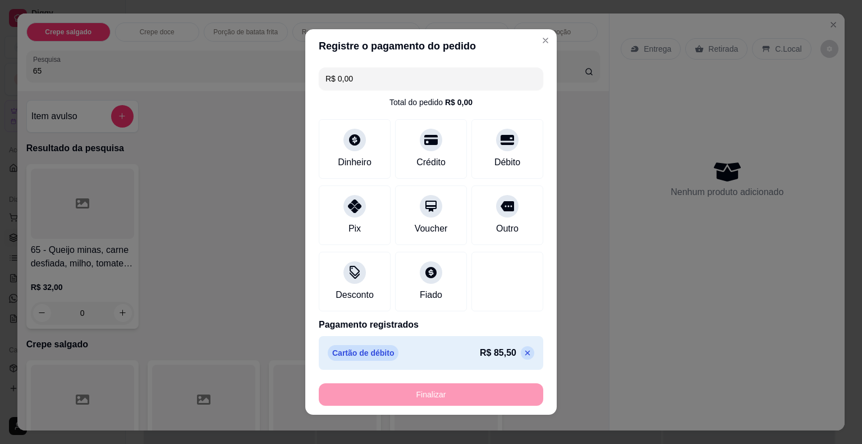
type input "-R$ 85,50"
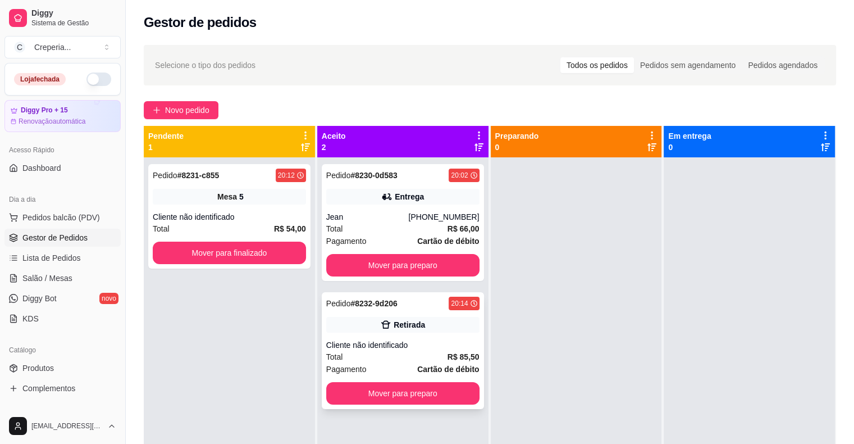
click at [431, 334] on div "Pedido # 8232-9d206 20:14 Retirada Cliente não identificado Total R$ 85,50 Paga…" at bounding box center [403, 350] width 162 height 117
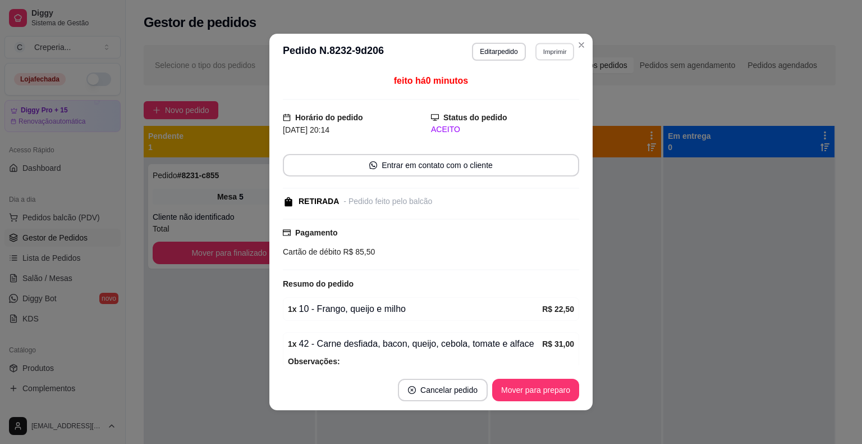
click at [546, 47] on button "Imprimir" at bounding box center [555, 51] width 39 height 17
click at [539, 86] on button "IMPRESSORA" at bounding box center [530, 90] width 79 height 17
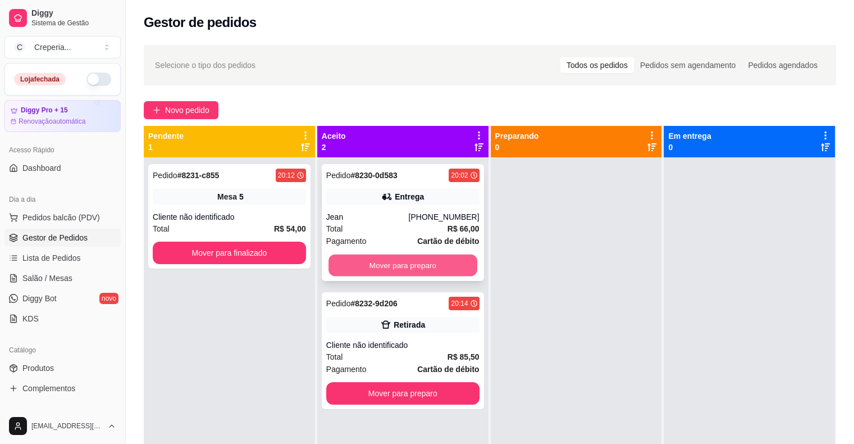
click at [427, 267] on button "Mover para preparo" at bounding box center [402, 265] width 149 height 22
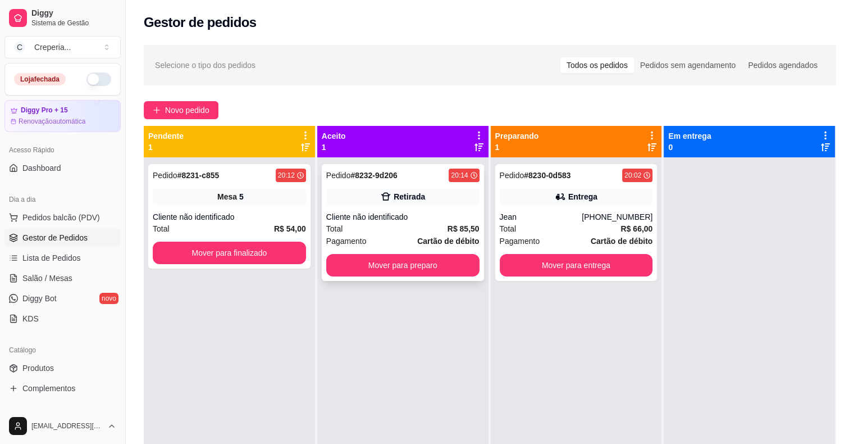
click at [444, 213] on div "Cliente não identificado" at bounding box center [402, 216] width 153 height 11
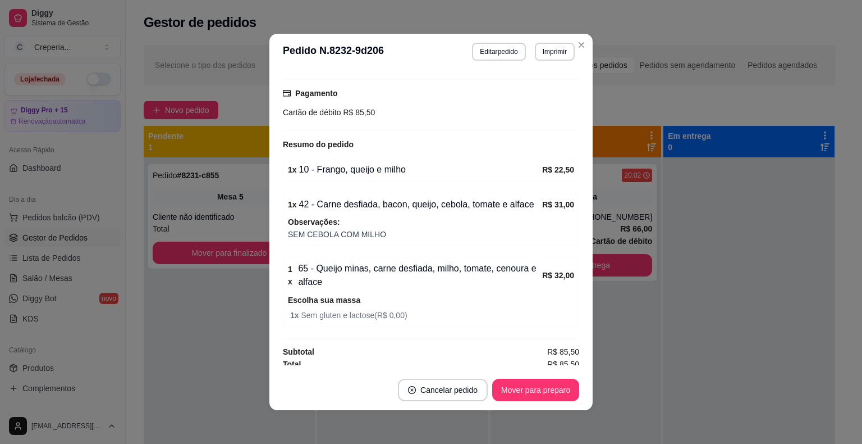
scroll to position [142, 0]
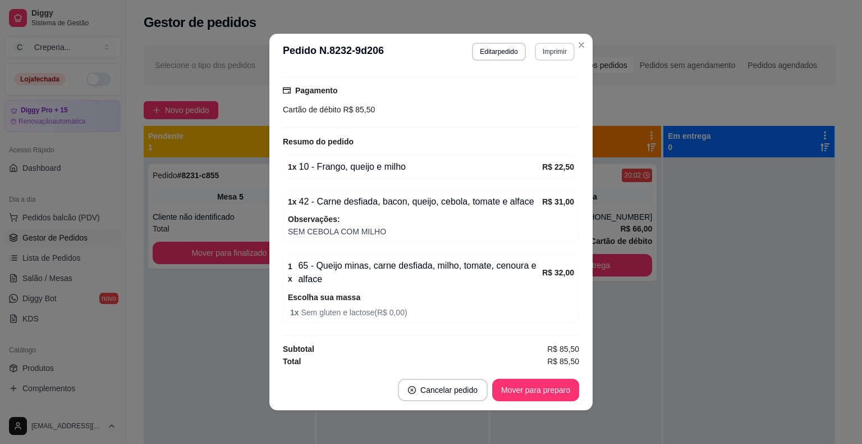
click at [547, 53] on button "Imprimir" at bounding box center [555, 52] width 40 height 18
click at [525, 94] on button "IMPRESSORA" at bounding box center [531, 90] width 79 height 17
click at [535, 393] on button "Mover para preparo" at bounding box center [535, 389] width 87 height 22
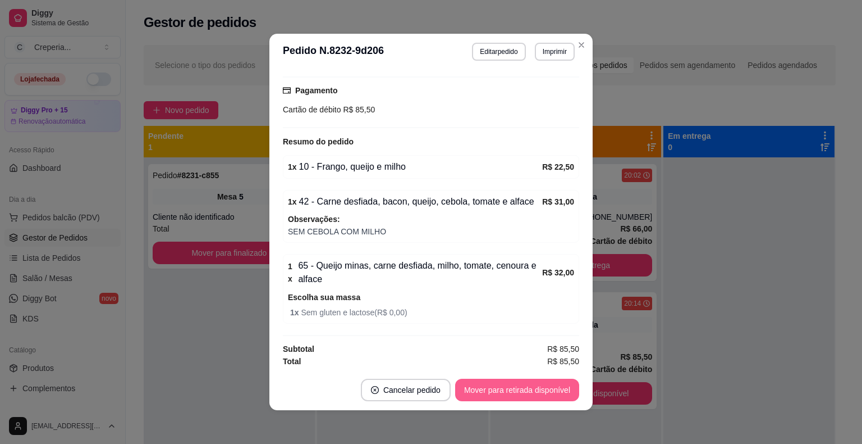
click at [534, 384] on button "Mover para retirada disponível" at bounding box center [517, 389] width 124 height 22
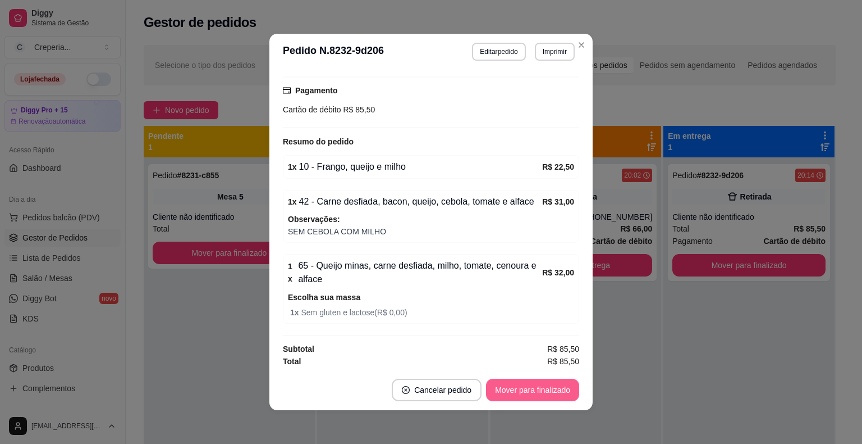
click at [536, 391] on button "Mover para finalizado" at bounding box center [532, 389] width 93 height 22
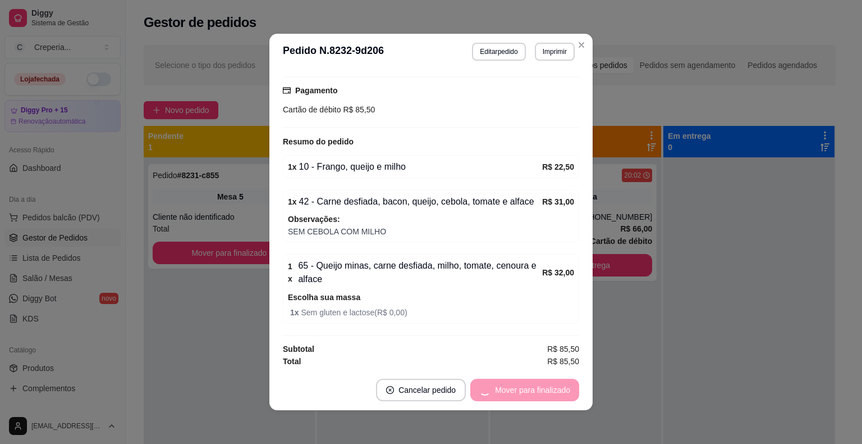
scroll to position [94, 0]
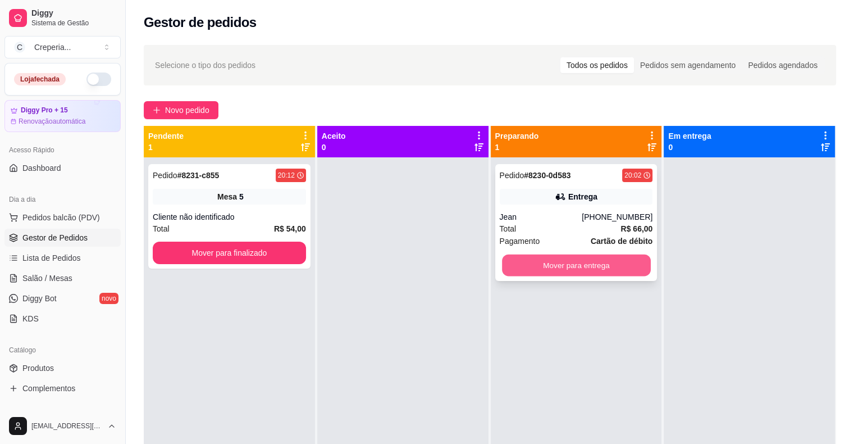
click at [631, 266] on button "Mover para entrega" at bounding box center [576, 265] width 149 height 22
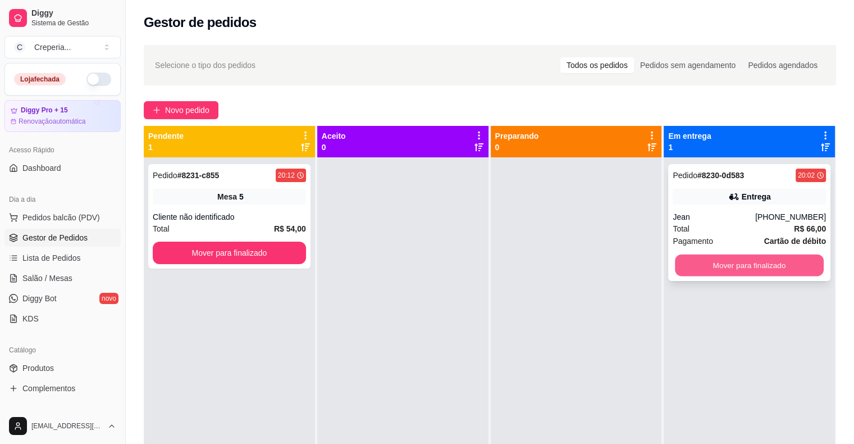
click at [709, 266] on button "Mover para finalizado" at bounding box center [749, 265] width 149 height 22
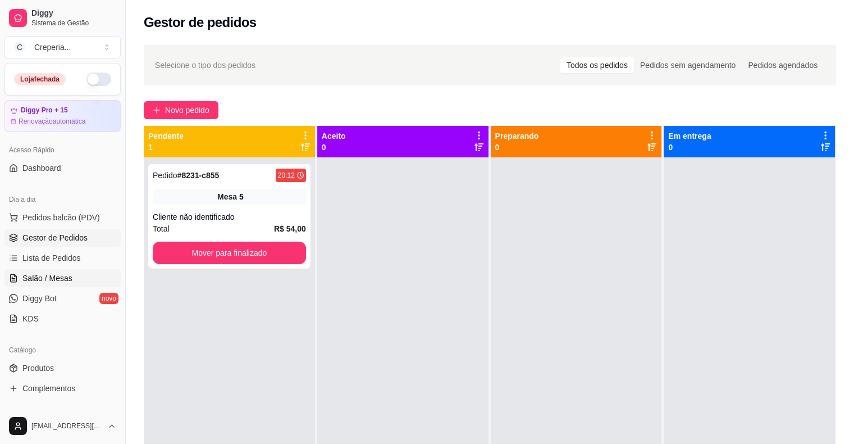
click at [62, 282] on span "Salão / Mesas" at bounding box center [47, 277] width 50 height 11
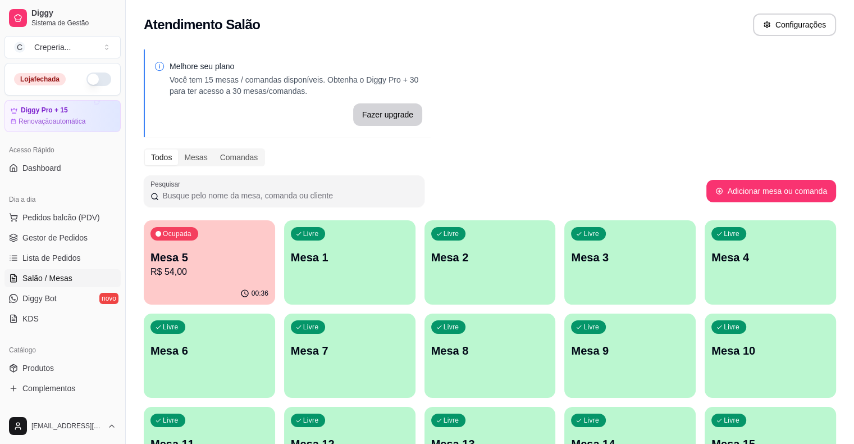
click at [318, 259] on p "Mesa 1" at bounding box center [350, 257] width 118 height 16
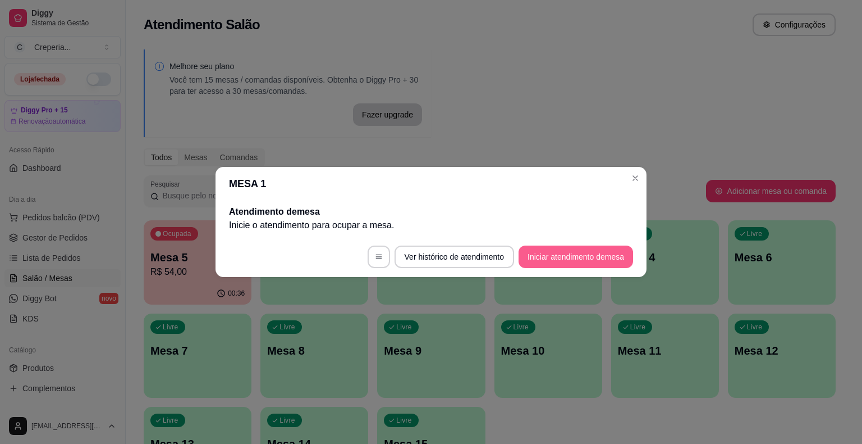
click at [561, 255] on button "Iniciar atendimento de mesa" at bounding box center [576, 256] width 115 height 22
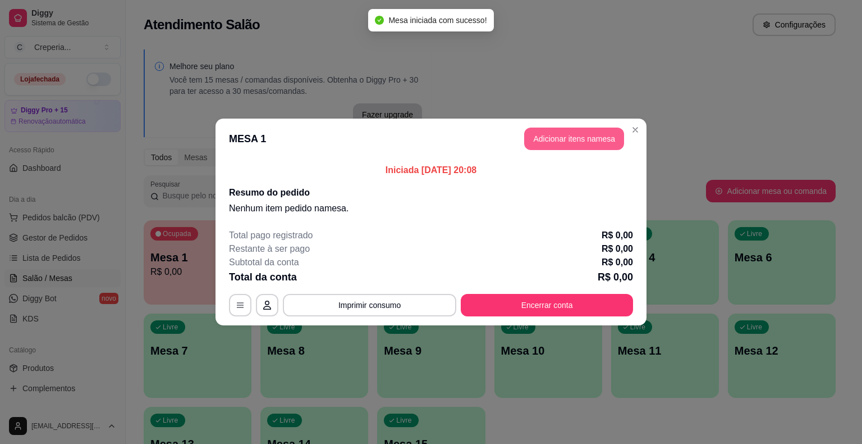
click at [603, 138] on button "Adicionar itens na mesa" at bounding box center [574, 138] width 100 height 22
click at [188, 65] on input "Pesquisa" at bounding box center [309, 70] width 552 height 11
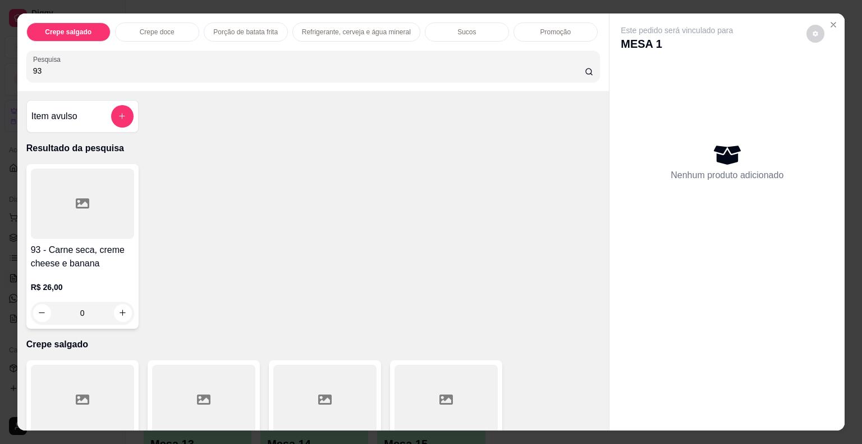
type input "93"
click at [56, 218] on div at bounding box center [82, 203] width 103 height 70
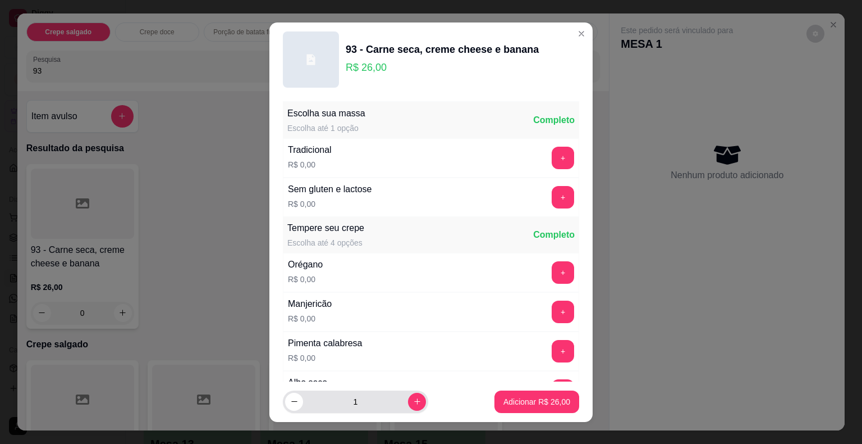
click at [412, 401] on div "1" at bounding box center [355, 401] width 145 height 22
click at [409, 402] on button "increase-product-quantity" at bounding box center [416, 400] width 17 height 17
type input "2"
click at [519, 396] on p "Adicionar R$ 52,00" at bounding box center [537, 401] width 67 height 11
type input "2"
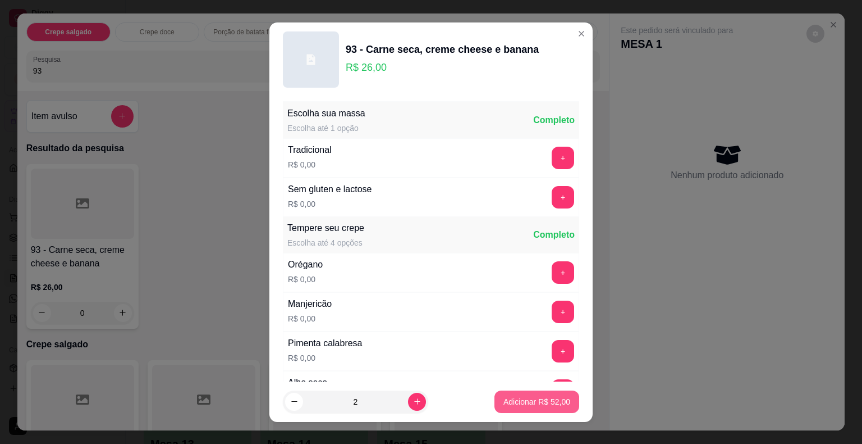
type input "2"
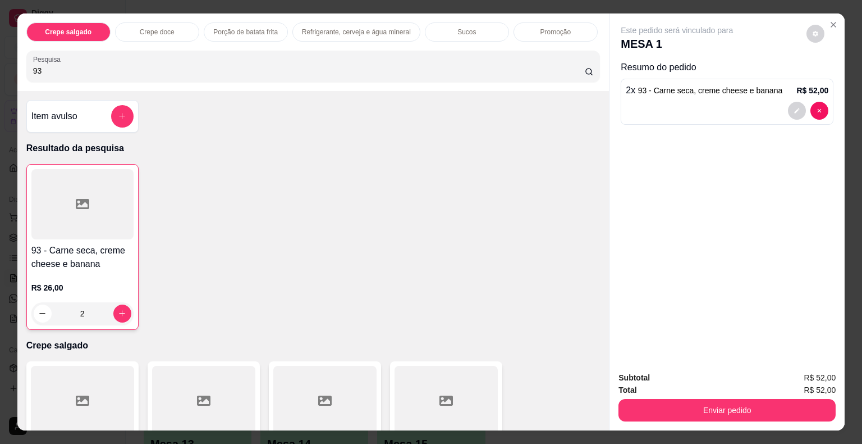
drag, startPoint x: 88, startPoint y: 60, endPoint x: 19, endPoint y: 64, distance: 69.2
click at [19, 64] on div "Crepe salgado Crepe doce Porção de batata frita Refrigerante, cerveja e água mi…" at bounding box center [313, 51] width 592 height 77
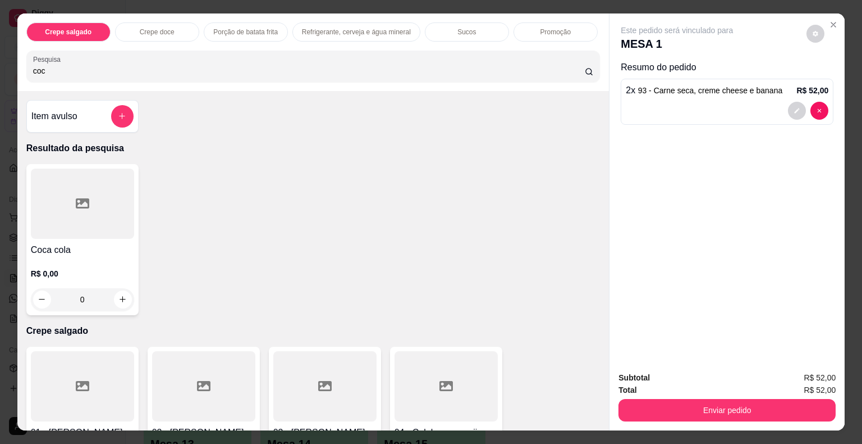
type input "coc"
click at [80, 189] on div at bounding box center [82, 203] width 103 height 70
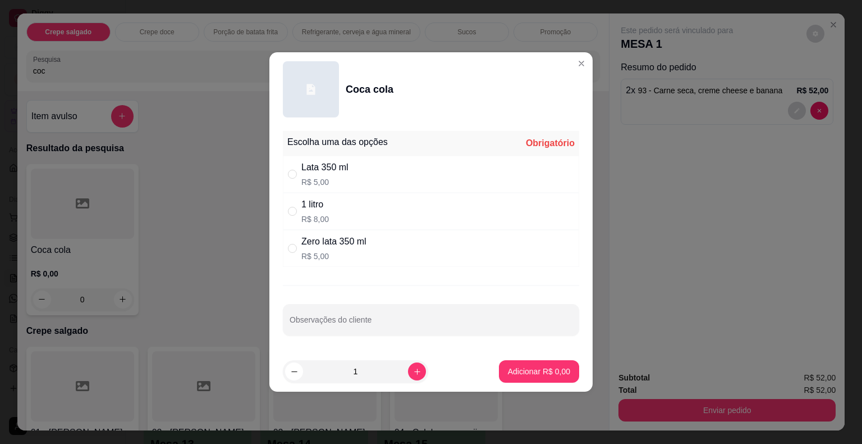
click at [300, 223] on div "1 litro R$ 8,00" at bounding box center [431, 211] width 296 height 37
radio input "true"
click at [549, 365] on button "Adicionar R$ 8,00" at bounding box center [539, 371] width 80 height 22
type input "1"
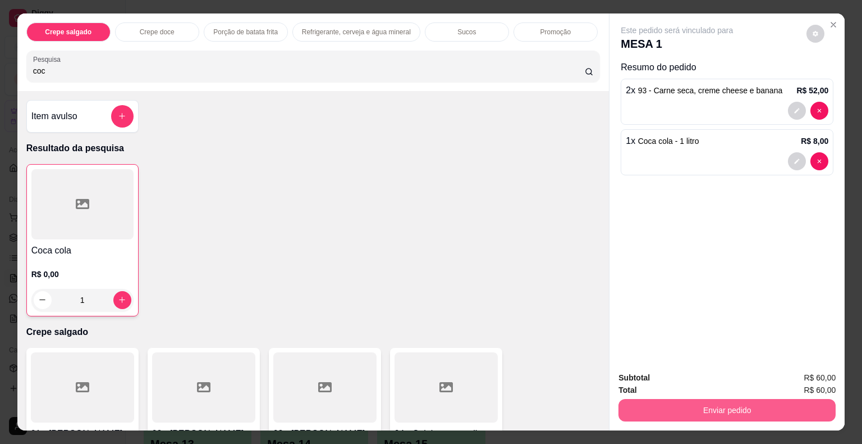
click at [664, 405] on button "Enviar pedido" at bounding box center [727, 410] width 217 height 22
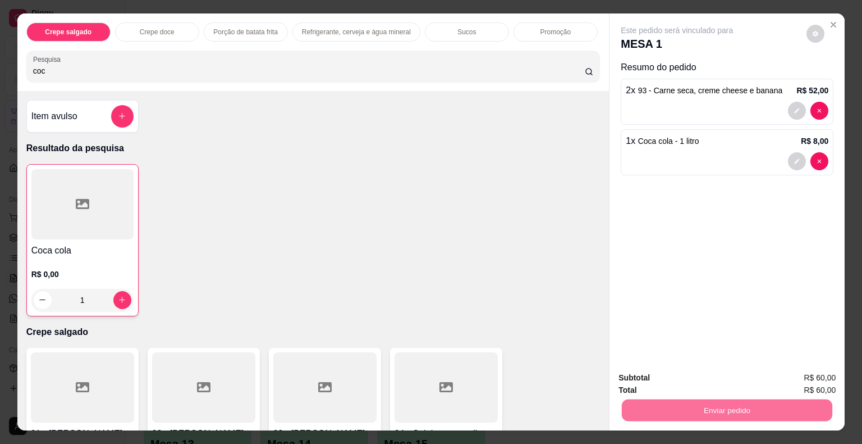
click at [670, 383] on button "Não registrar e enviar pedido" at bounding box center [690, 378] width 117 height 21
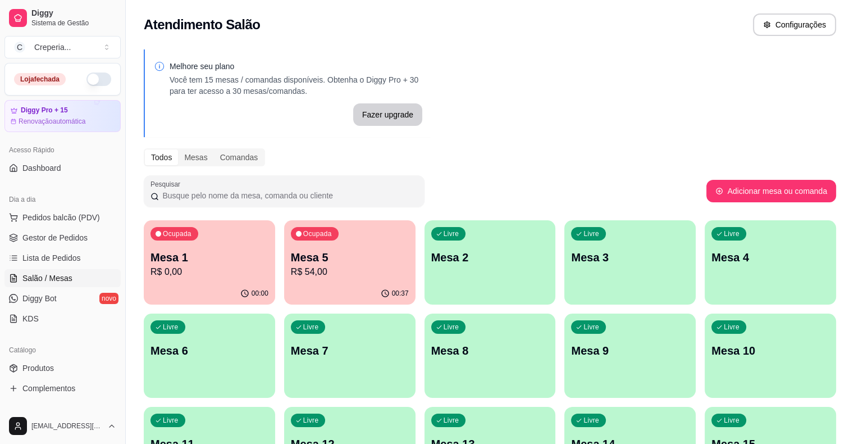
click at [348, 246] on div "Ocupada Mesa 5 R$ 54,00" at bounding box center [349, 251] width 131 height 62
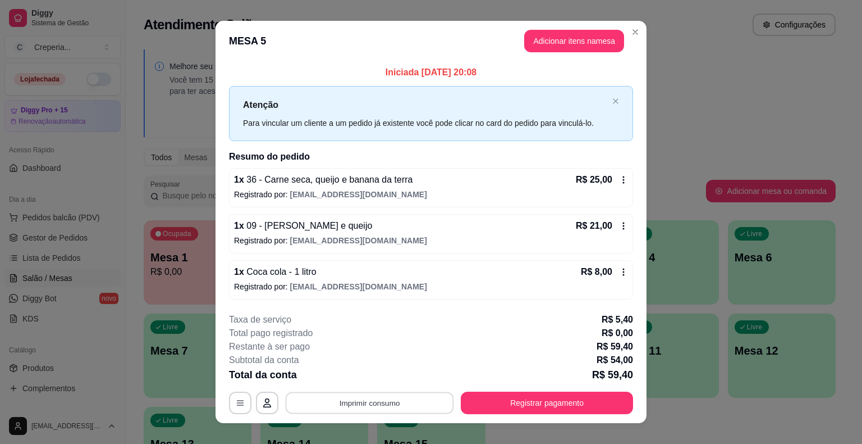
click at [366, 399] on button "Imprimir consumo" at bounding box center [370, 402] width 168 height 22
click at [375, 373] on button "IMPRESSORA" at bounding box center [368, 376] width 81 height 18
click at [236, 401] on icon "button" at bounding box center [240, 402] width 9 height 9
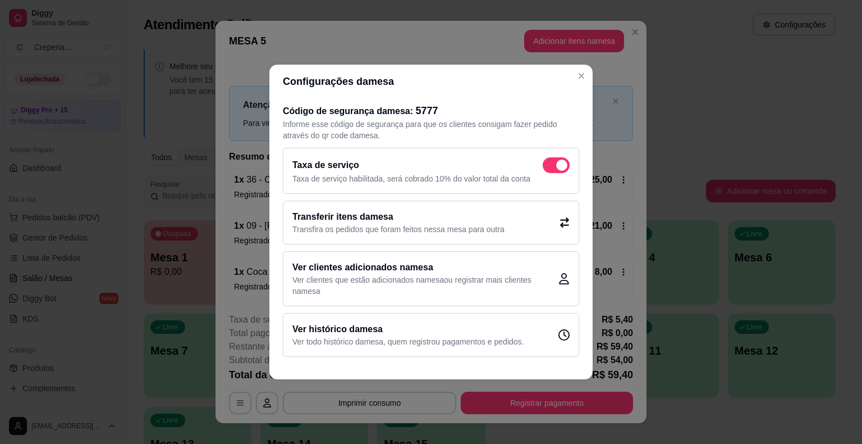
click at [571, 165] on div "Taxa de serviço Taxa de serviço habilitada, será cobrado 10% do valor total da …" at bounding box center [431, 171] width 296 height 46
checkbox input "false"
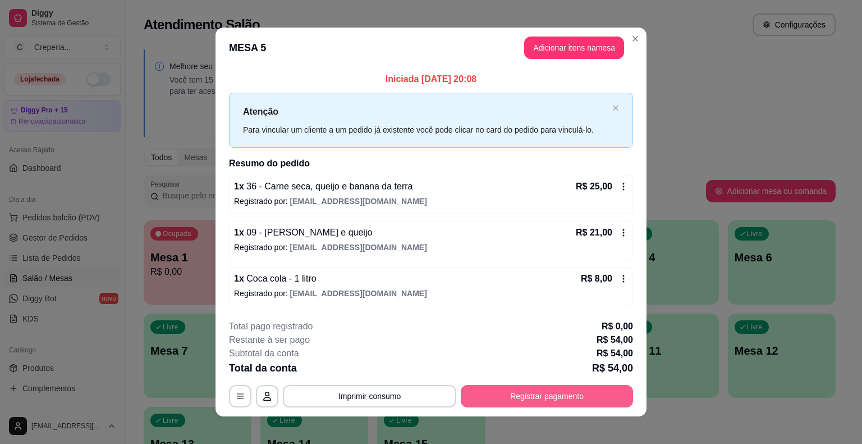
click at [581, 398] on button "Registrar pagamento" at bounding box center [547, 396] width 172 height 22
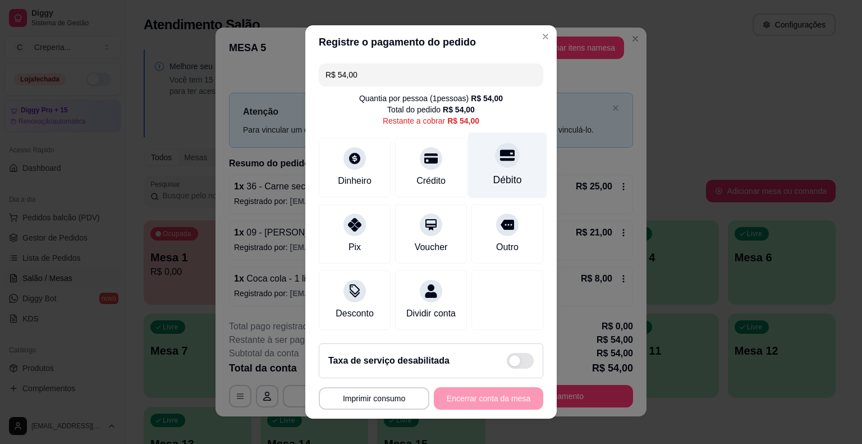
click at [486, 165] on div "Débito" at bounding box center [507, 166] width 79 height 66
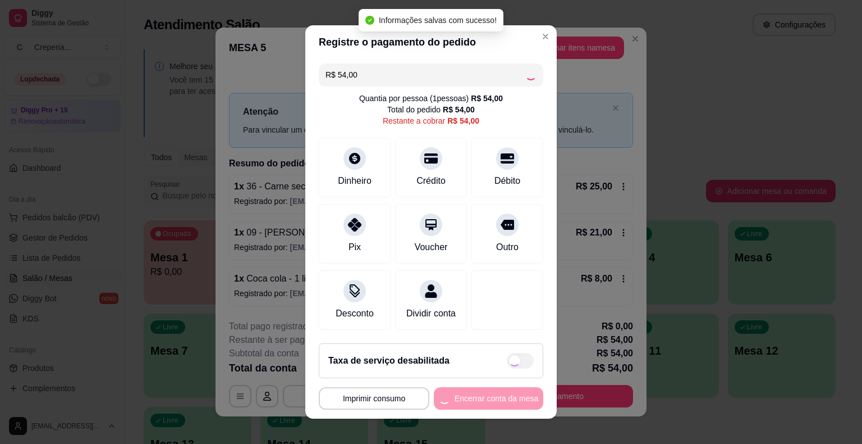
type input "R$ 0,00"
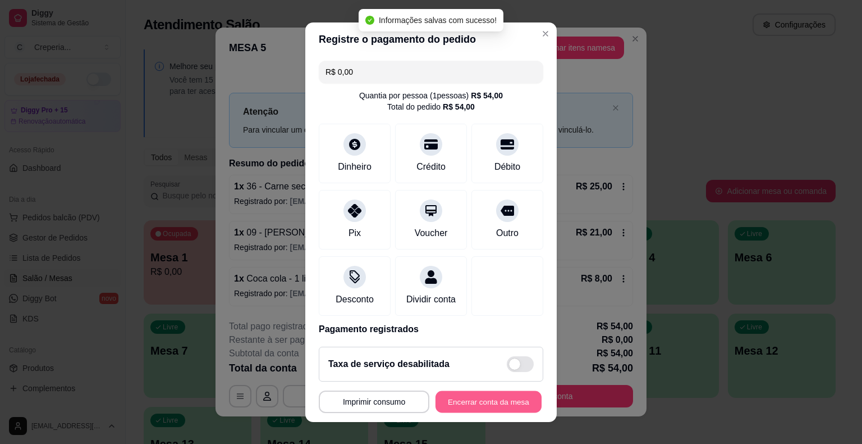
click at [474, 403] on button "Encerrar conta da mesa" at bounding box center [489, 401] width 106 height 22
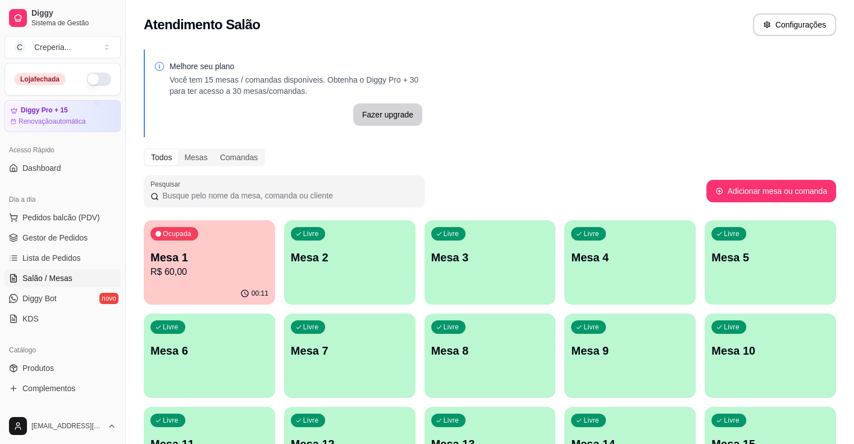
click at [216, 233] on div "Ocupada Mesa 1 R$ 60,00" at bounding box center [209, 251] width 131 height 62
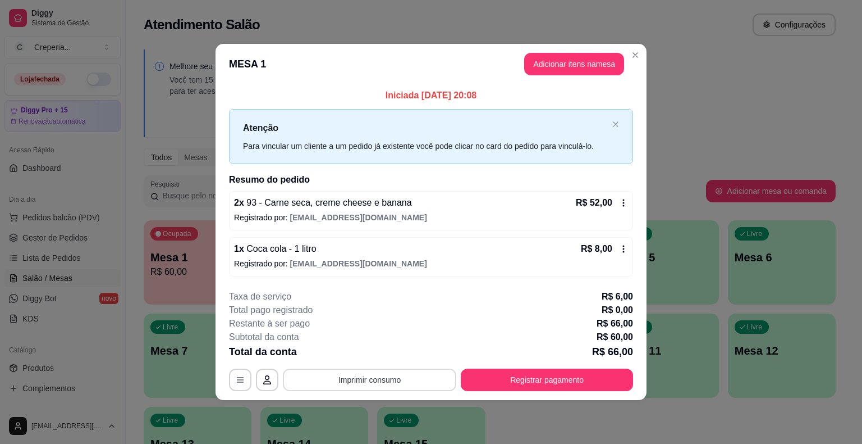
click at [394, 382] on button "Imprimir consumo" at bounding box center [369, 379] width 173 height 22
click at [370, 356] on button "IMPRESSORA" at bounding box center [372, 353] width 81 height 18
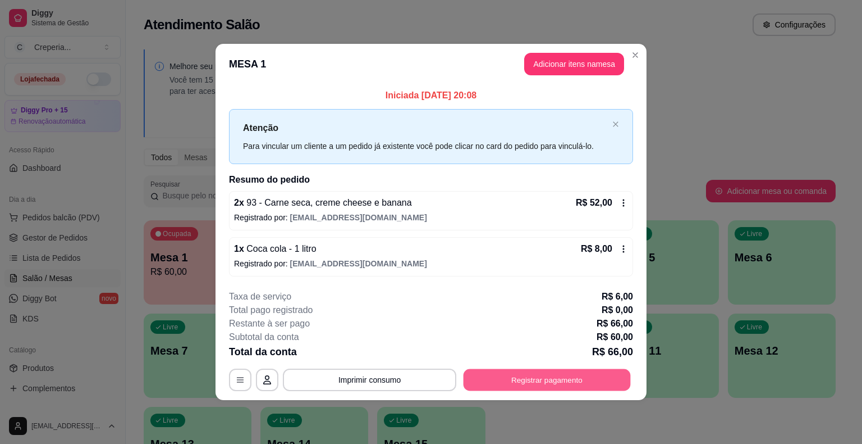
click at [485, 374] on button "Registrar pagamento" at bounding box center [547, 379] width 167 height 22
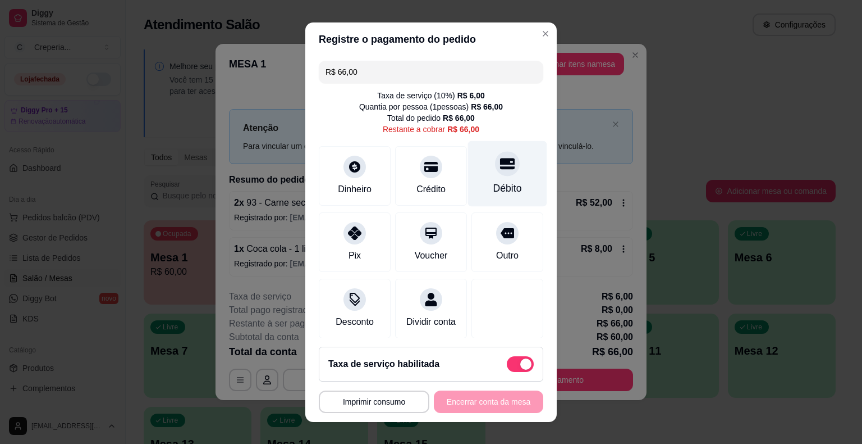
click at [500, 162] on icon at bounding box center [507, 163] width 15 height 11
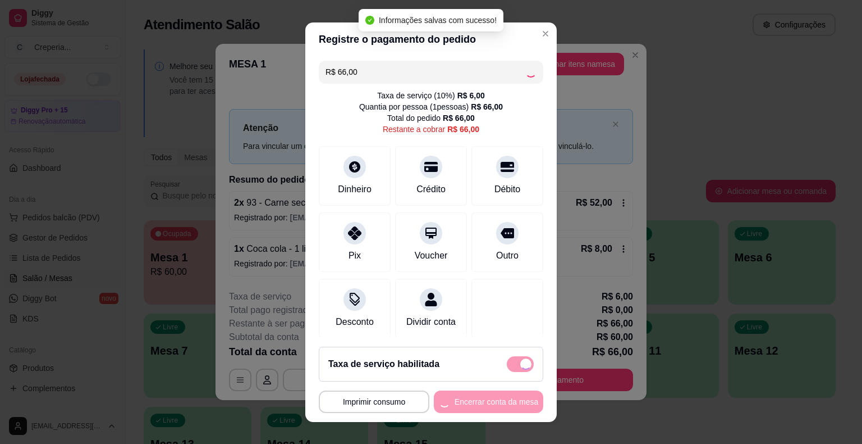
type input "R$ 0,00"
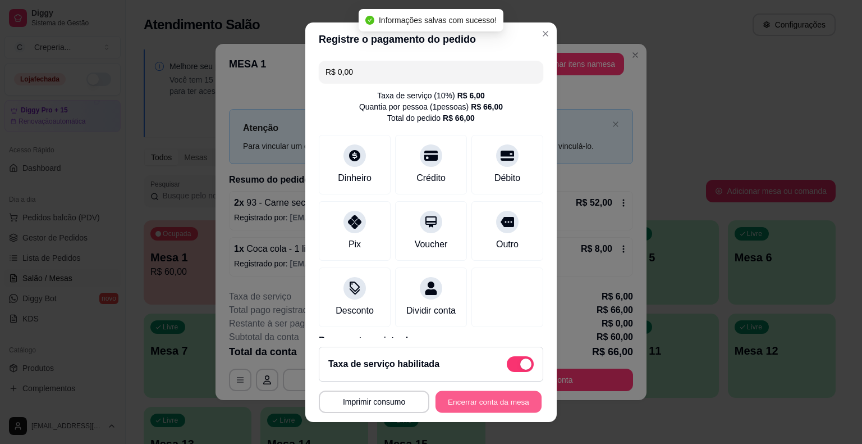
click at [475, 401] on button "Encerrar conta da mesa" at bounding box center [489, 401] width 106 height 22
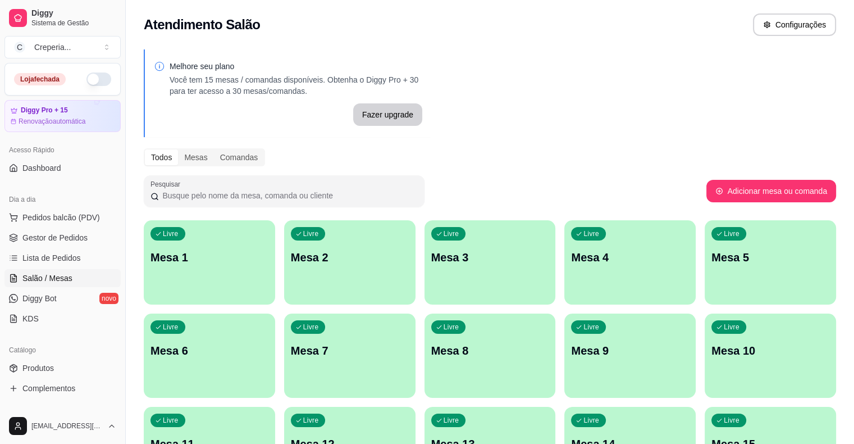
click at [726, 230] on div "Melhore seu plano Você tem 15 mesas / comandas disponíveis. Obtenha o Diggy Pro…" at bounding box center [490, 274] width 728 height 462
click at [705, 419] on div "Livre Mesa 15" at bounding box center [770, 441] width 131 height 71
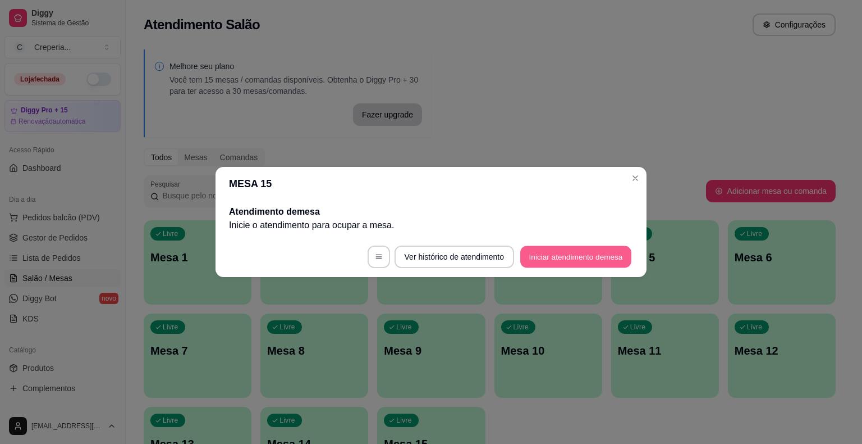
click at [536, 260] on button "Iniciar atendimento de mesa" at bounding box center [575, 257] width 111 height 22
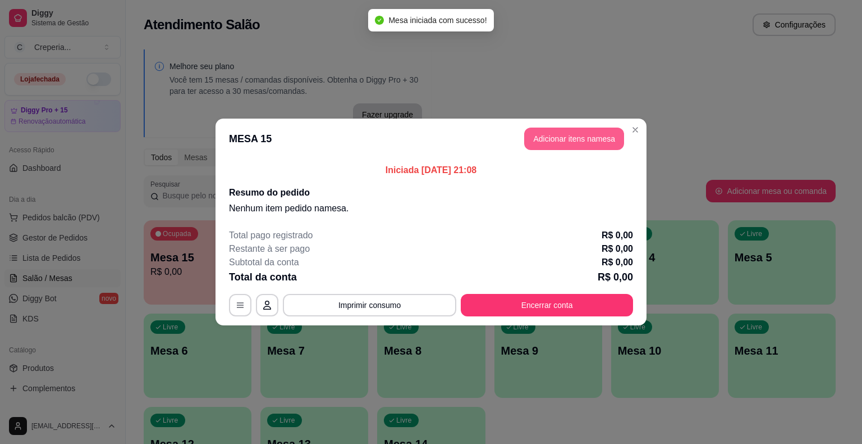
click at [567, 129] on button "Adicionar itens na mesa" at bounding box center [574, 138] width 100 height 22
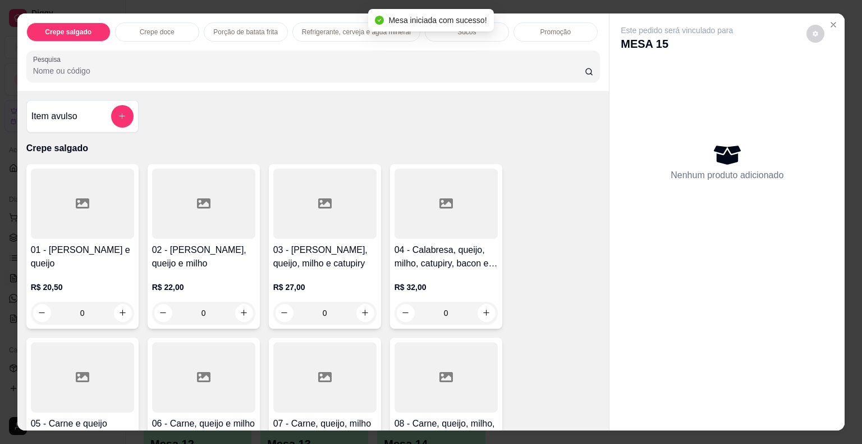
click at [421, 75] on div "Pesquisa" at bounding box center [313, 66] width 574 height 31
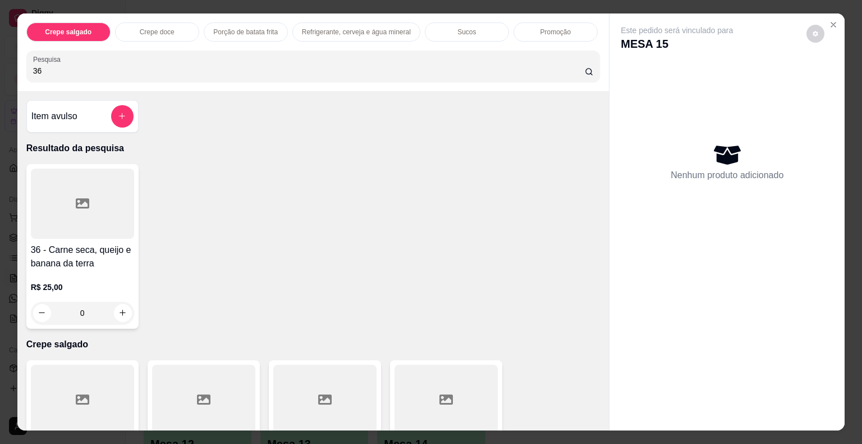
type input "36"
click at [43, 243] on h4 "36 - Carne seca, queijo e banana da terra" at bounding box center [82, 256] width 103 height 27
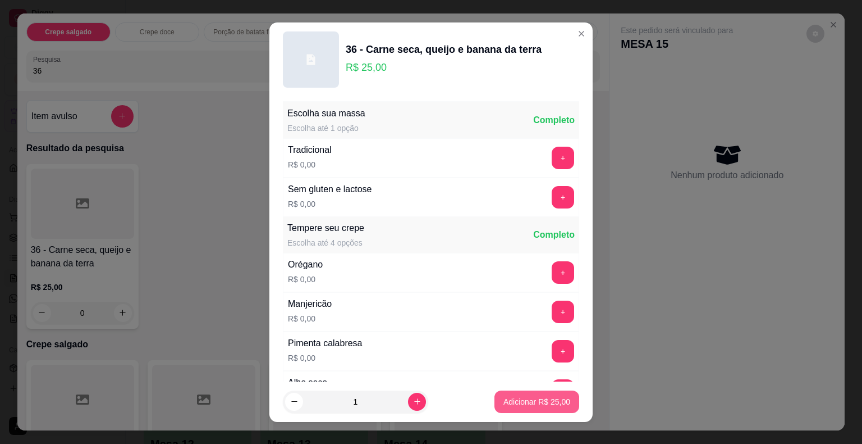
click at [514, 397] on p "Adicionar R$ 25,00" at bounding box center [537, 401] width 67 height 11
type input "1"
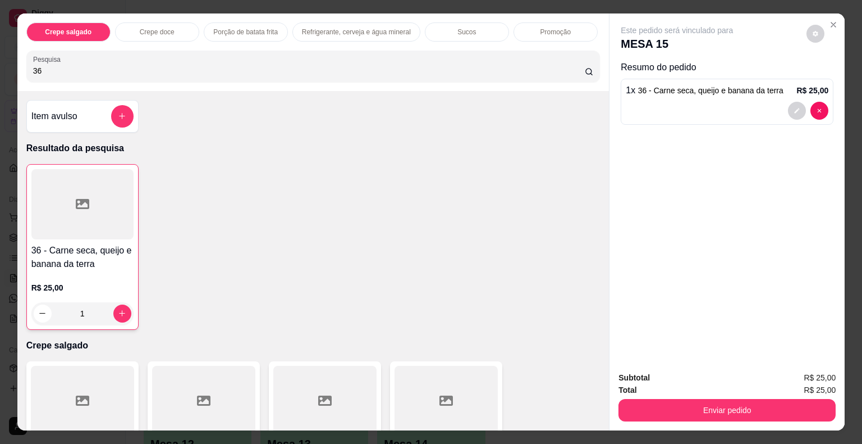
drag, startPoint x: 111, startPoint y: 64, endPoint x: 10, endPoint y: 63, distance: 101.6
click at [10, 63] on div "Crepe salgado Crepe doce Porção de batata frita Refrigerante, cerveja e água mi…" at bounding box center [431, 222] width 862 height 444
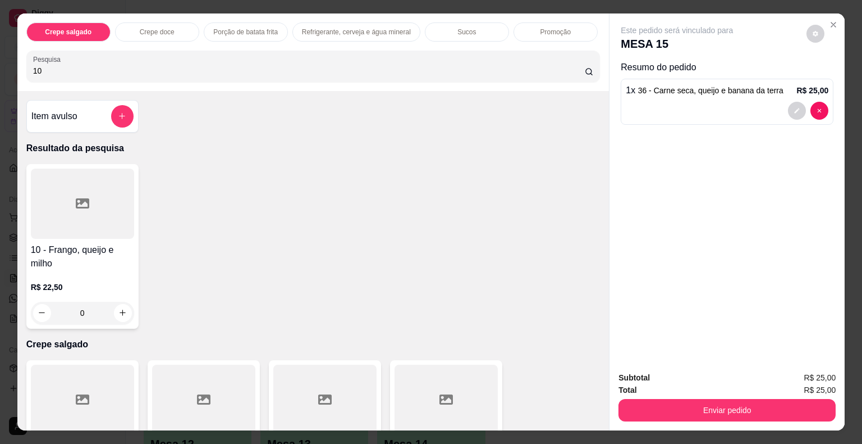
click at [49, 182] on div at bounding box center [82, 203] width 103 height 70
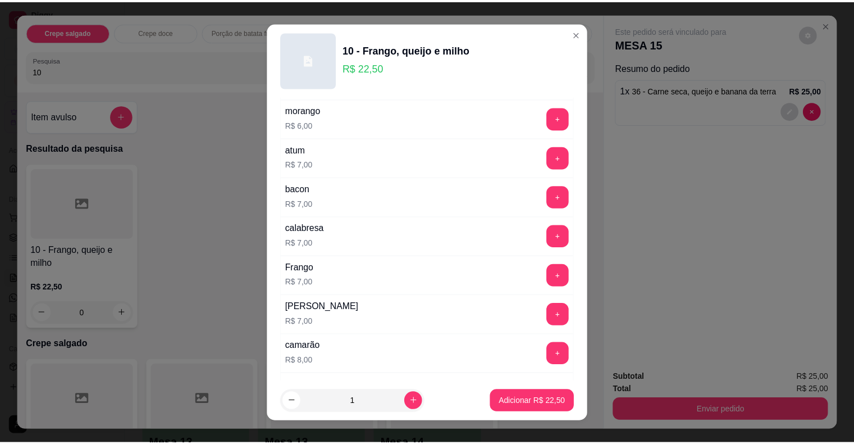
scroll to position [1684, 0]
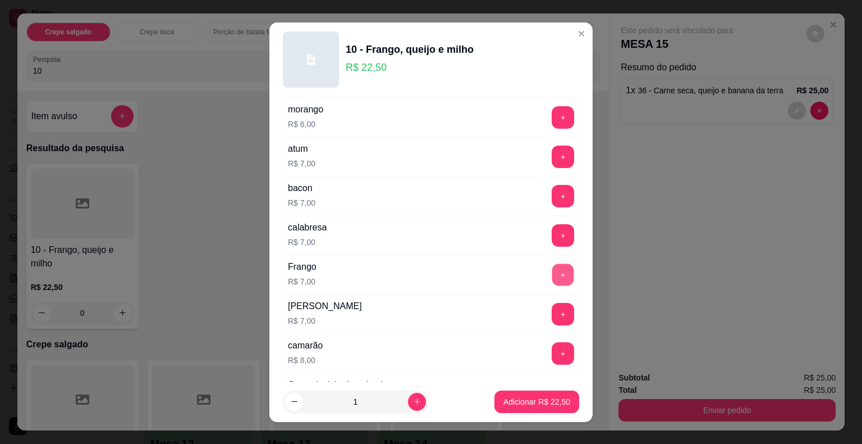
click at [552, 263] on button "+" at bounding box center [563, 274] width 22 height 22
click at [514, 394] on button "Adicionar R$ 29,50" at bounding box center [537, 401] width 85 height 22
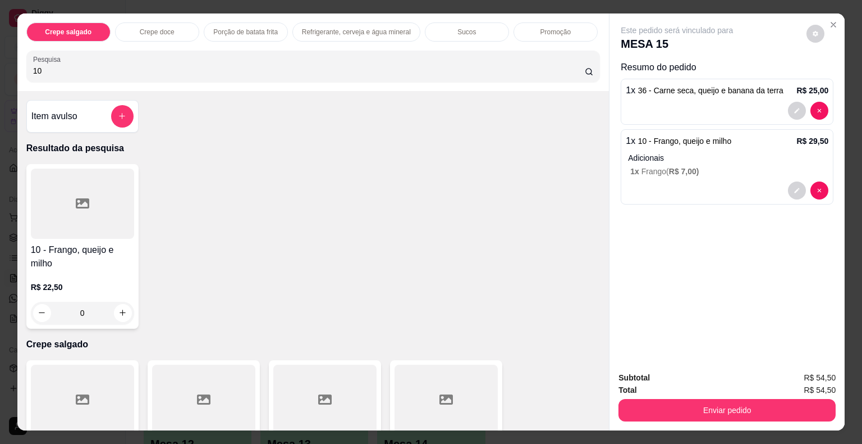
drag, startPoint x: 58, startPoint y: 61, endPoint x: 0, endPoint y: 57, distance: 58.5
click at [0, 57] on div "Crepe salgado Crepe doce Porção de batata frita Refrigerante, cerveja e água mi…" at bounding box center [431, 222] width 862 height 444
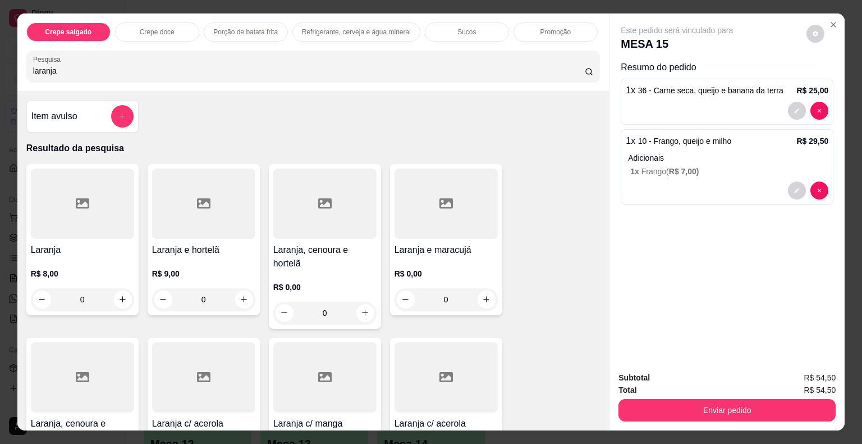
type input "laranja"
click at [434, 203] on div at bounding box center [446, 203] width 103 height 70
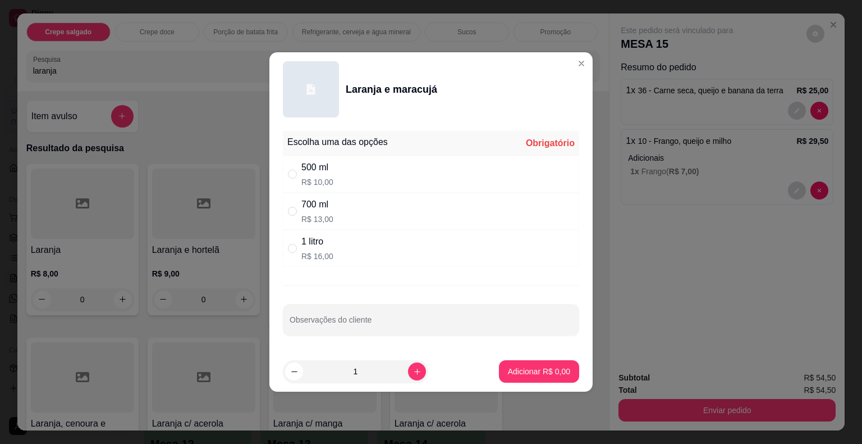
click at [331, 257] on div "1 litro R$ 16,00" at bounding box center [431, 248] width 296 height 37
radio input "true"
click at [523, 366] on p "Adicionar R$ 16,00" at bounding box center [537, 371] width 67 height 11
type input "1"
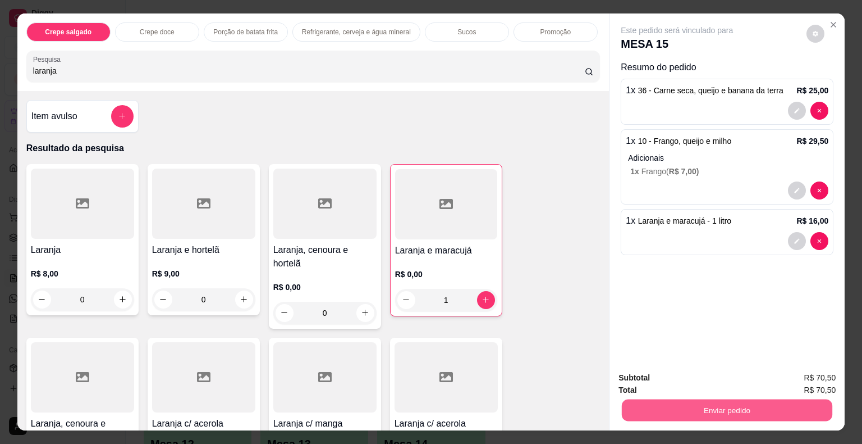
click at [673, 399] on button "Enviar pedido" at bounding box center [727, 410] width 211 height 22
click at [669, 374] on button "Não registrar e enviar pedido" at bounding box center [690, 378] width 117 height 21
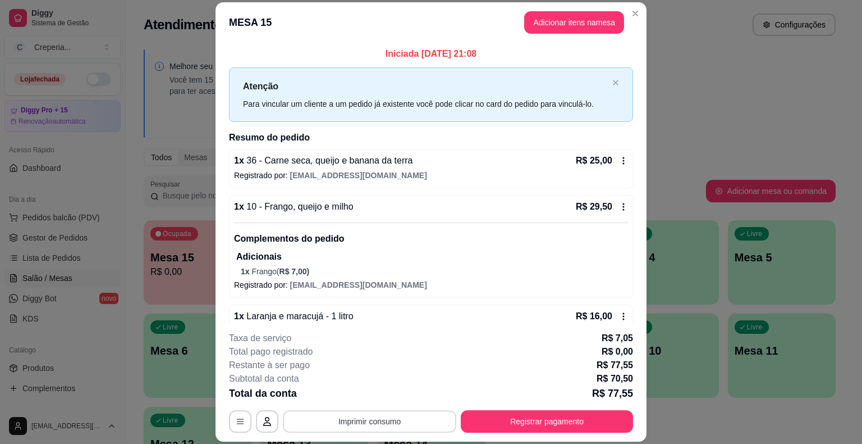
click at [386, 421] on button "Imprimir consumo" at bounding box center [369, 421] width 173 height 22
click at [378, 392] on button "IMPRESSORA" at bounding box center [369, 394] width 79 height 17
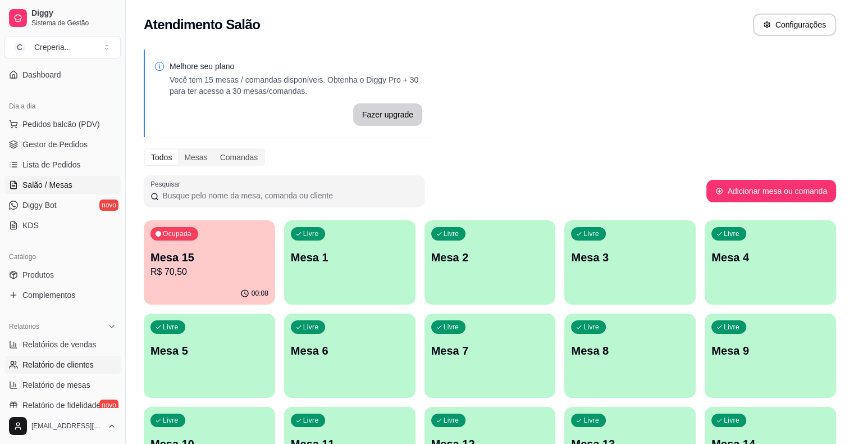
scroll to position [112, 0]
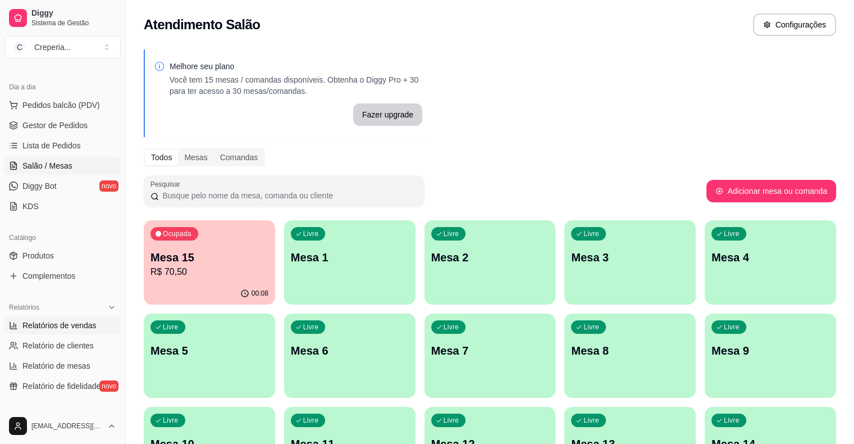
click at [84, 329] on span "Relatórios de vendas" at bounding box center [59, 324] width 74 height 11
select select "ALL"
select select "0"
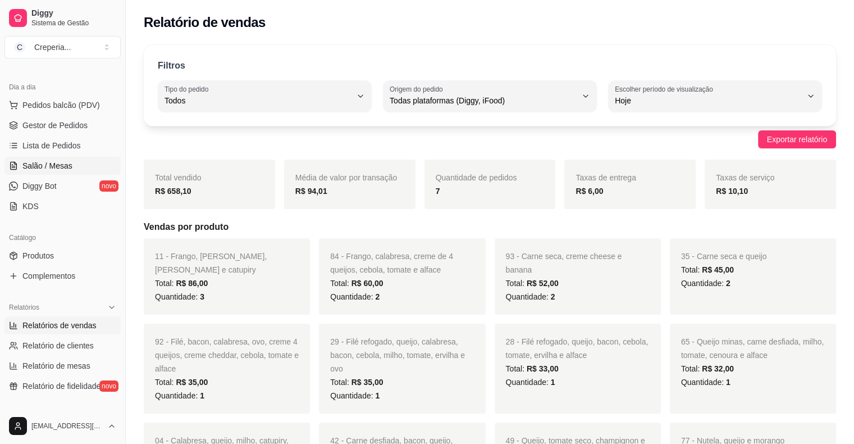
click at [52, 171] on link "Salão / Mesas" at bounding box center [62, 166] width 116 height 18
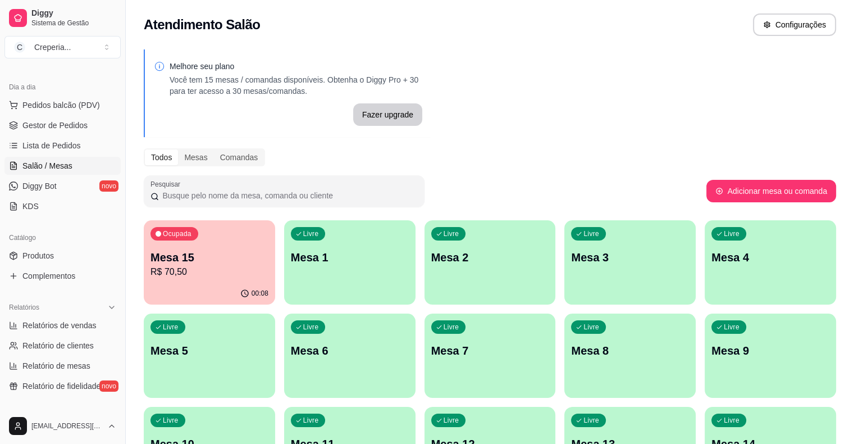
click at [213, 271] on p "R$ 70,50" at bounding box center [209, 271] width 118 height 13
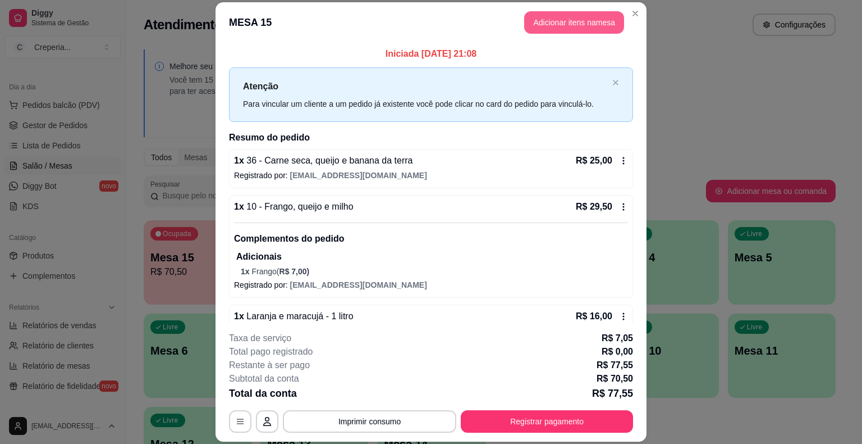
click at [576, 33] on header "MESA 15 Adicionar itens na mesa" at bounding box center [431, 22] width 431 height 40
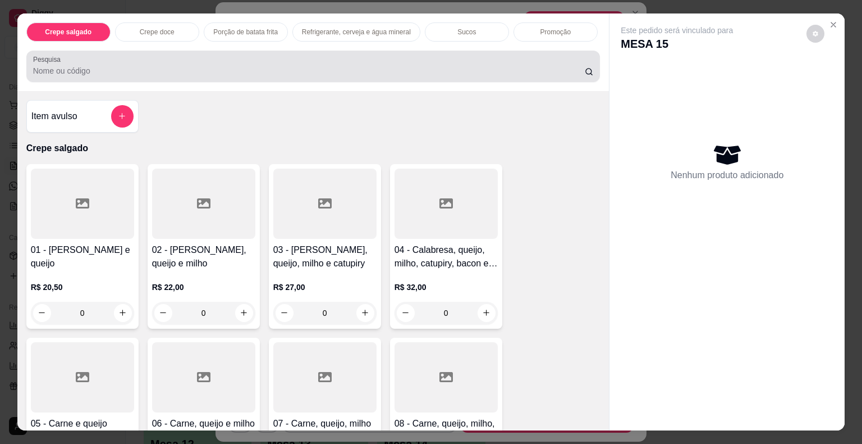
click at [237, 59] on div at bounding box center [313, 66] width 561 height 22
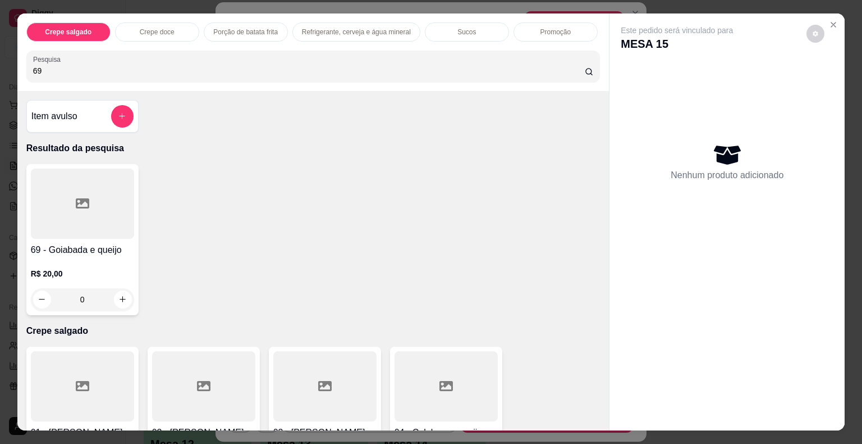
type input "69"
click at [76, 198] on icon at bounding box center [82, 203] width 13 height 10
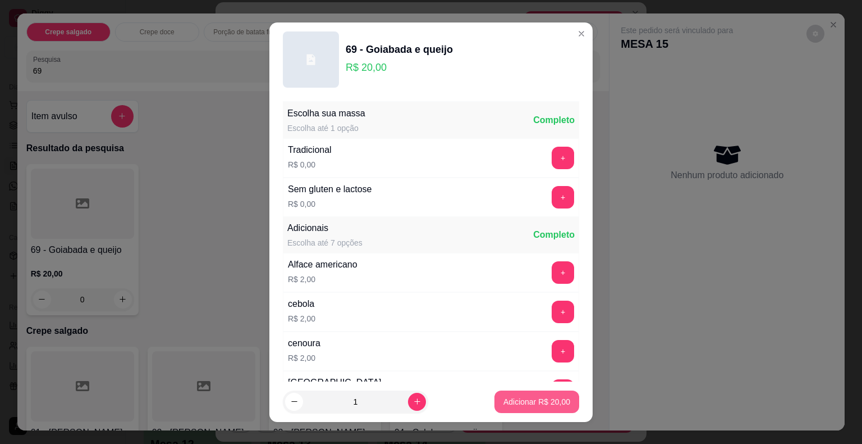
click at [519, 404] on p "Adicionar R$ 20,00" at bounding box center [537, 401] width 67 height 11
type input "1"
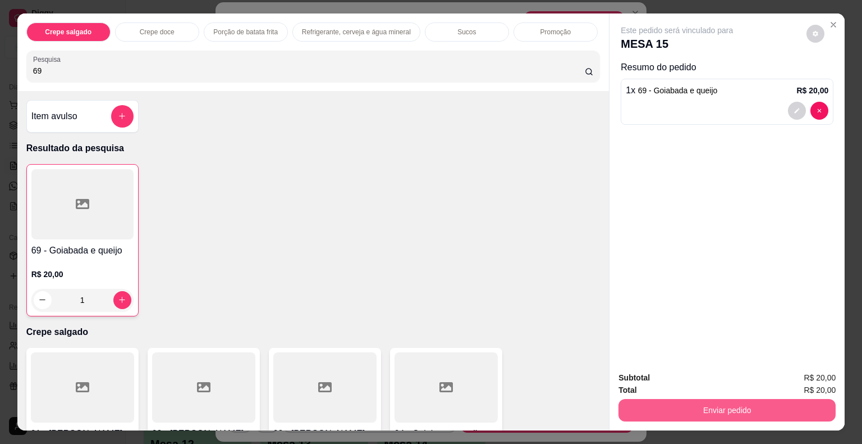
click at [670, 403] on button "Enviar pedido" at bounding box center [727, 410] width 217 height 22
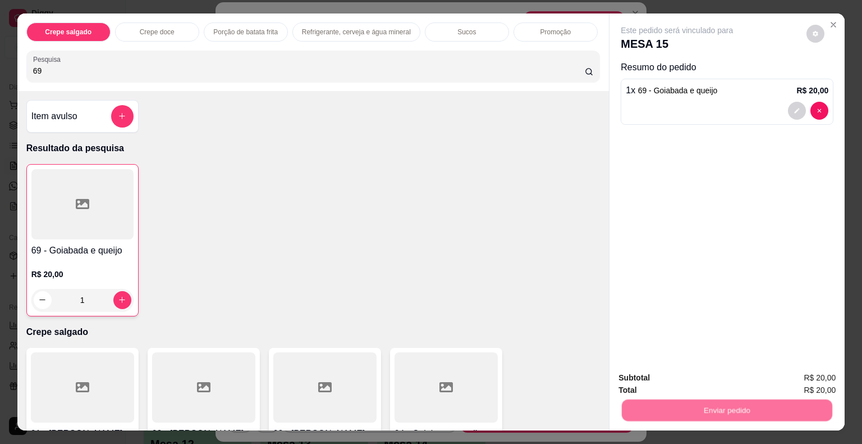
click at [668, 384] on button "Não registrar e enviar pedido" at bounding box center [689, 378] width 113 height 21
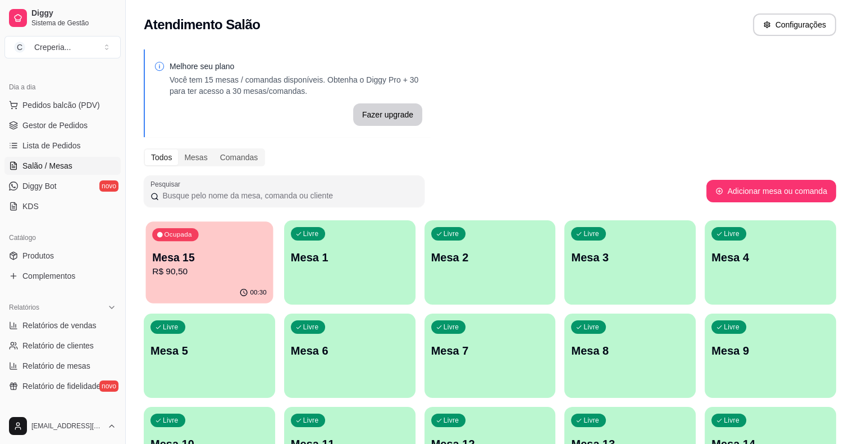
click at [173, 237] on p "Ocupada" at bounding box center [178, 234] width 28 height 9
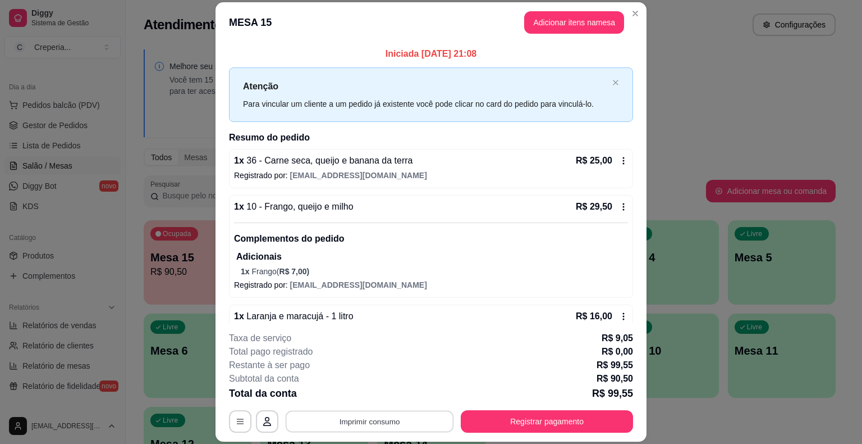
click at [393, 421] on button "Imprimir consumo" at bounding box center [370, 421] width 168 height 22
click at [377, 394] on button "IMPRESSORA" at bounding box center [368, 395] width 81 height 18
click at [554, 420] on button "Registrar pagamento" at bounding box center [547, 421] width 167 height 22
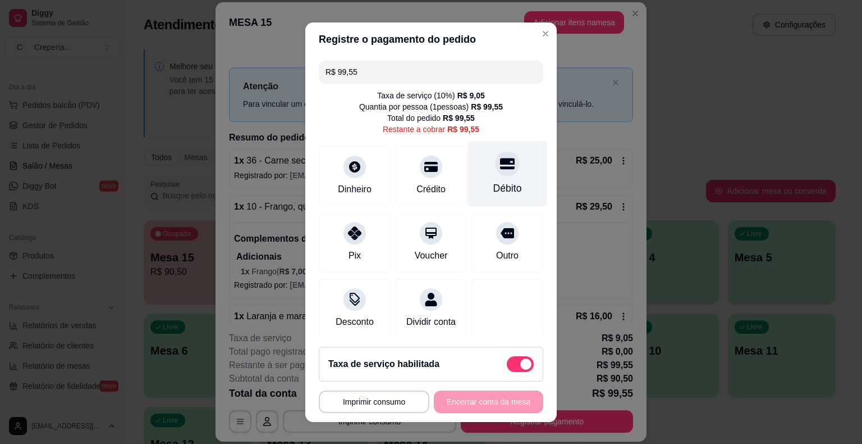
click at [497, 179] on div "Débito" at bounding box center [507, 173] width 79 height 66
type input "R$ 0,00"
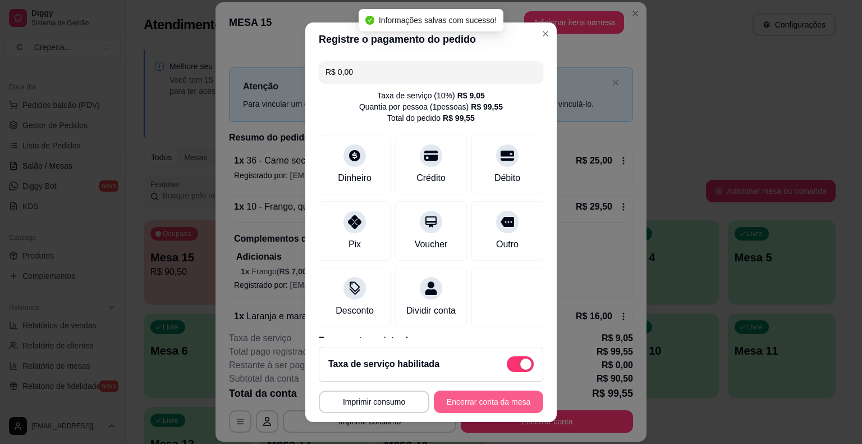
click at [434, 398] on button "Encerrar conta da mesa" at bounding box center [488, 401] width 109 height 22
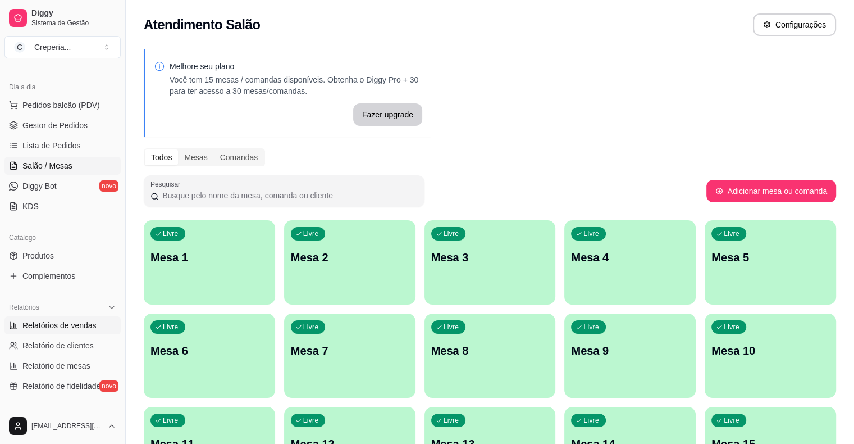
click at [88, 323] on span "Relatórios de vendas" at bounding box center [59, 324] width 74 height 11
select select "ALL"
select select "0"
